Goal: Task Accomplishment & Management: Manage account settings

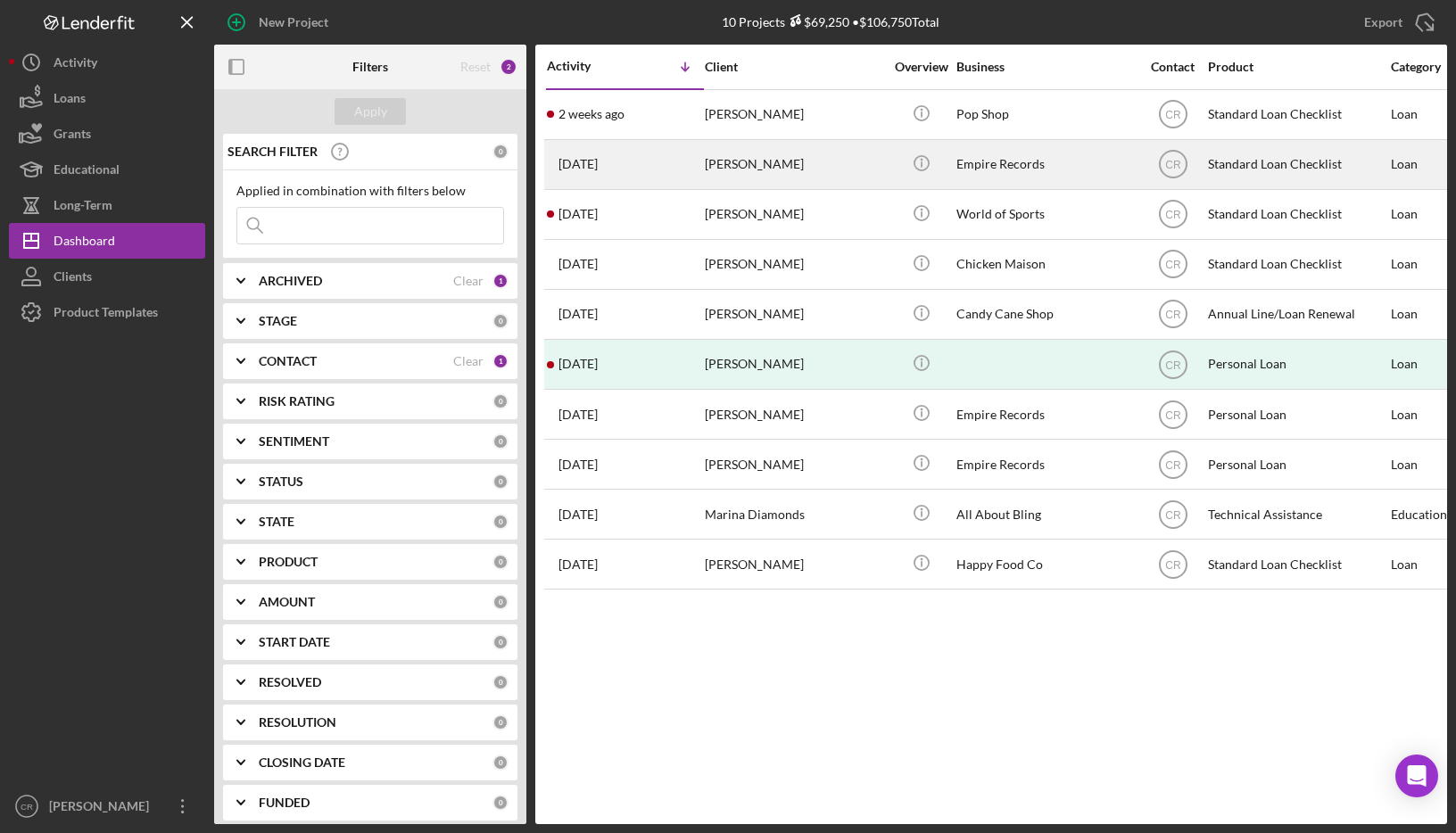
click at [813, 163] on div "Jake Test" at bounding box center [794, 164] width 178 height 47
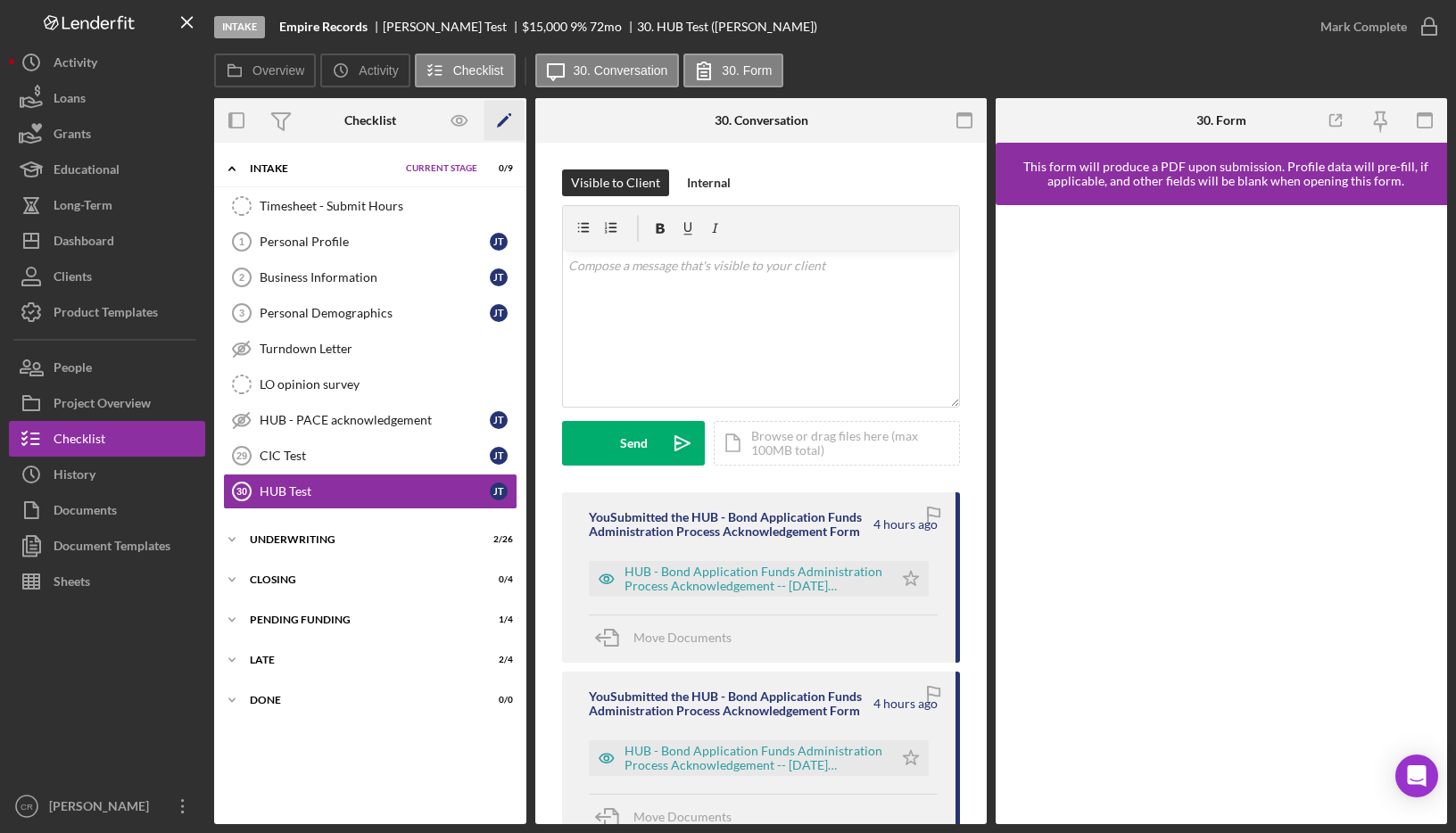
click at [506, 126] on icon "Icon/Edit" at bounding box center [504, 120] width 40 height 40
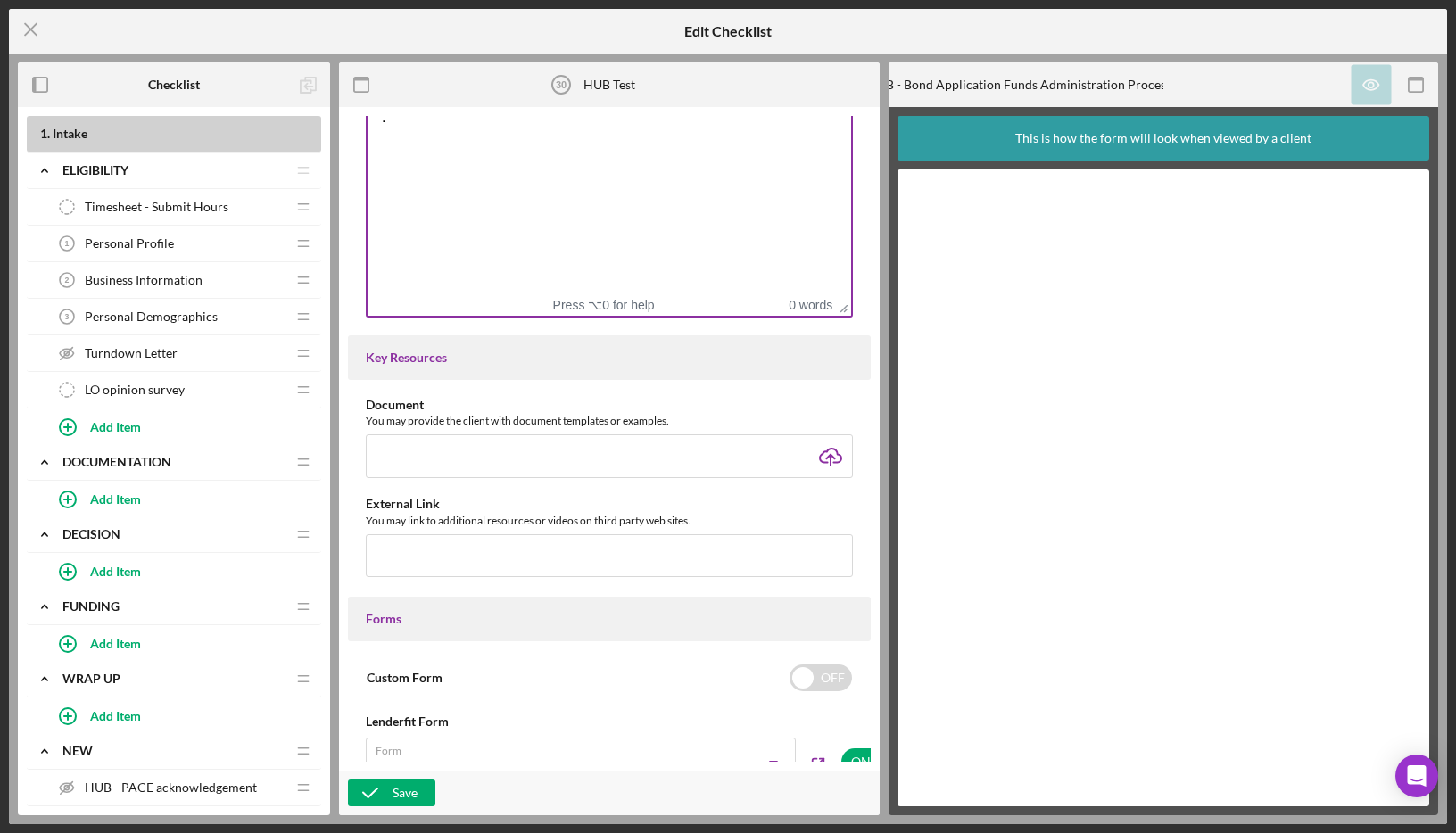
scroll to position [524, 0]
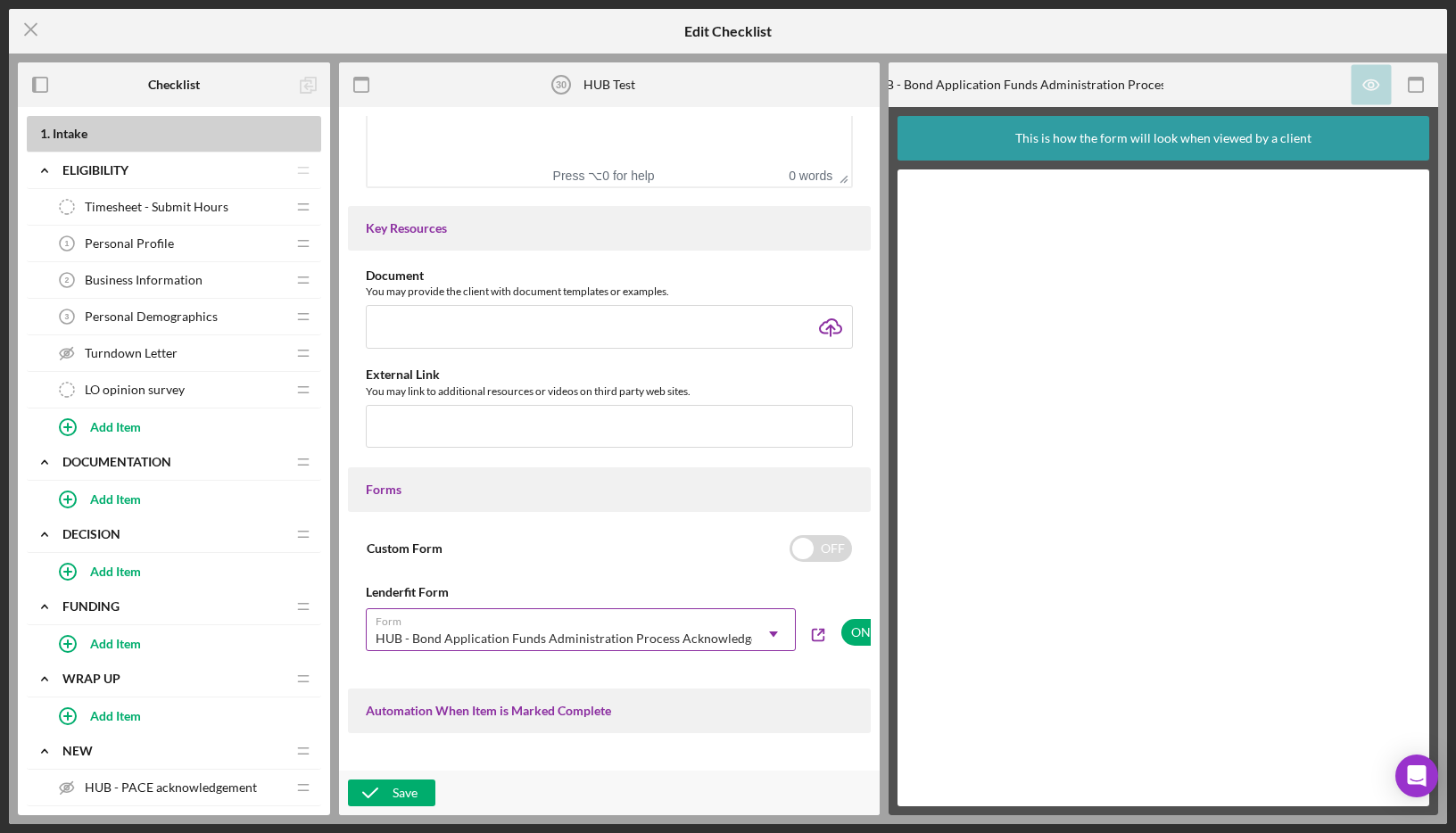
click at [752, 641] on icon "Icon/Dropdown Arrow" at bounding box center [773, 635] width 43 height 43
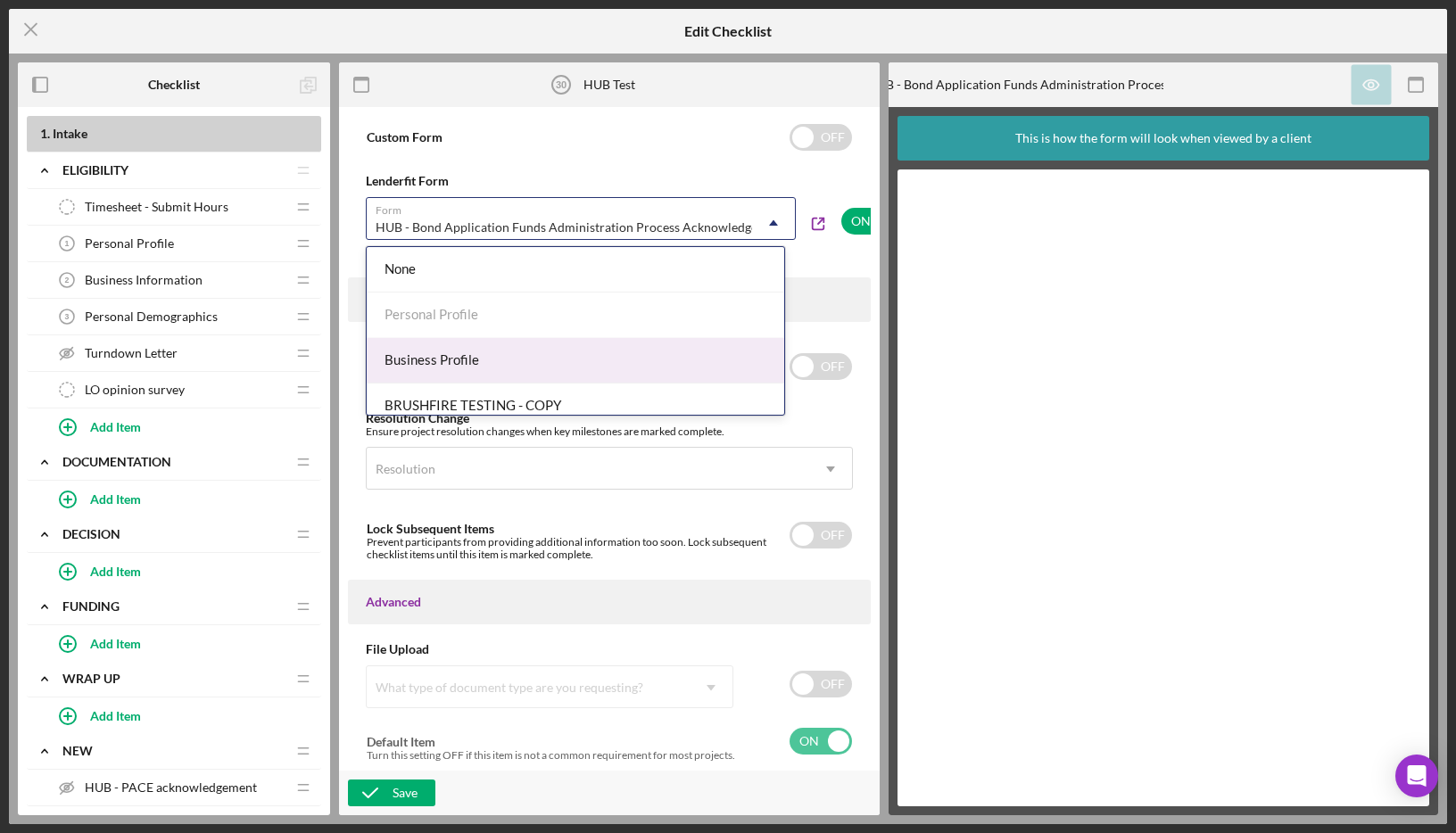
scroll to position [937, 0]
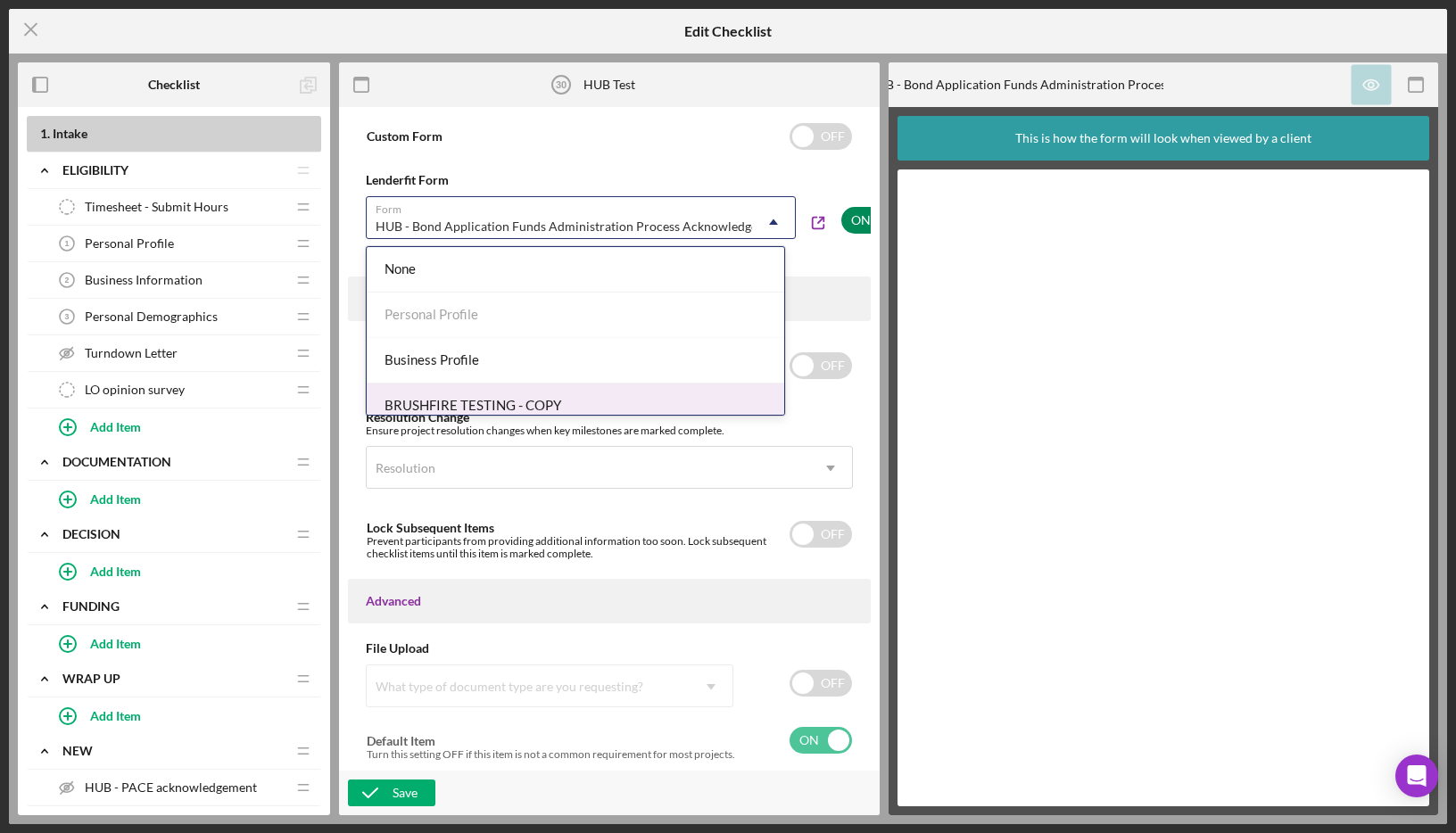
click at [849, 221] on input "checkbox" at bounding box center [872, 220] width 63 height 26
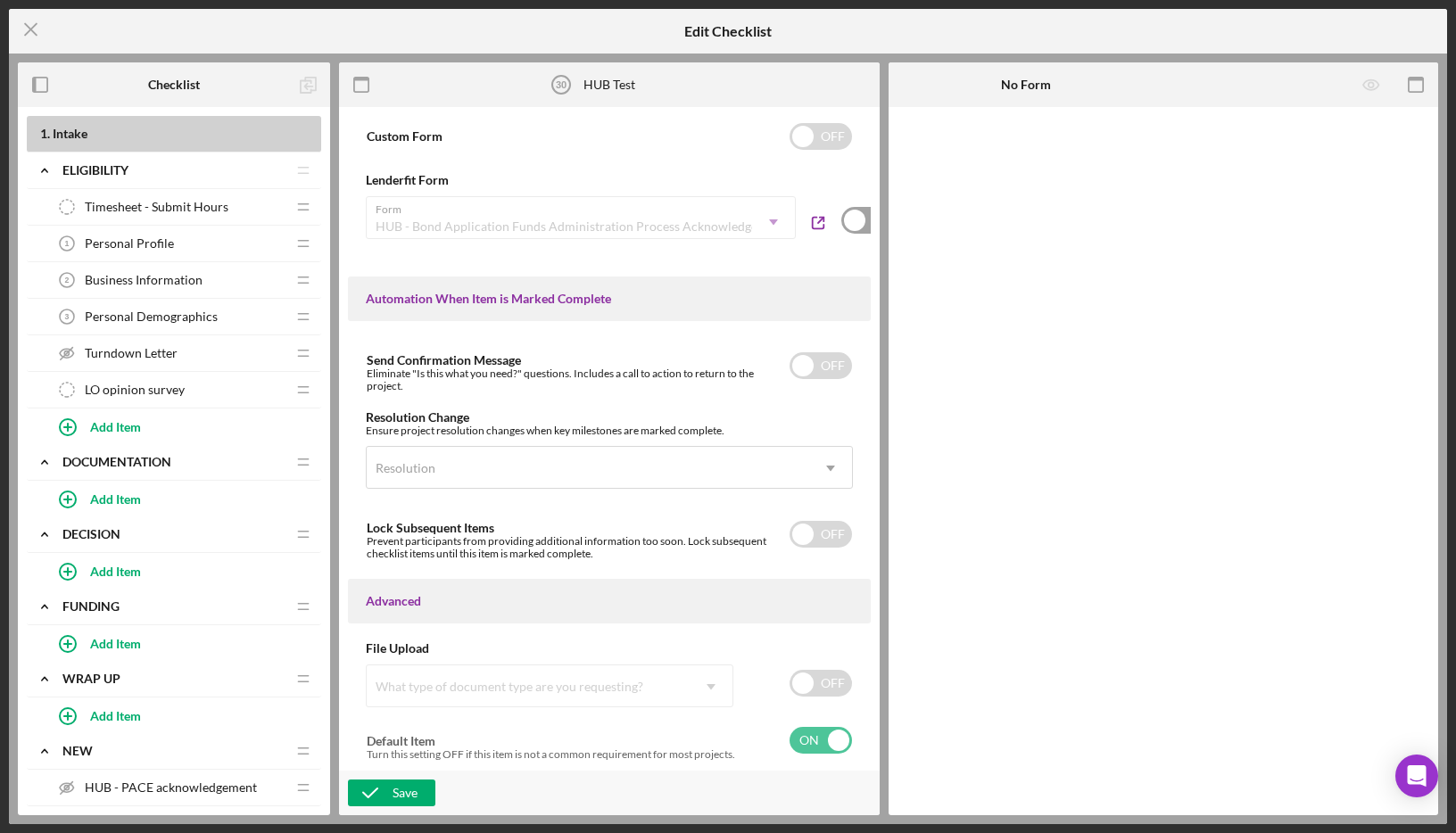
click at [841, 225] on input "checkbox" at bounding box center [872, 220] width 63 height 26
checkbox input "true"
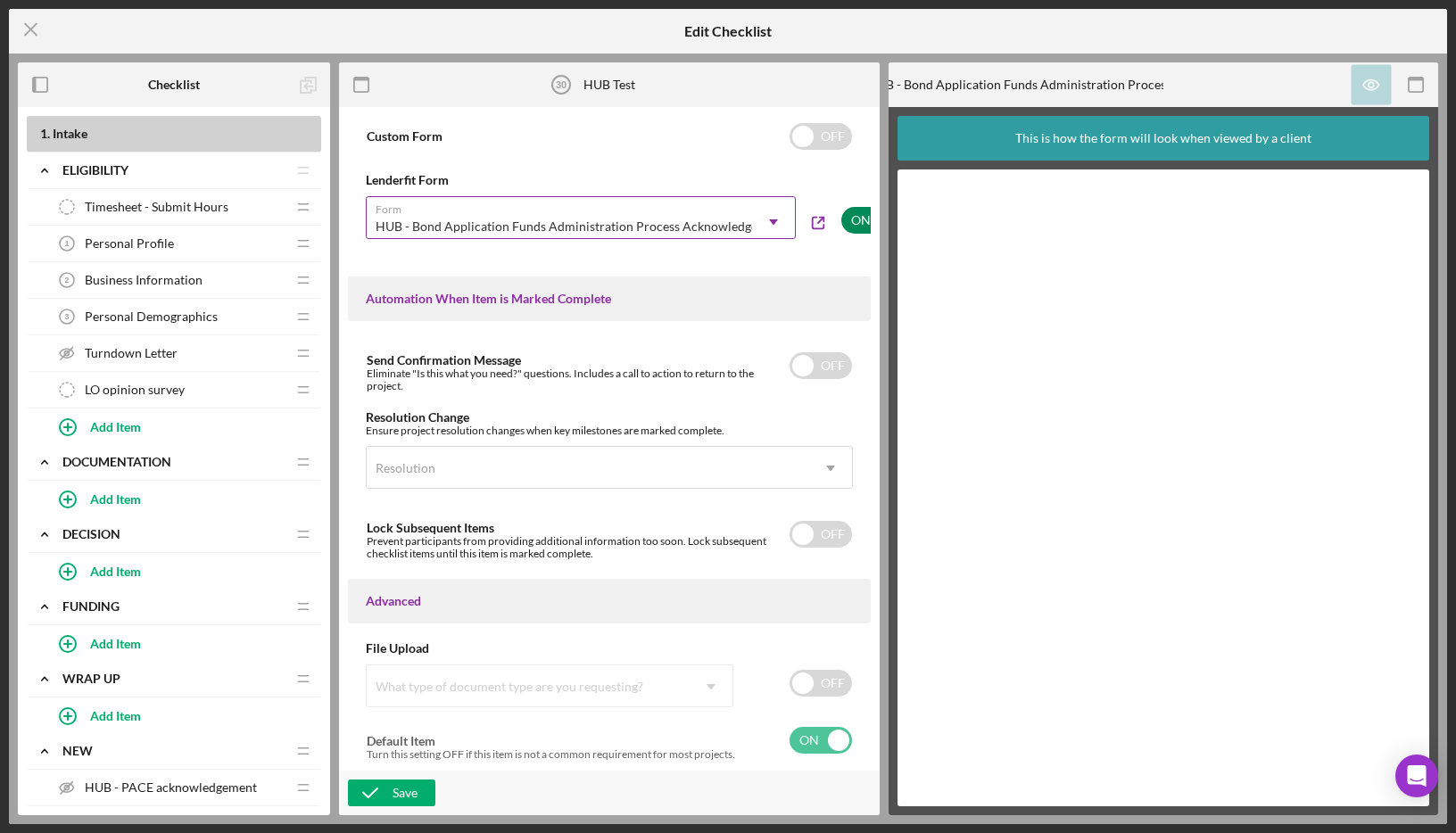
click at [631, 211] on div "HUB - Bond Application Funds Administration Process Acknowledgement" at bounding box center [559, 227] width 385 height 41
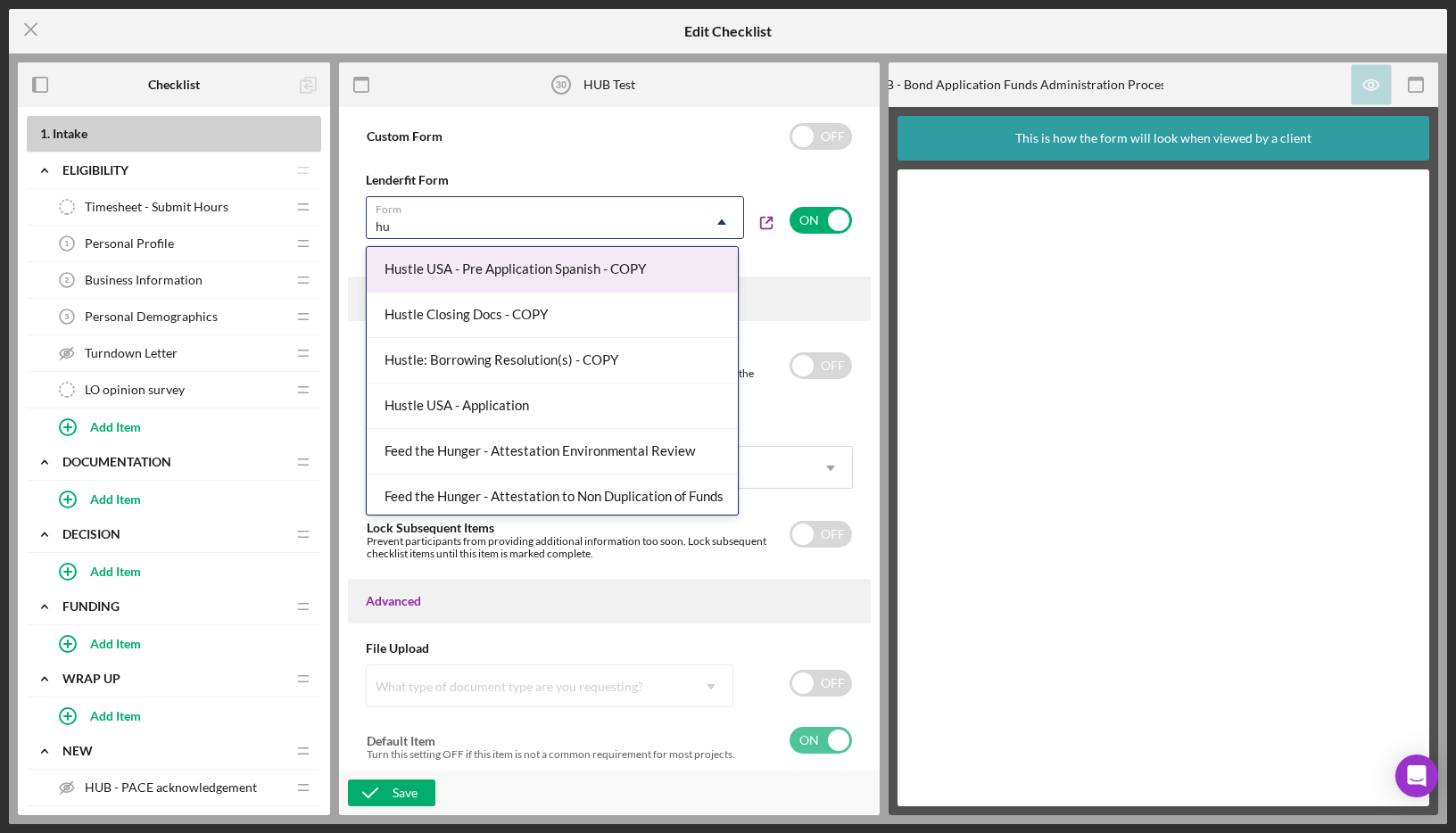
type input "hub"
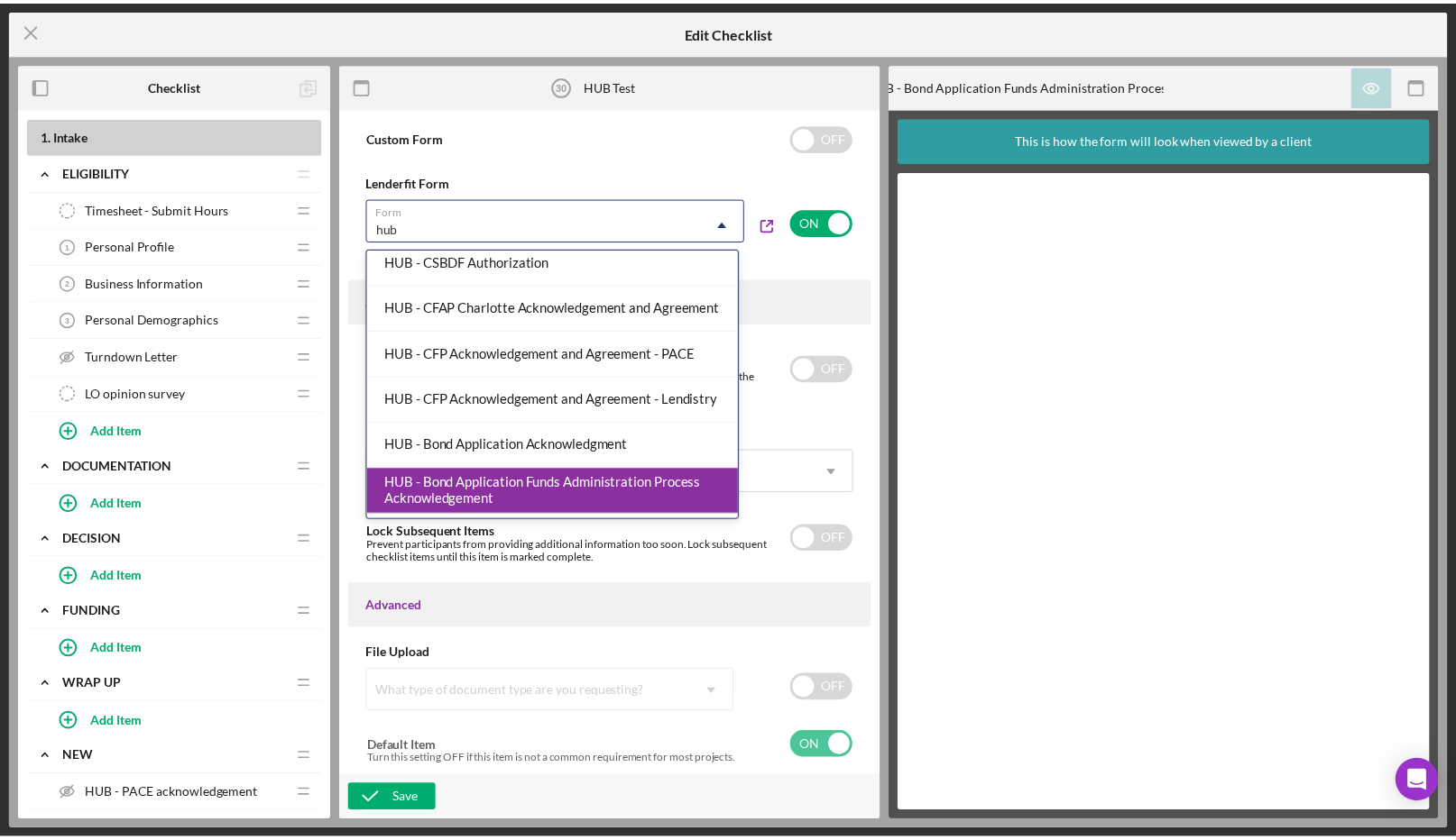
scroll to position [190, 0]
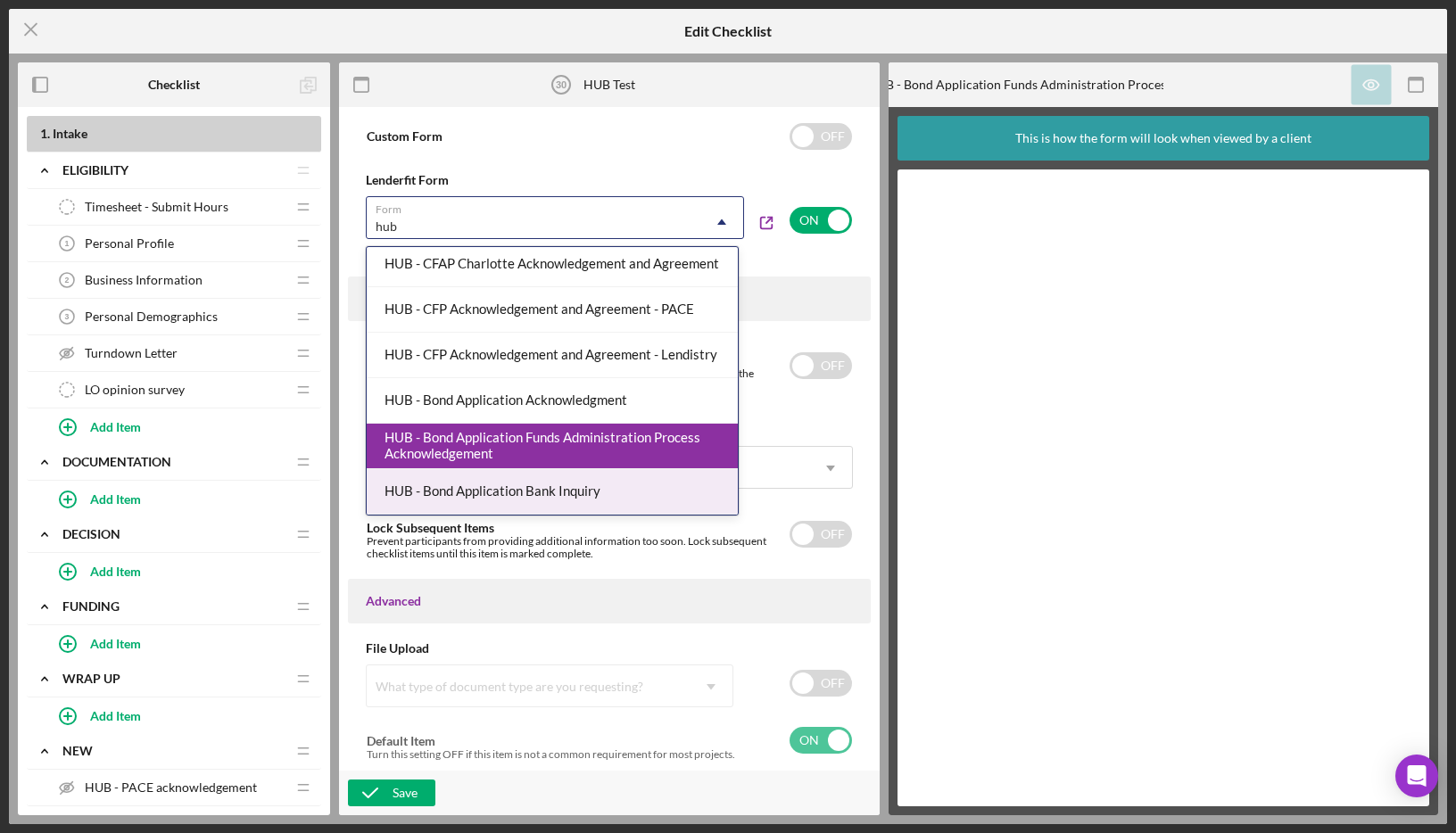
click at [548, 491] on div "HUB - Bond Application Bank Inquiry" at bounding box center [552, 492] width 372 height 46
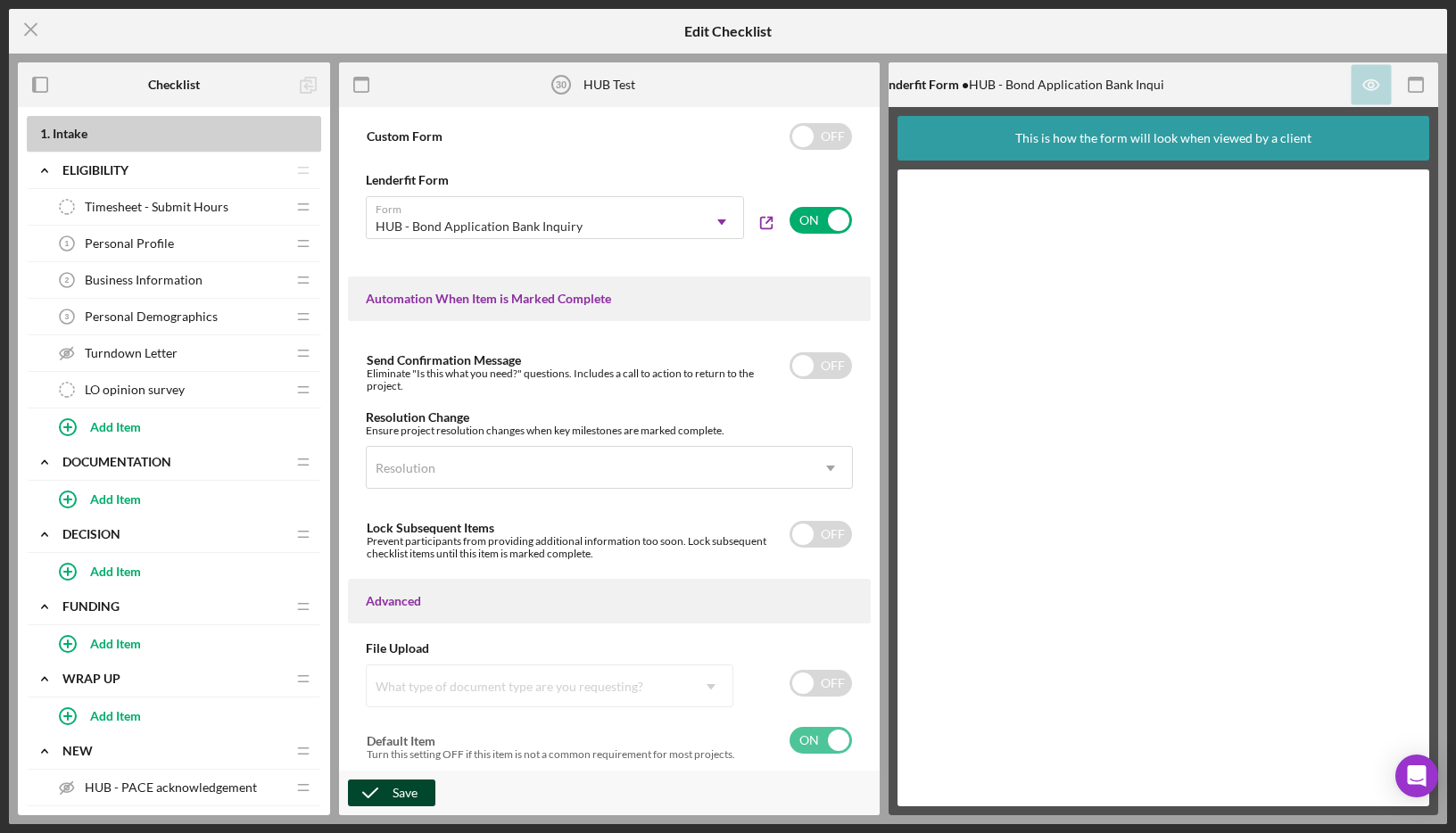
click at [409, 802] on div "Save" at bounding box center [405, 792] width 25 height 26
click at [26, 30] on icon "Icon/Menu Close" at bounding box center [31, 29] width 45 height 45
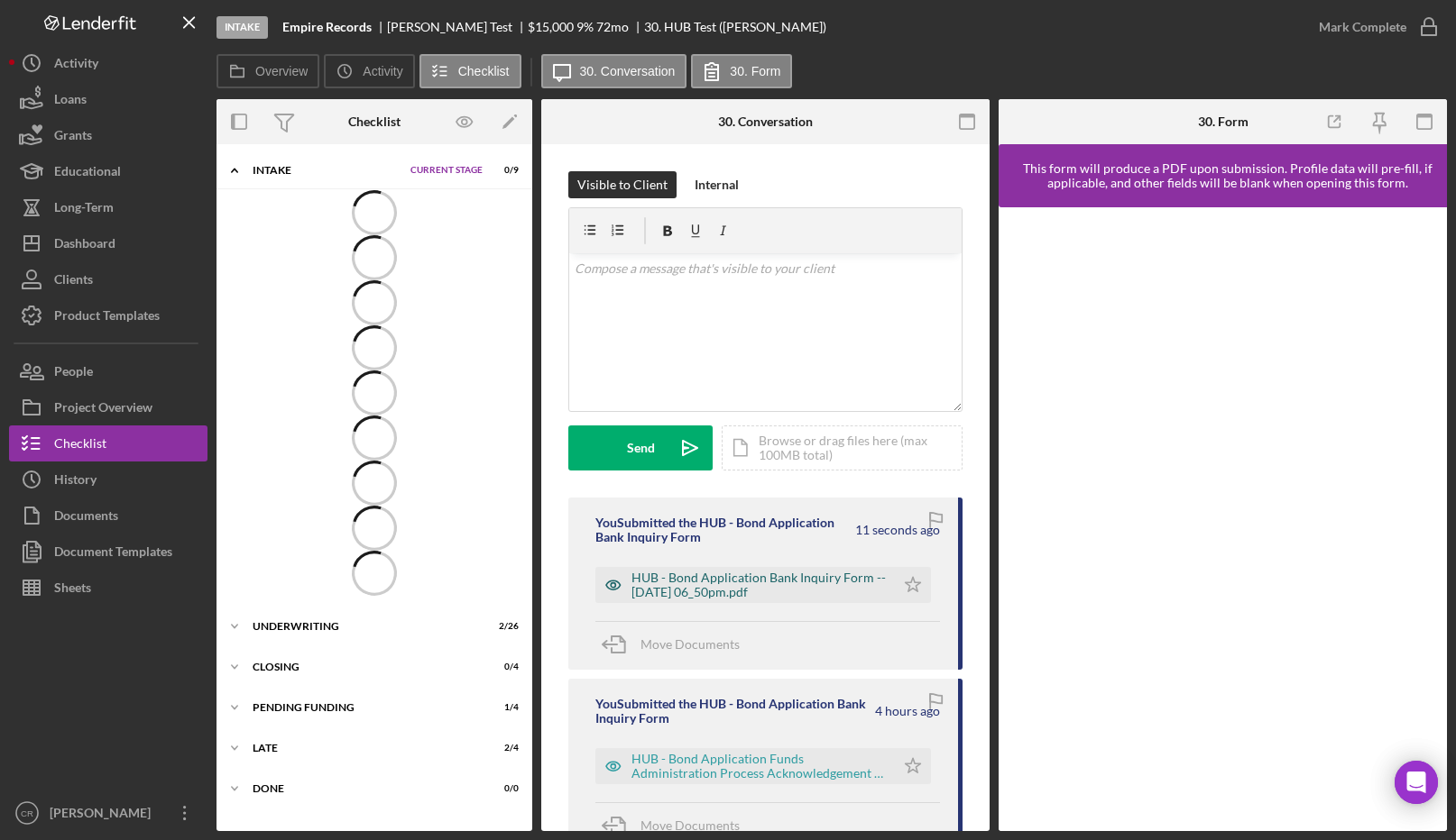
click at [756, 576] on div "HUB - Bond Application Bank Inquiry Form -- [DATE] 06_50pm.pdf" at bounding box center [758, 585] width 254 height 29
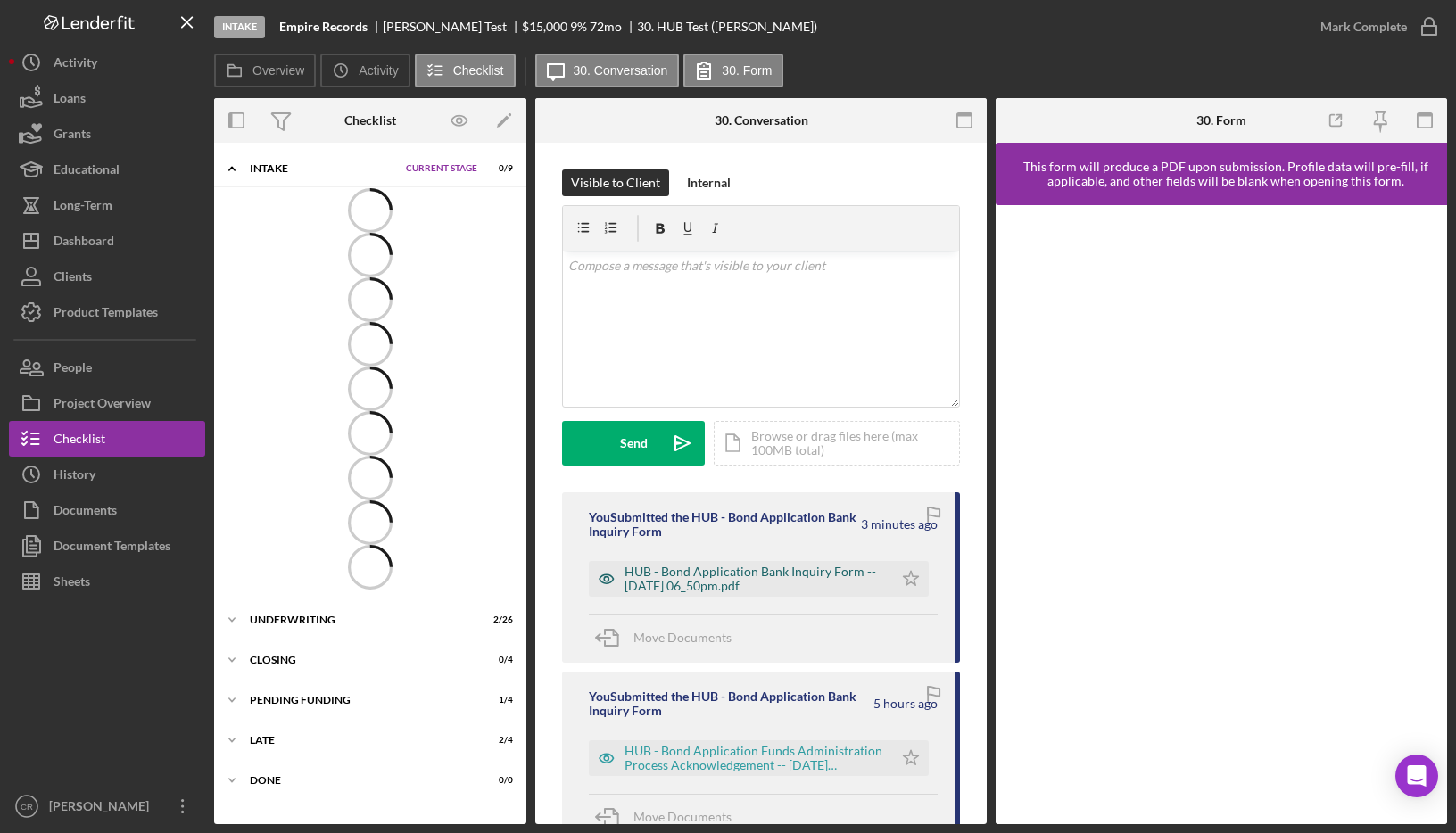
click at [751, 584] on div "HUB - Bond Application Bank Inquiry Form -- [DATE] 06_50pm.pdf" at bounding box center [755, 579] width 260 height 28
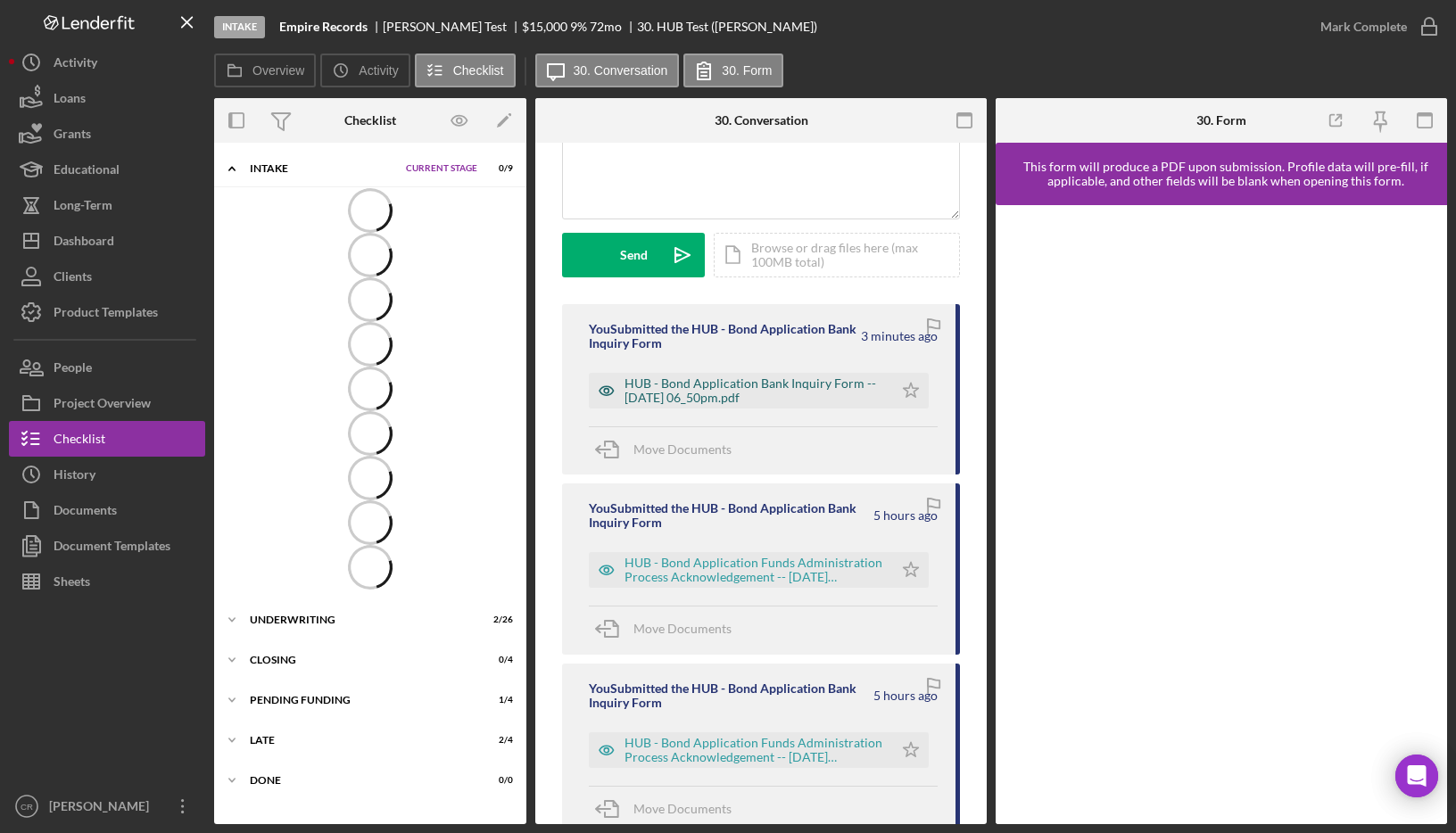
scroll to position [185, 0]
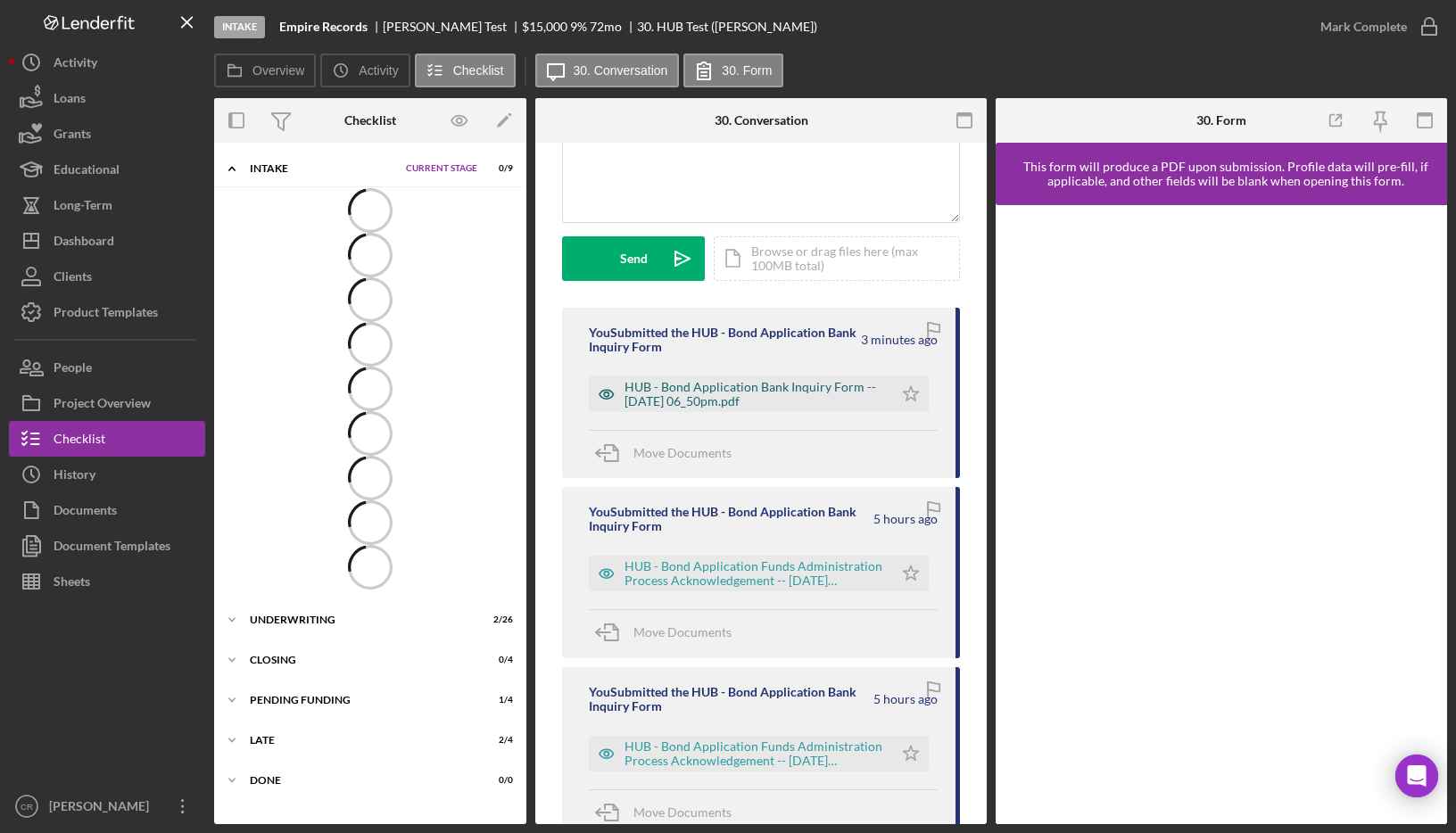
click at [707, 391] on div "HUB - Bond Application Bank Inquiry Form -- [DATE] 06_50pm.pdf" at bounding box center [755, 394] width 260 height 28
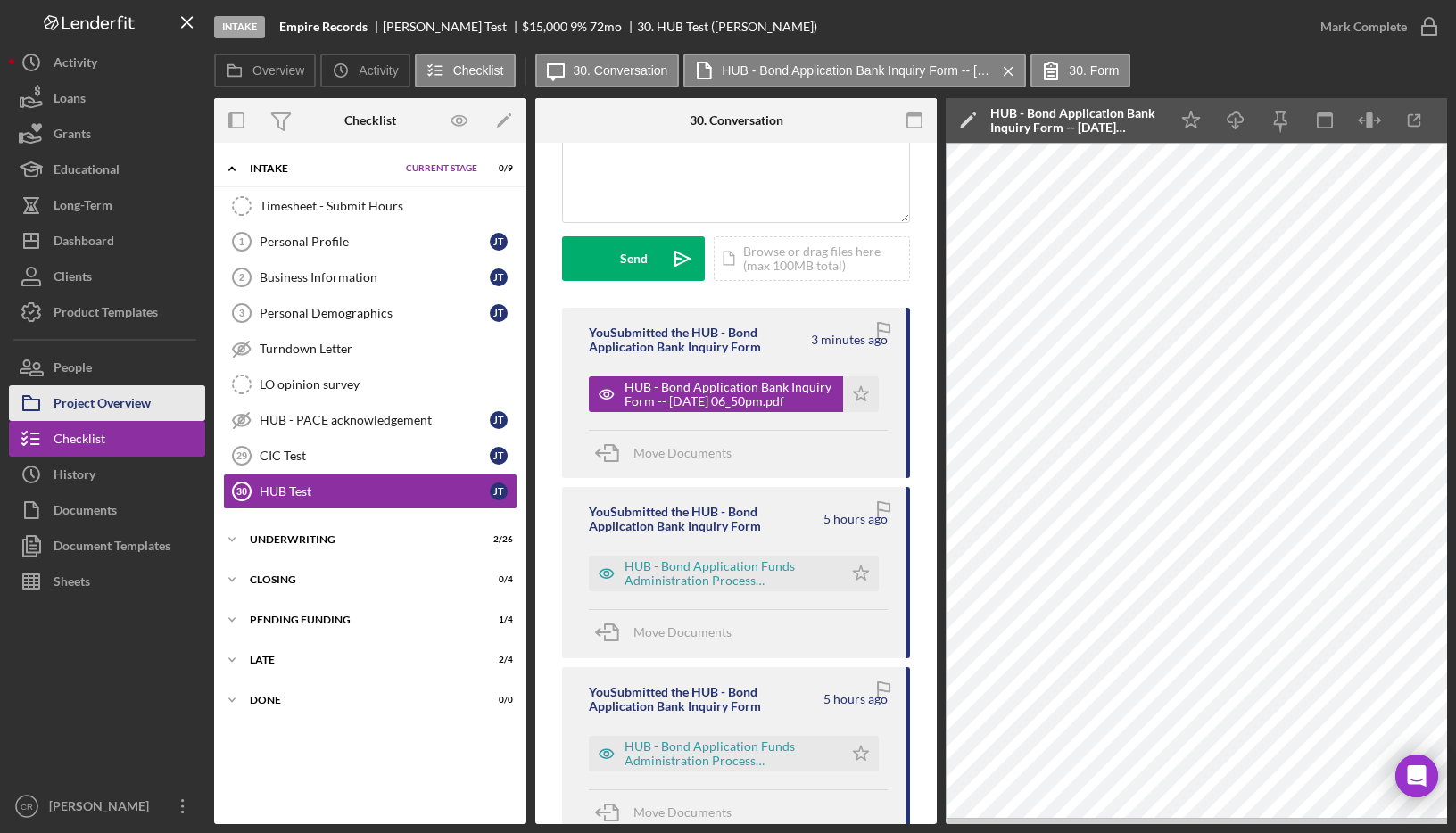
click at [110, 403] on div "Project Overview" at bounding box center [102, 405] width 97 height 40
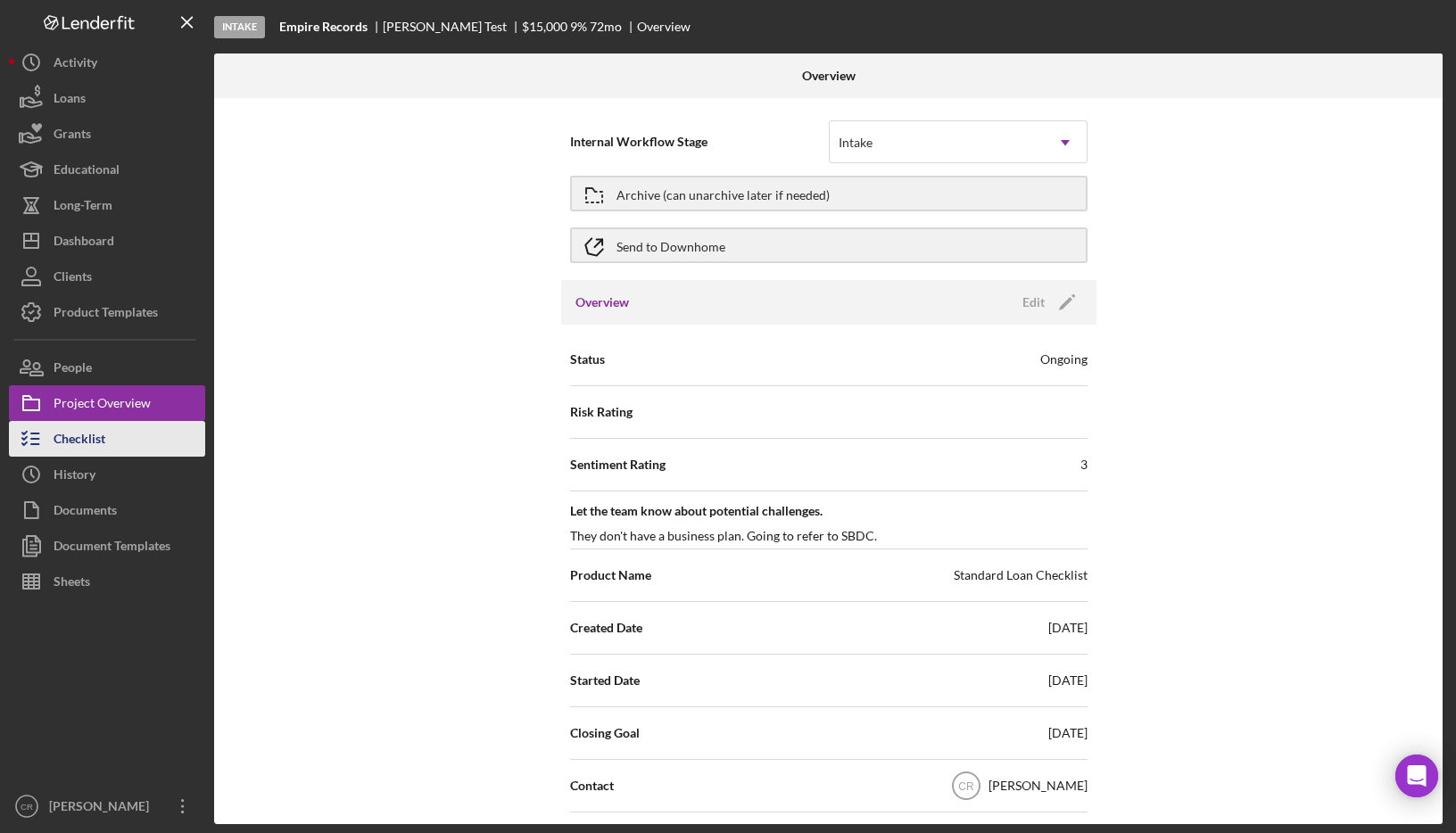
click at [96, 435] on div "Checklist" at bounding box center [79, 441] width 52 height 40
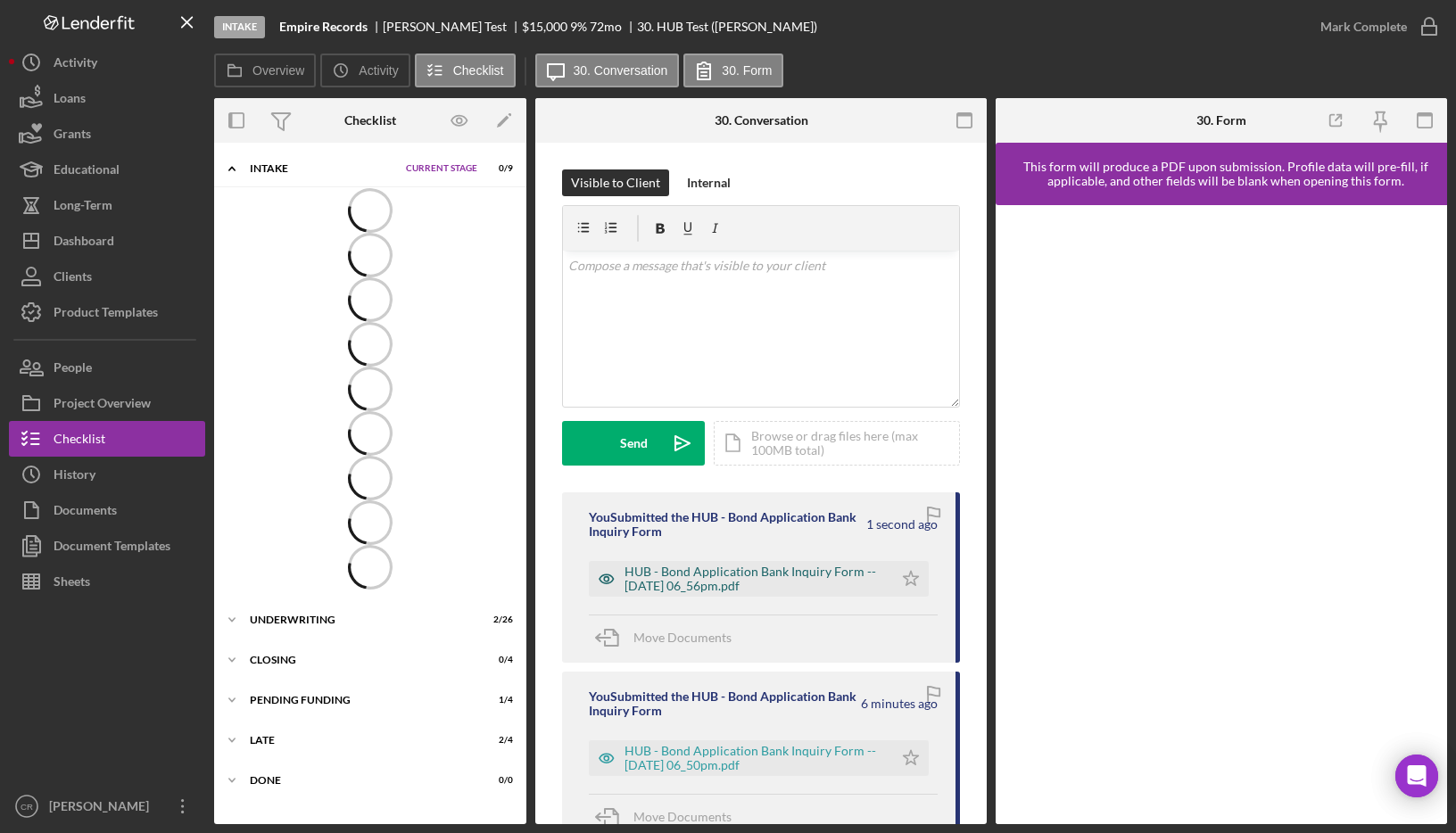
click at [744, 565] on div "HUB - Bond Application Bank Inquiry Form -- [DATE] 06_56pm.pdf" at bounding box center [755, 579] width 260 height 28
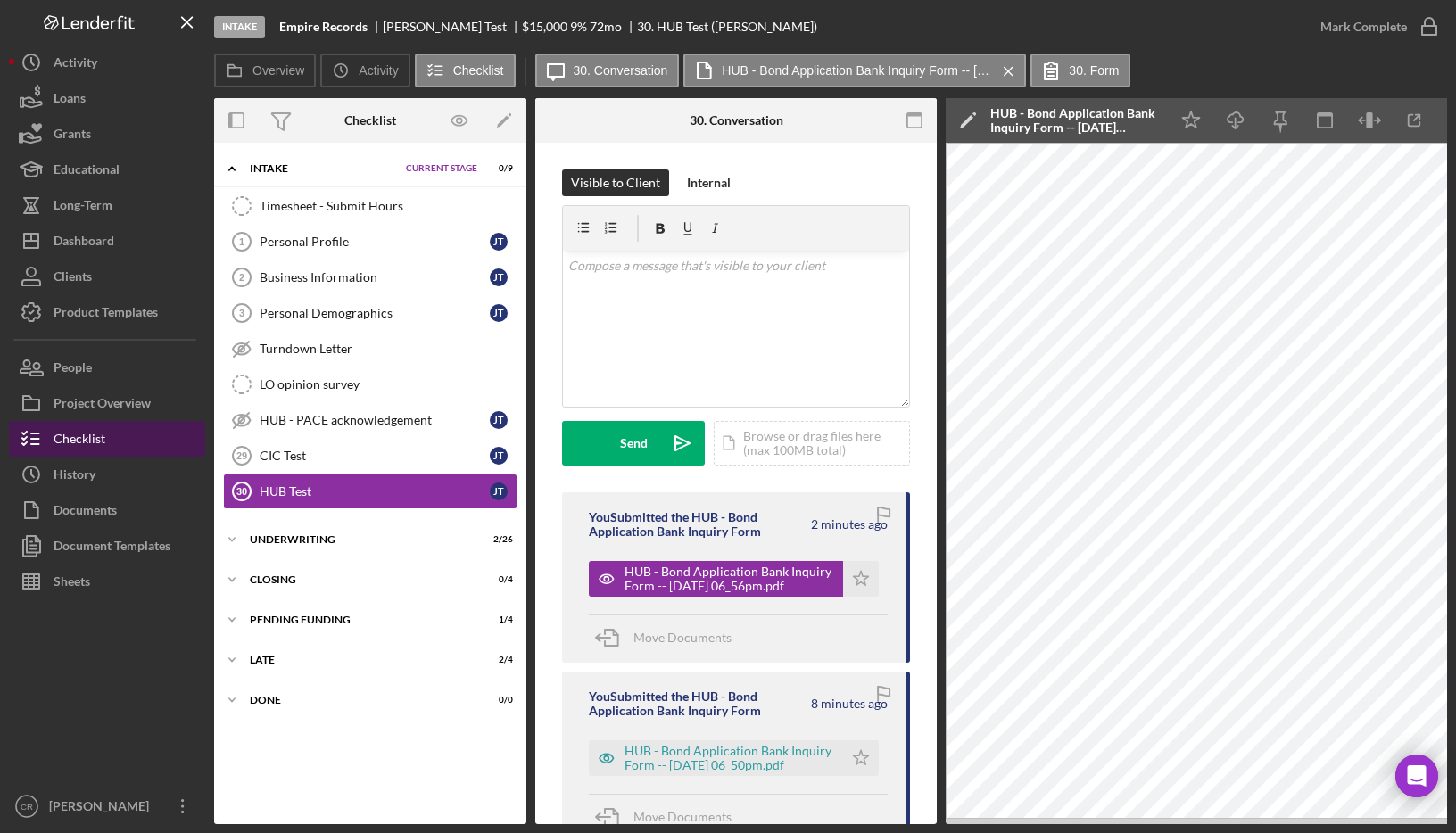
click at [98, 433] on div "Checklist" at bounding box center [79, 441] width 52 height 40
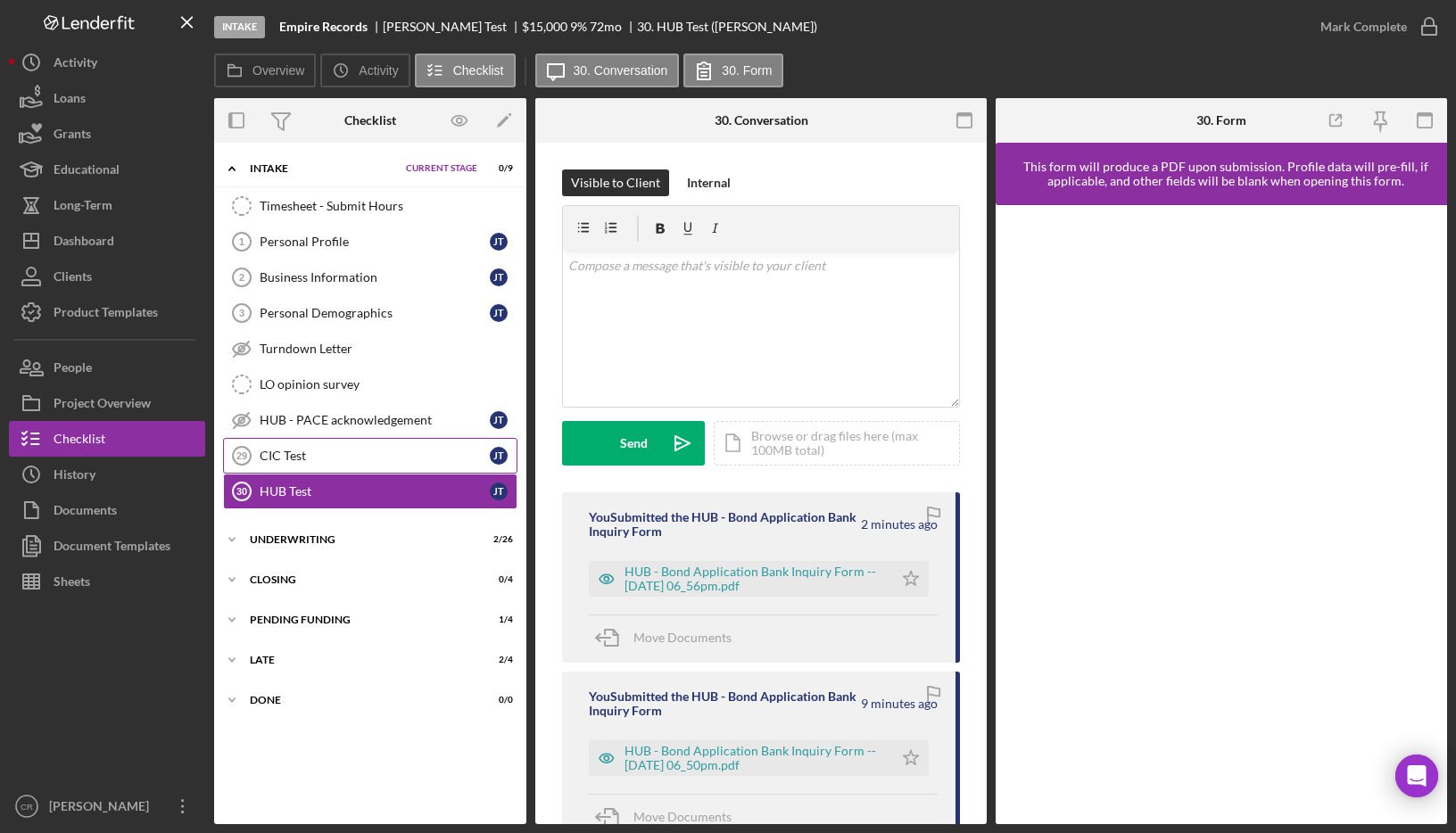
click at [347, 462] on div "CIC Test" at bounding box center [375, 456] width 230 height 15
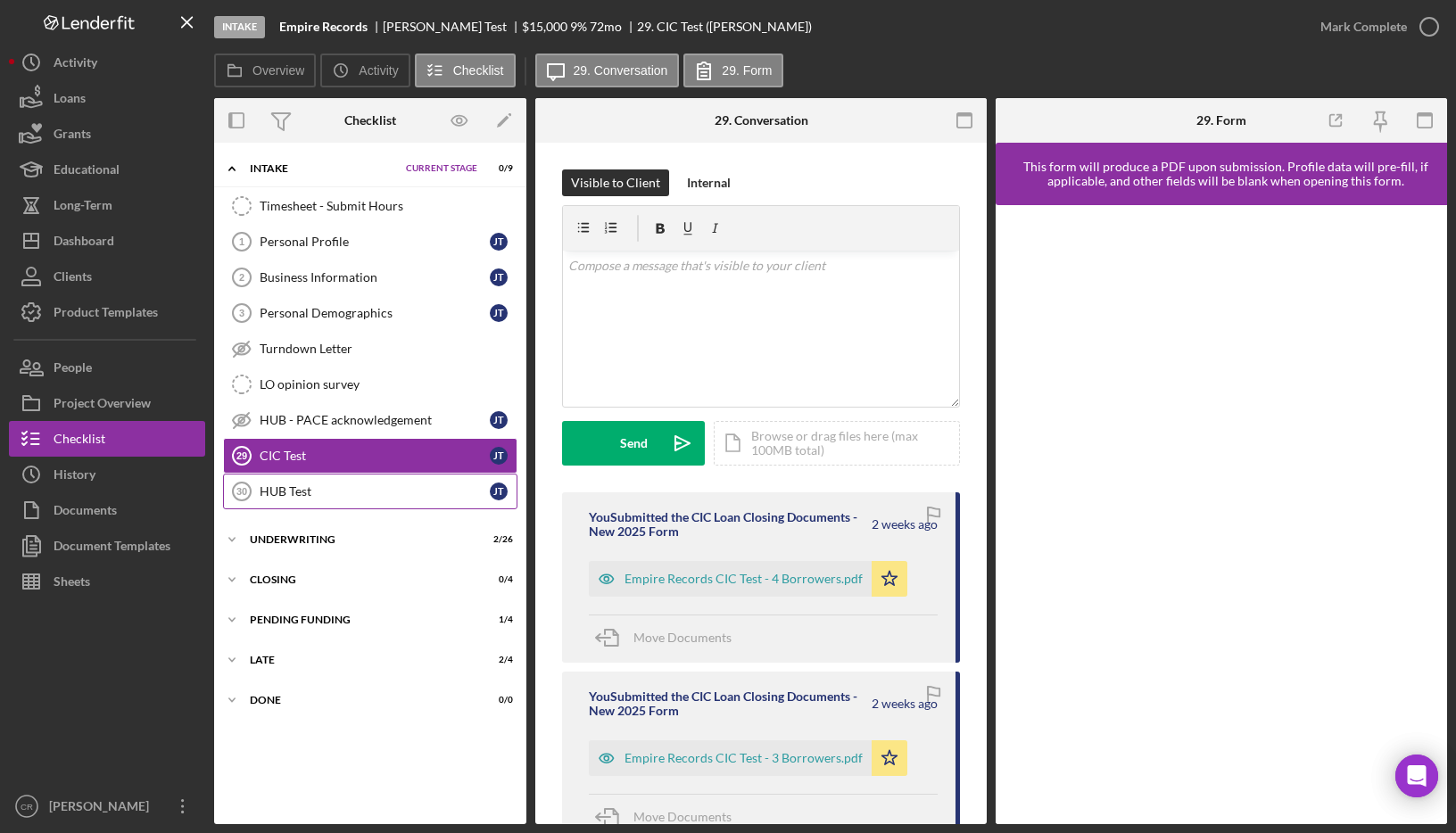
click at [343, 497] on div "HUB Test" at bounding box center [375, 491] width 230 height 15
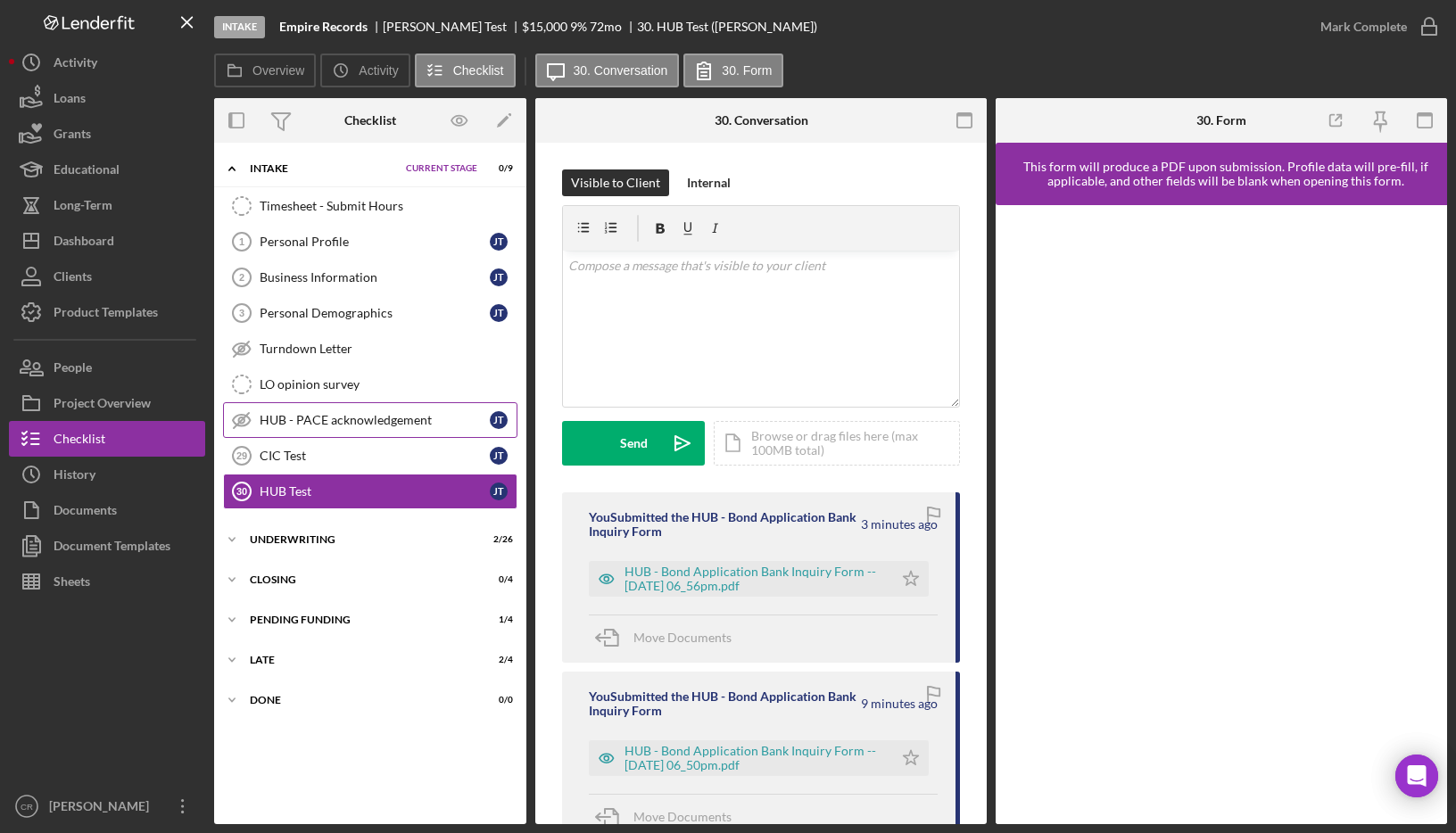
click at [359, 429] on link "HUB - PACE acknowledgement HUB - PACE acknowledgement J T" at bounding box center [370, 419] width 294 height 35
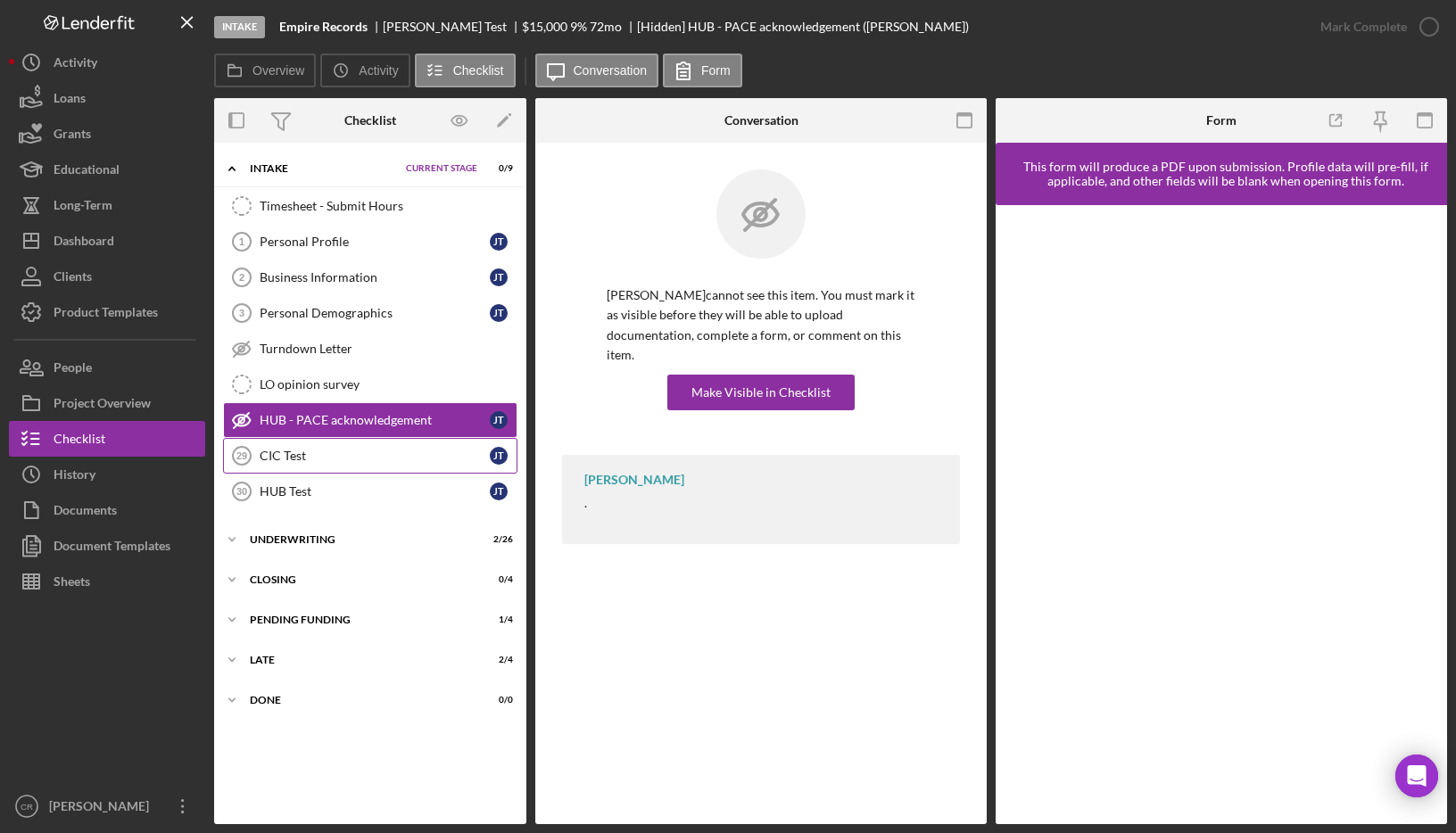
click at [339, 461] on div "CIC Test" at bounding box center [375, 456] width 230 height 15
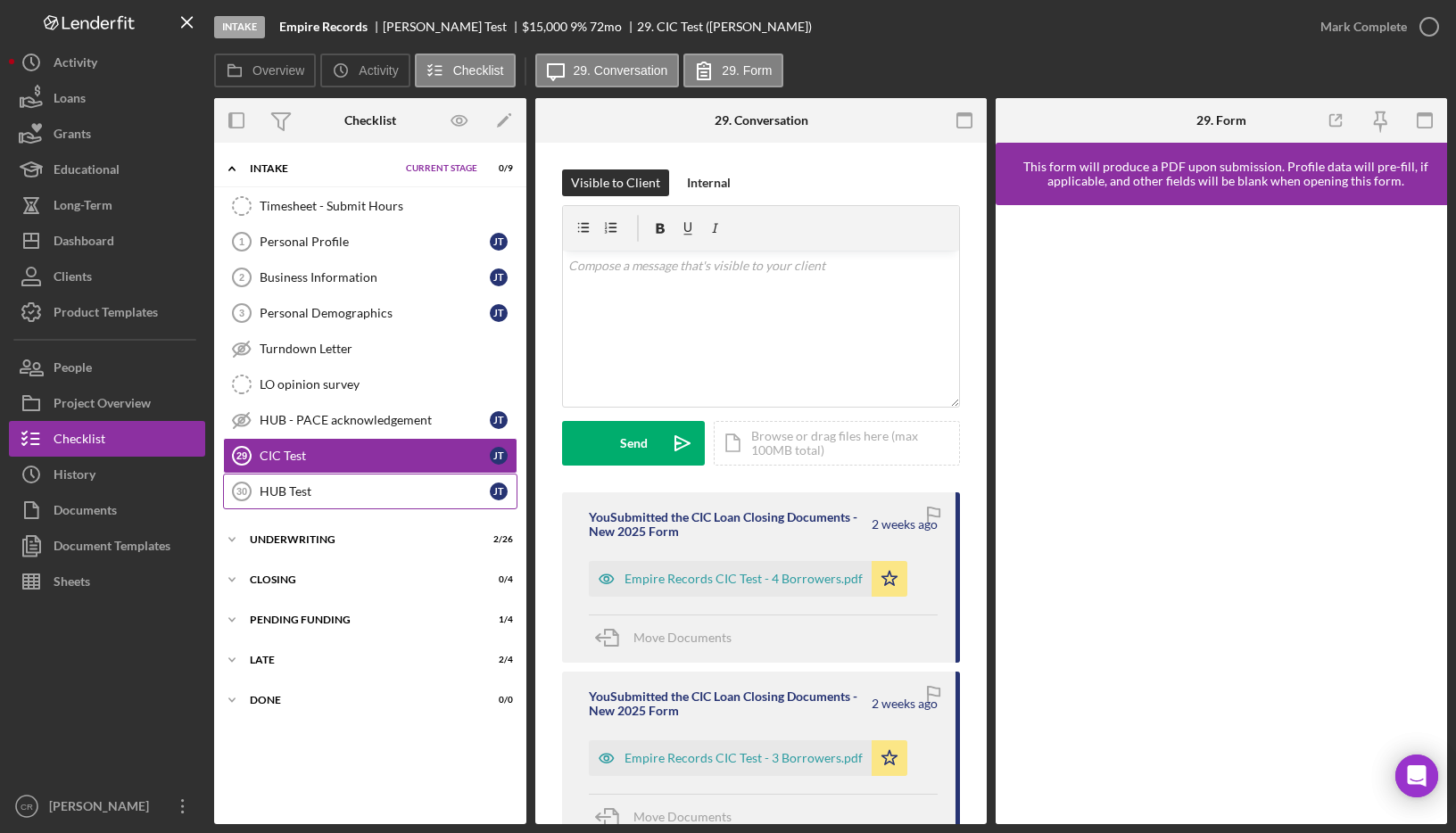
click at [333, 485] on div "HUB Test" at bounding box center [375, 491] width 230 height 15
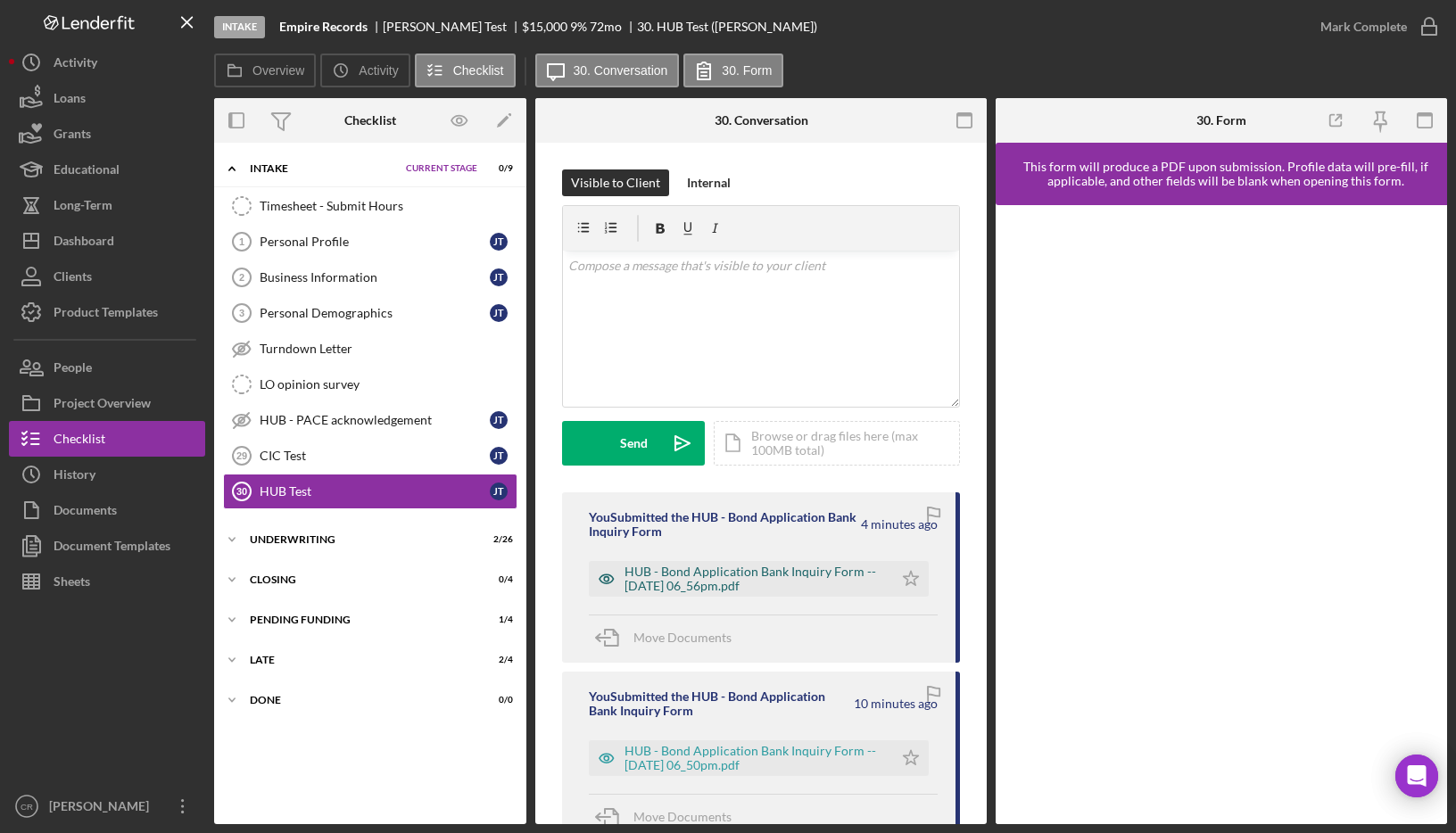
click at [758, 575] on div "HUB - Bond Application Bank Inquiry Form -- [DATE] 06_56pm.pdf" at bounding box center [755, 579] width 260 height 28
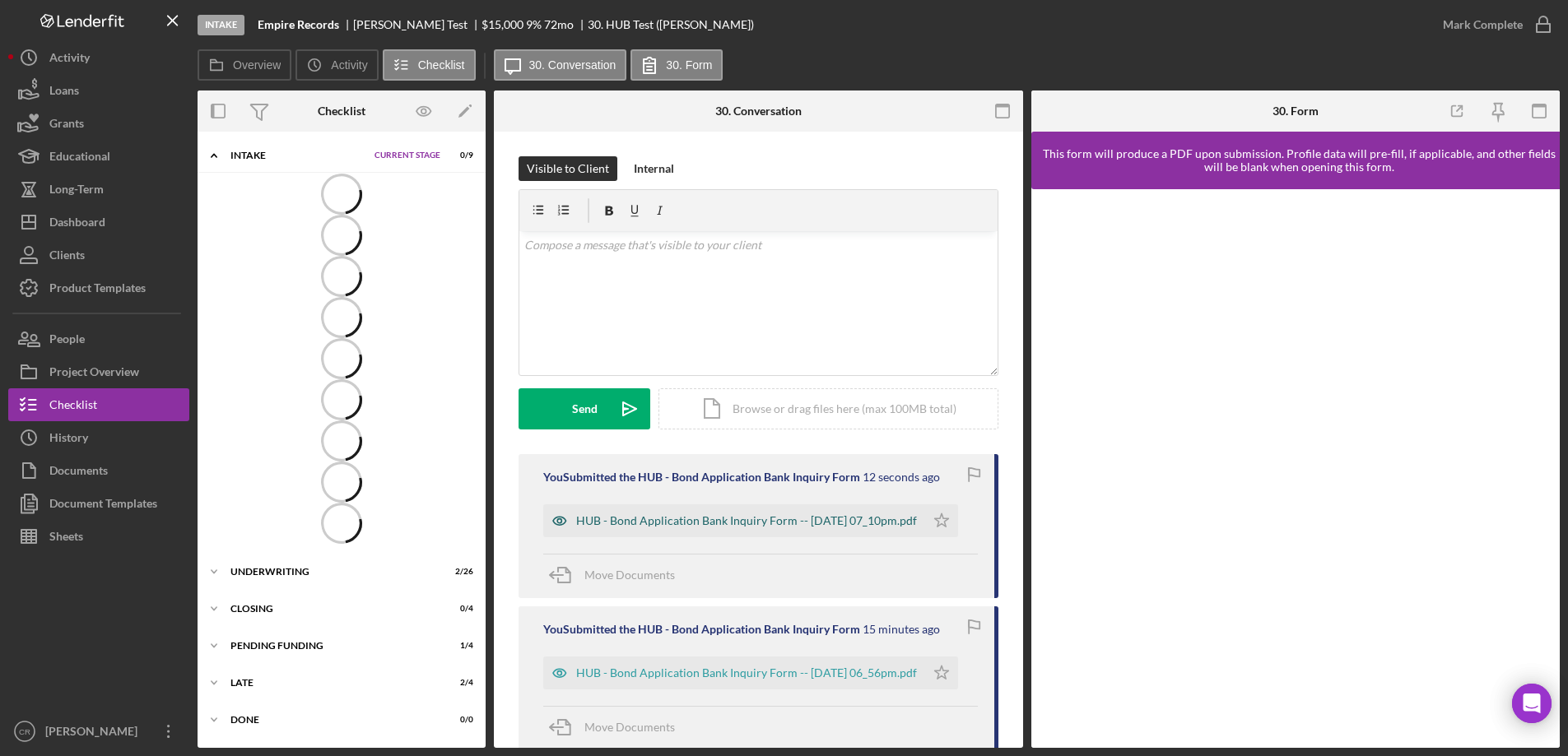
click at [674, 514] on div "HUB - Bond Application Bank Inquiry Form -- 2025-09-24 07_10pm.pdf" at bounding box center [747, 521] width 341 height 14
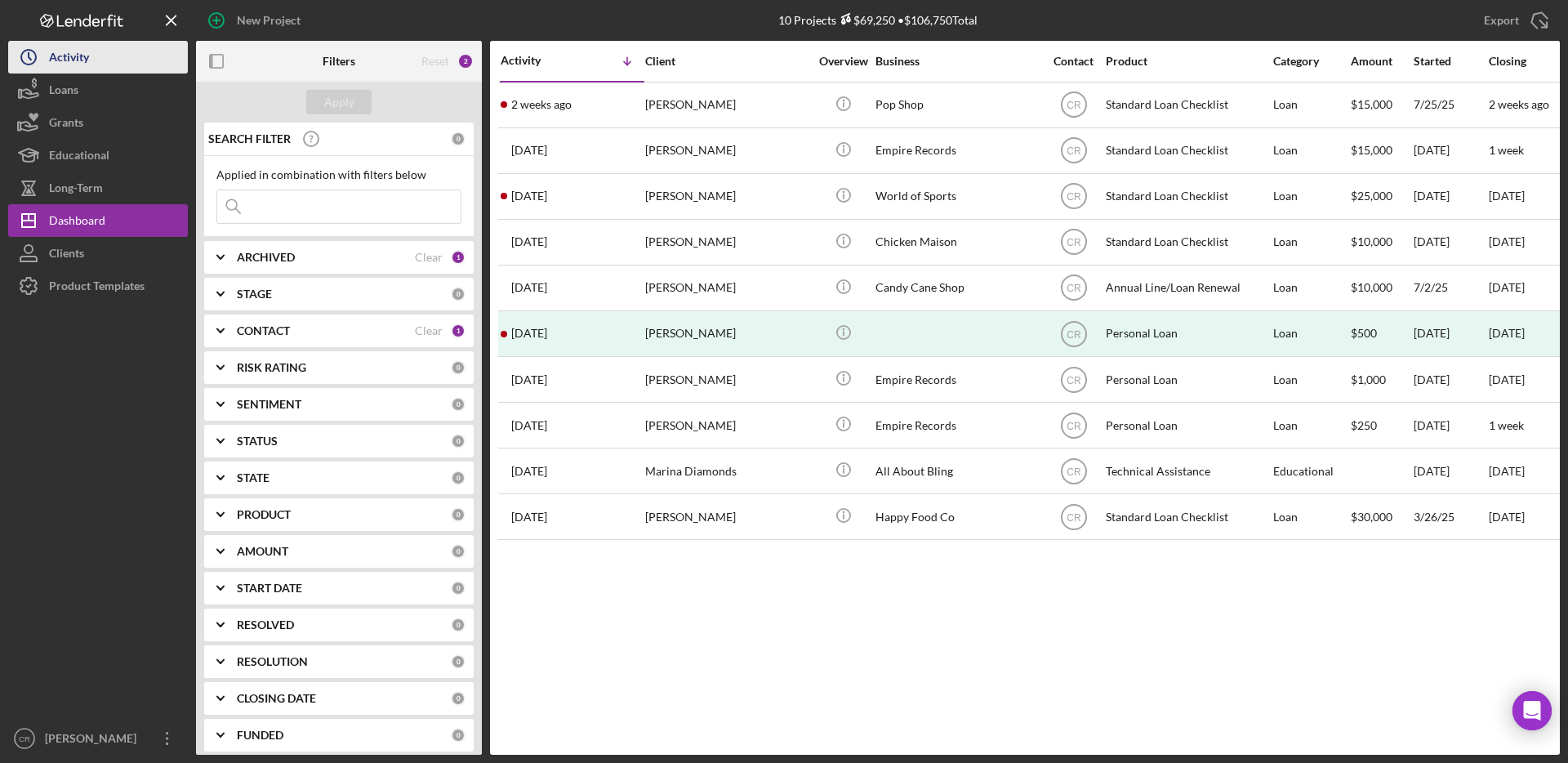
click at [55, 55] on div "Activity" at bounding box center [69, 59] width 40 height 37
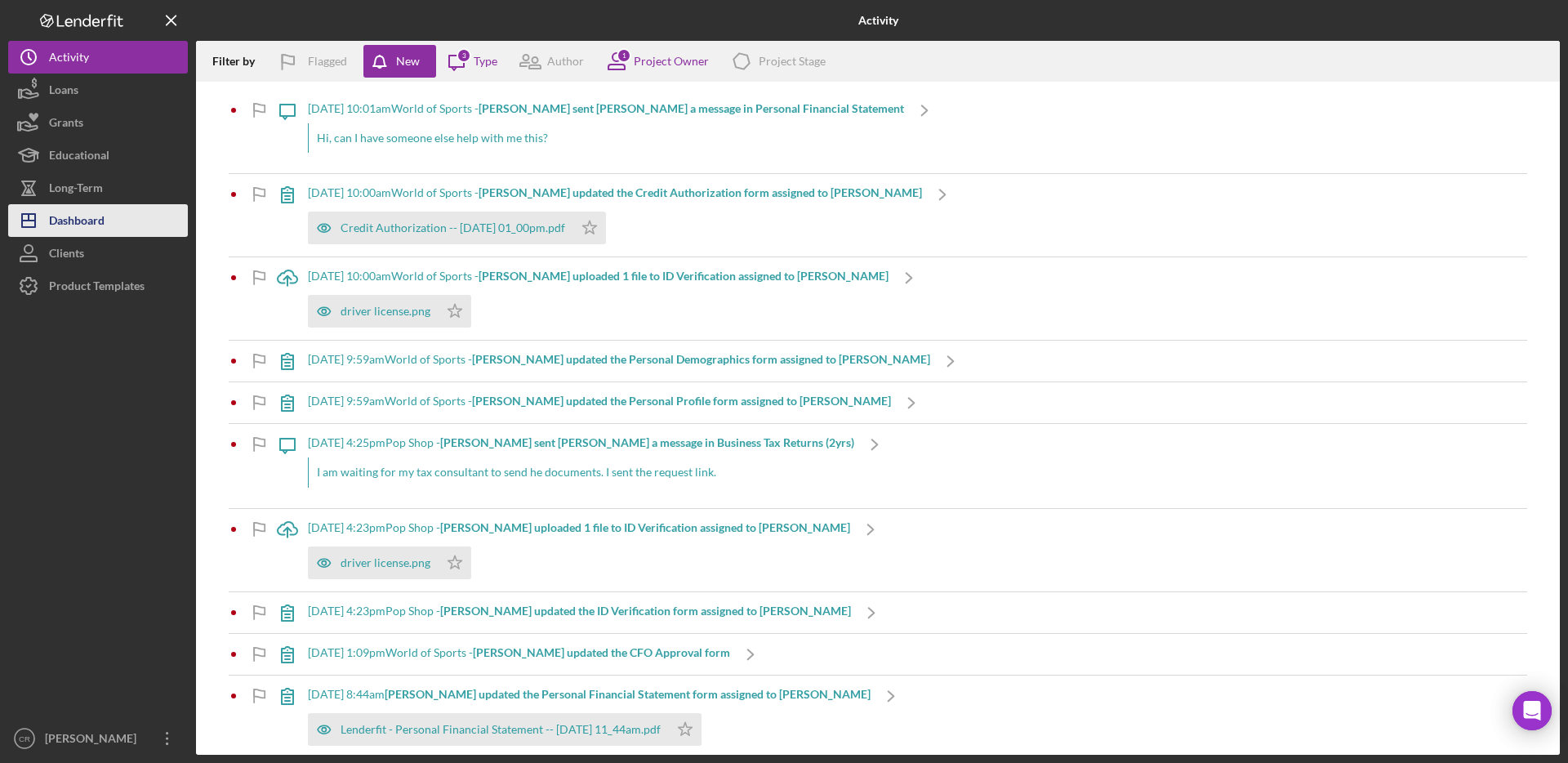
click at [96, 219] on div "Dashboard" at bounding box center [77, 222] width 55 height 37
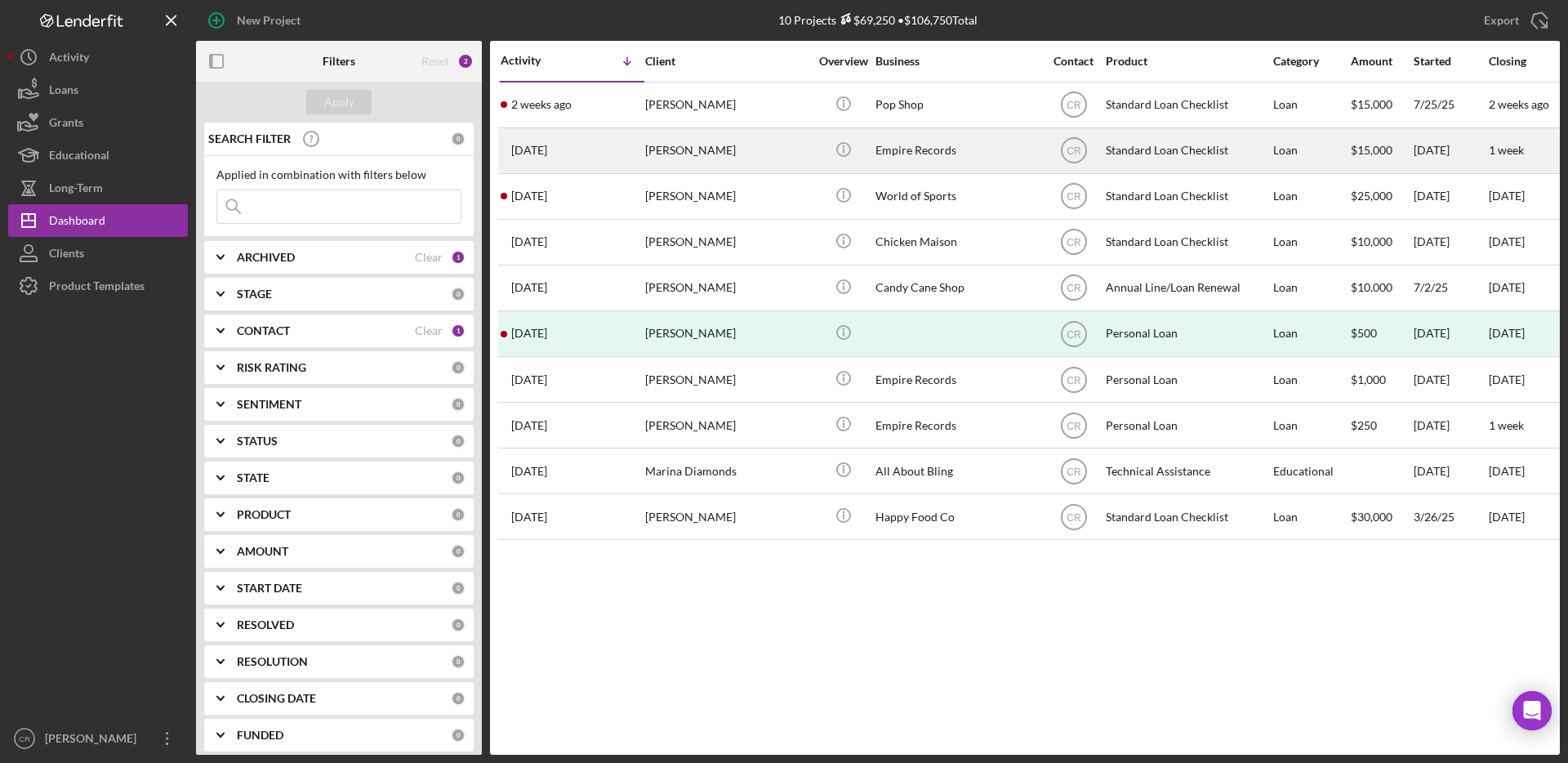
click at [741, 161] on div "Jake Test" at bounding box center [727, 150] width 163 height 43
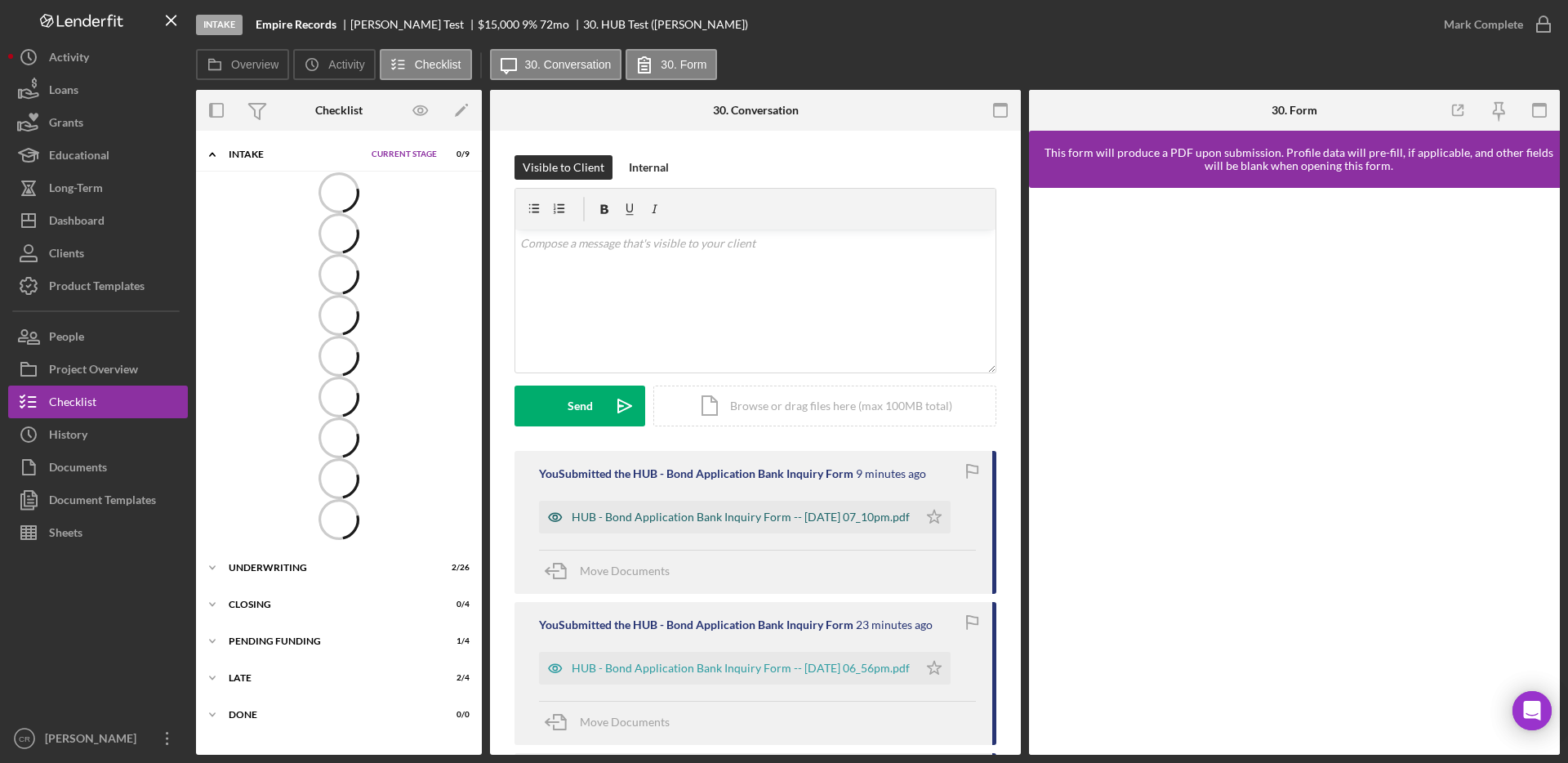
click at [768, 510] on div "HUB - Bond Application Bank Inquiry Form -- [DATE] 07_10pm.pdf" at bounding box center [741, 517] width 338 height 13
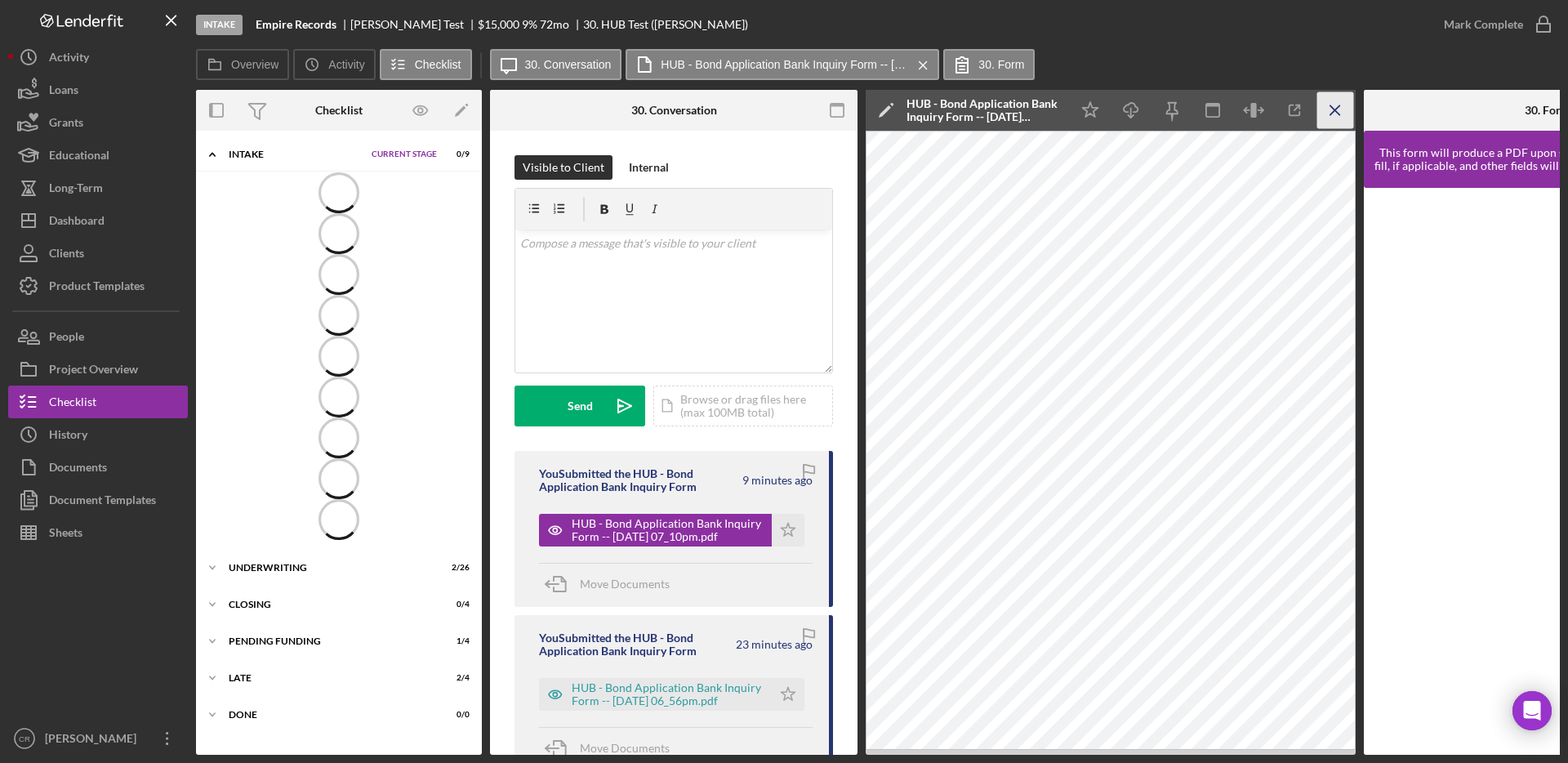
click at [1331, 116] on icon "Icon/Menu Close" at bounding box center [1335, 110] width 37 height 37
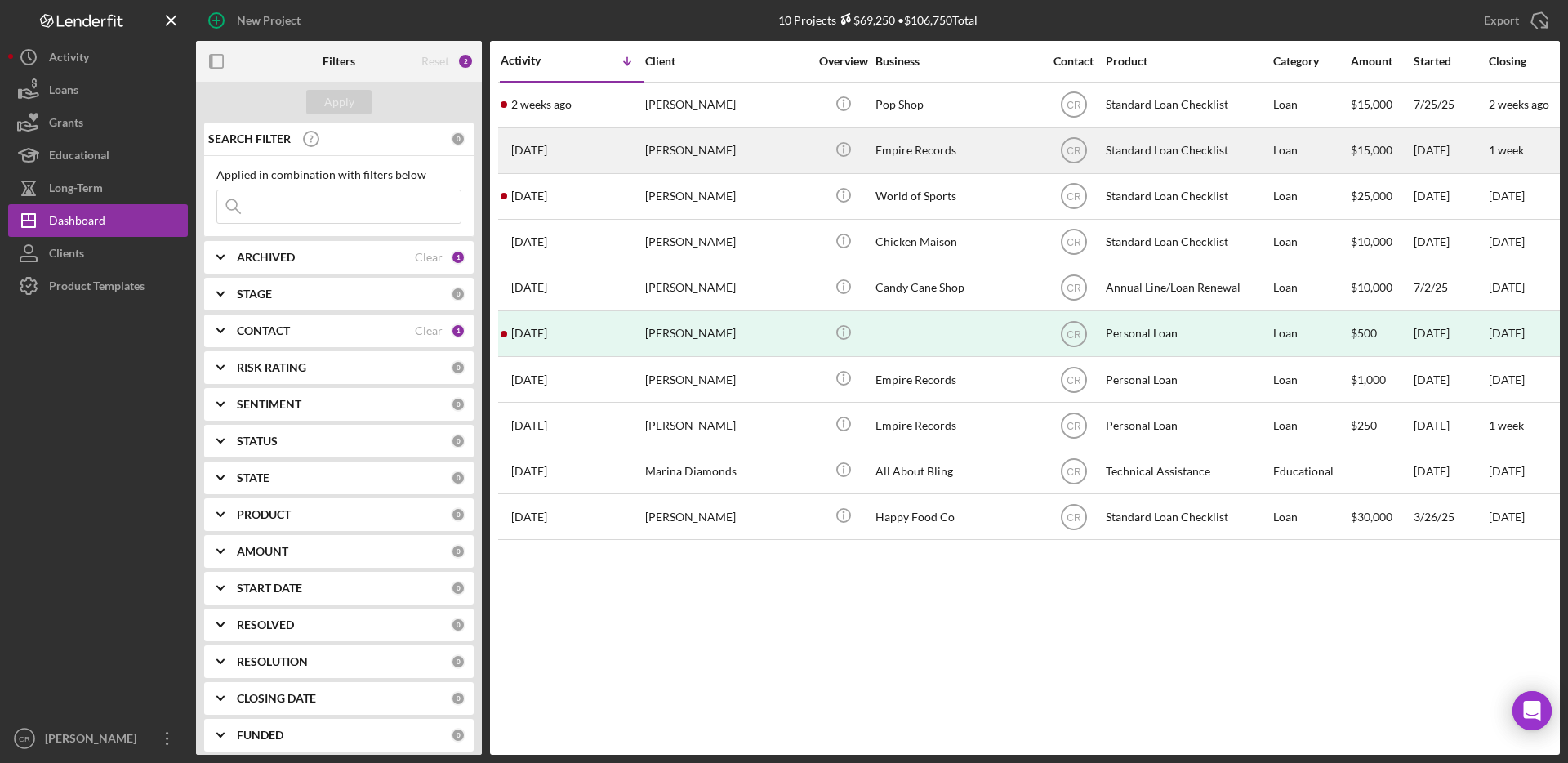
click at [723, 157] on div "[PERSON_NAME]" at bounding box center [727, 150] width 163 height 43
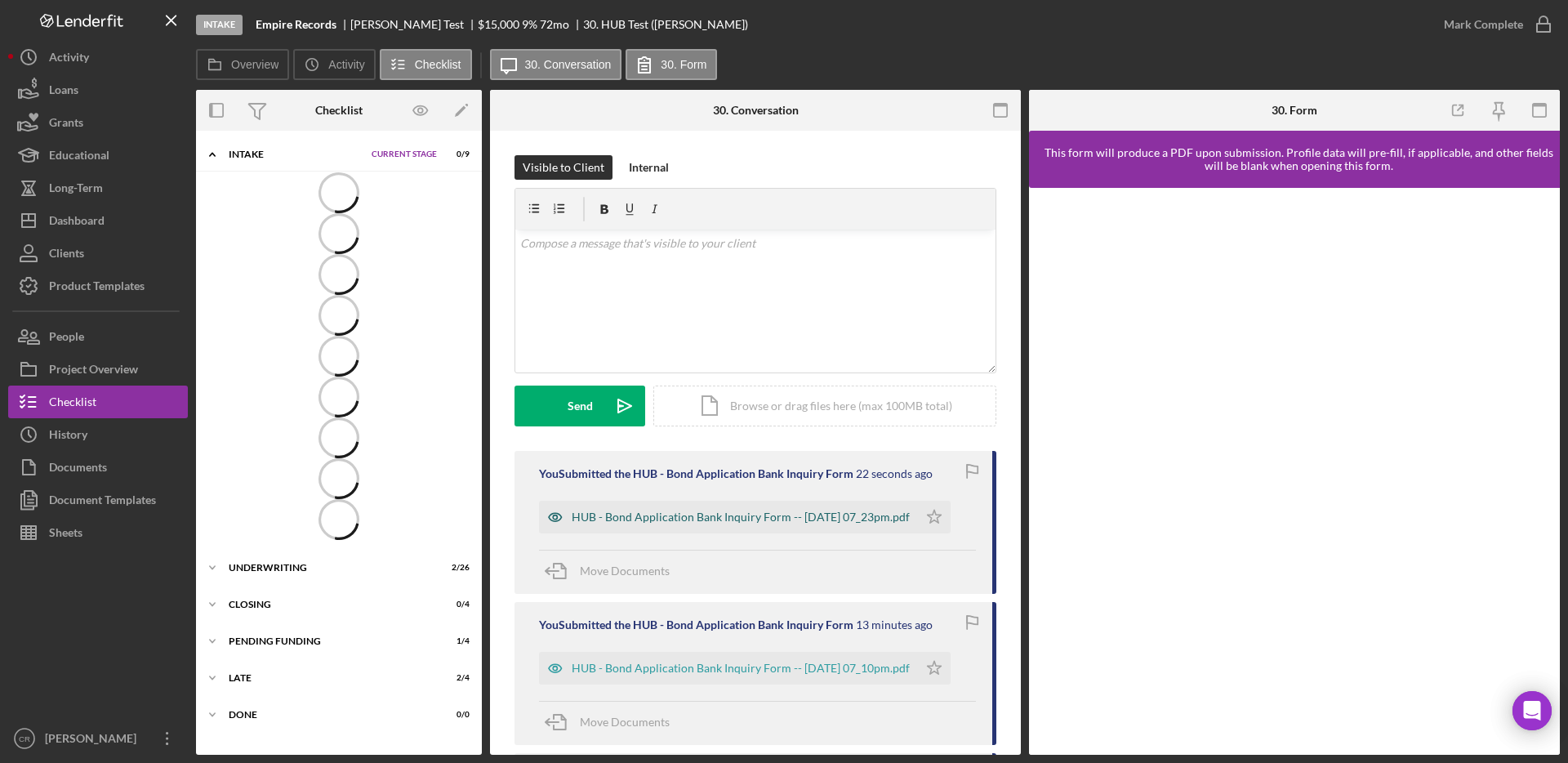
click at [762, 510] on div "HUB - Bond Application Bank Inquiry Form -- [DATE] 07_23pm.pdf" at bounding box center [741, 517] width 338 height 13
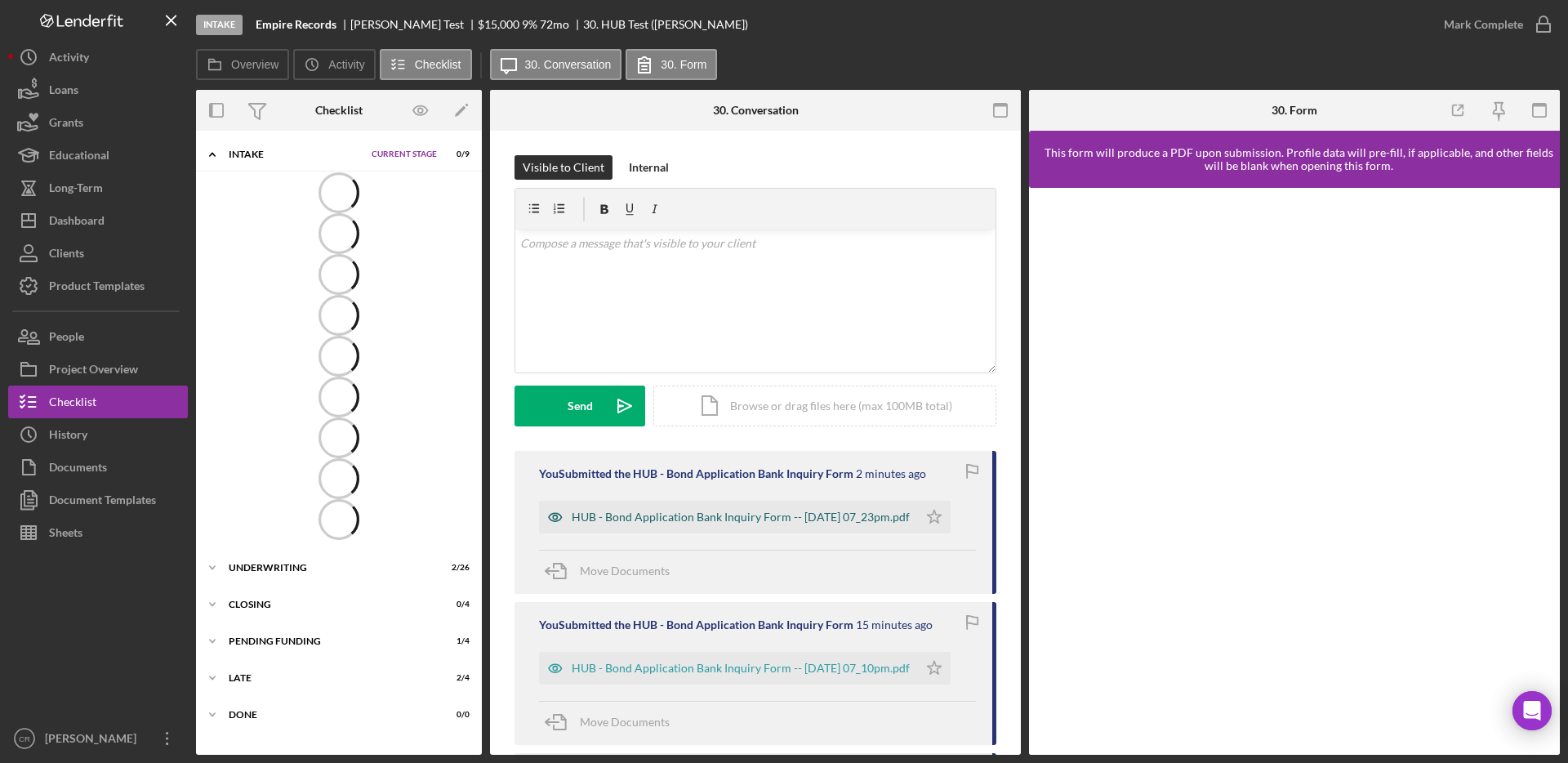
click at [755, 501] on div "HUB - Bond Application Bank Inquiry Form -- [DATE] 07_23pm.pdf" at bounding box center [728, 517] width 379 height 32
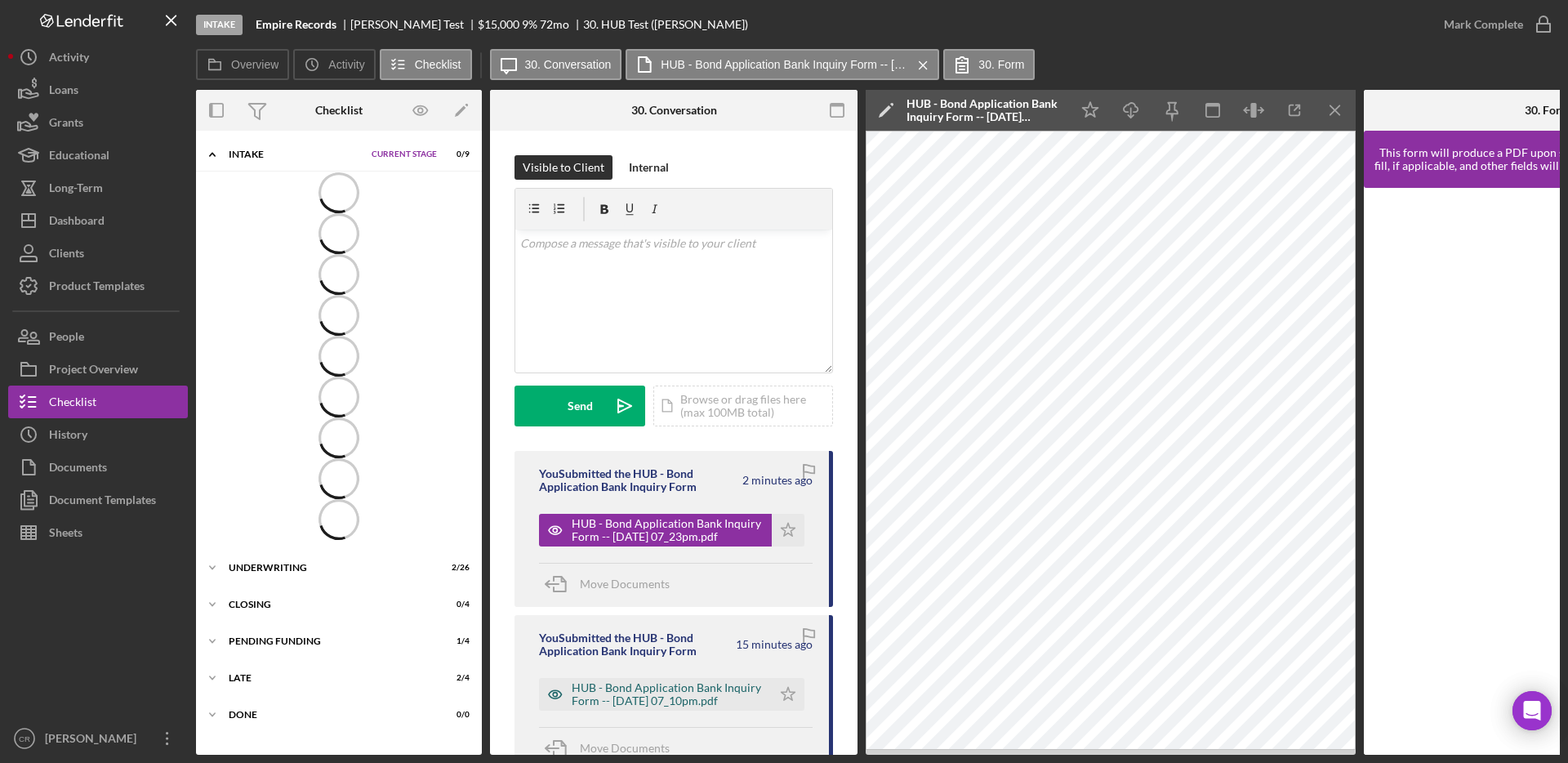
click at [682, 692] on div "HUB - Bond Application Bank Inquiry Form -- [DATE] 07_10pm.pdf" at bounding box center [668, 694] width 192 height 26
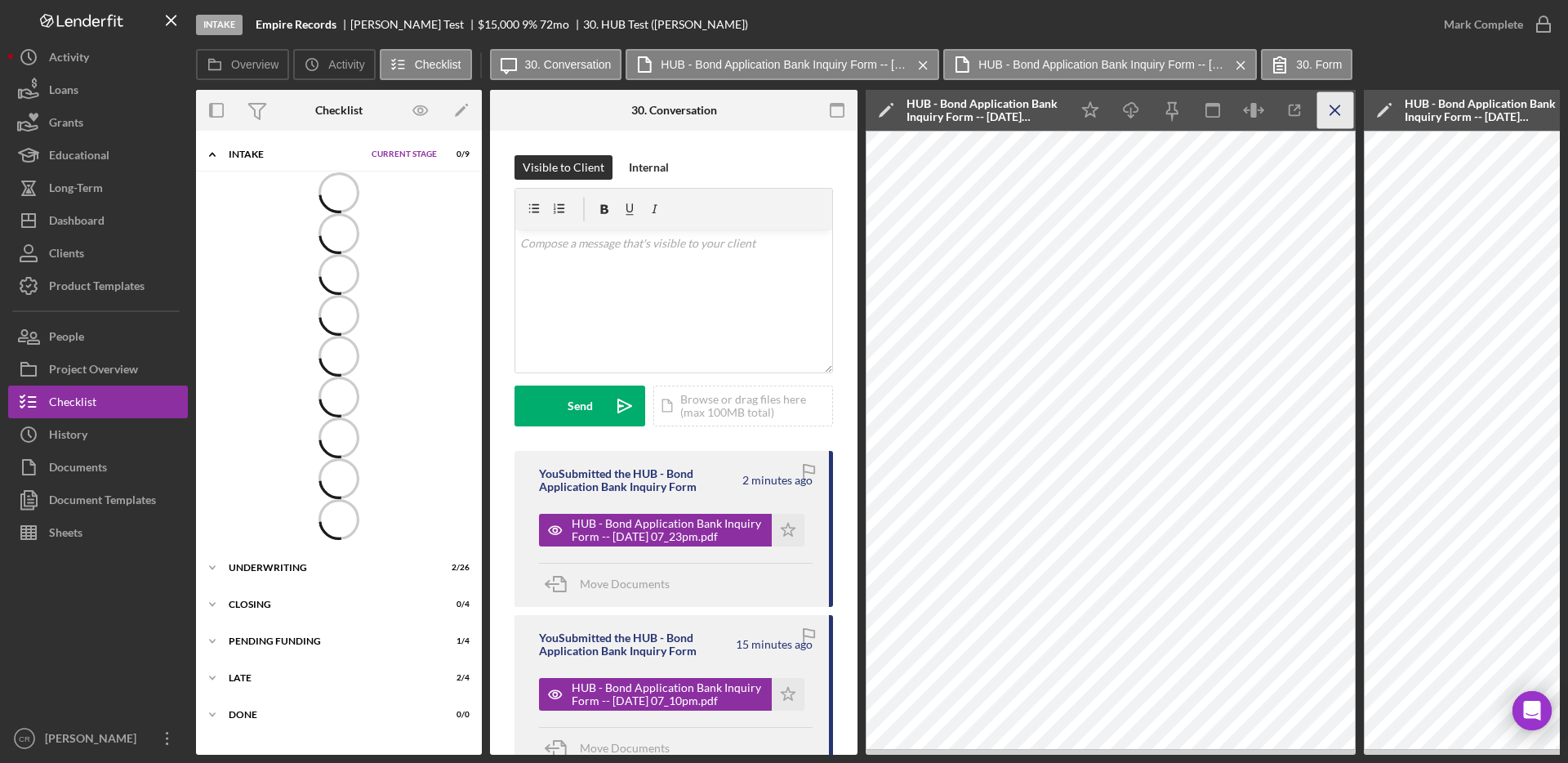
click at [1329, 107] on icon "Icon/Menu Close" at bounding box center [1335, 110] width 37 height 37
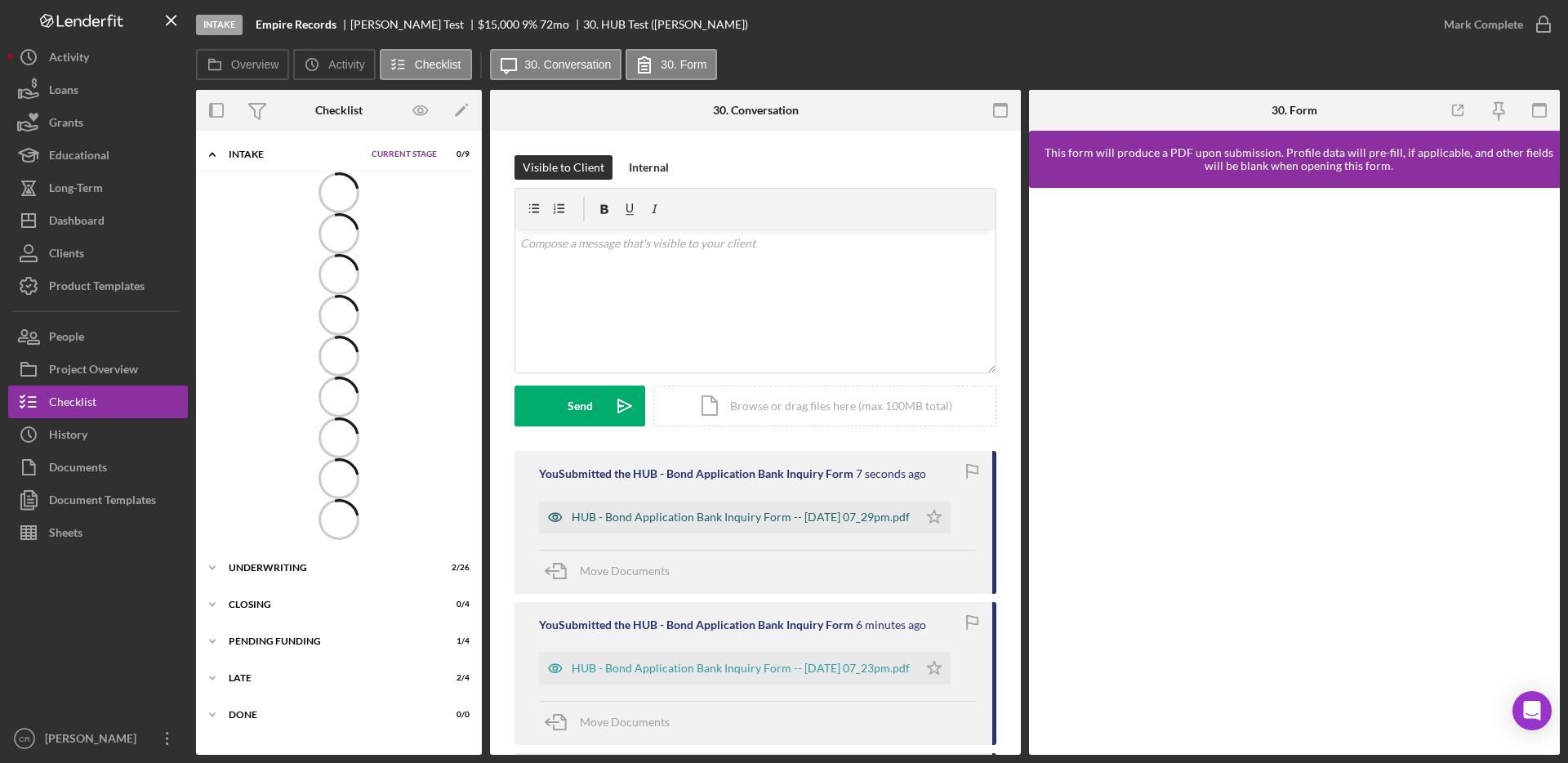
click at [607, 517] on div "HUB - Bond Application Bank Inquiry Form -- [DATE] 07_29pm.pdf" at bounding box center [741, 517] width 338 height 13
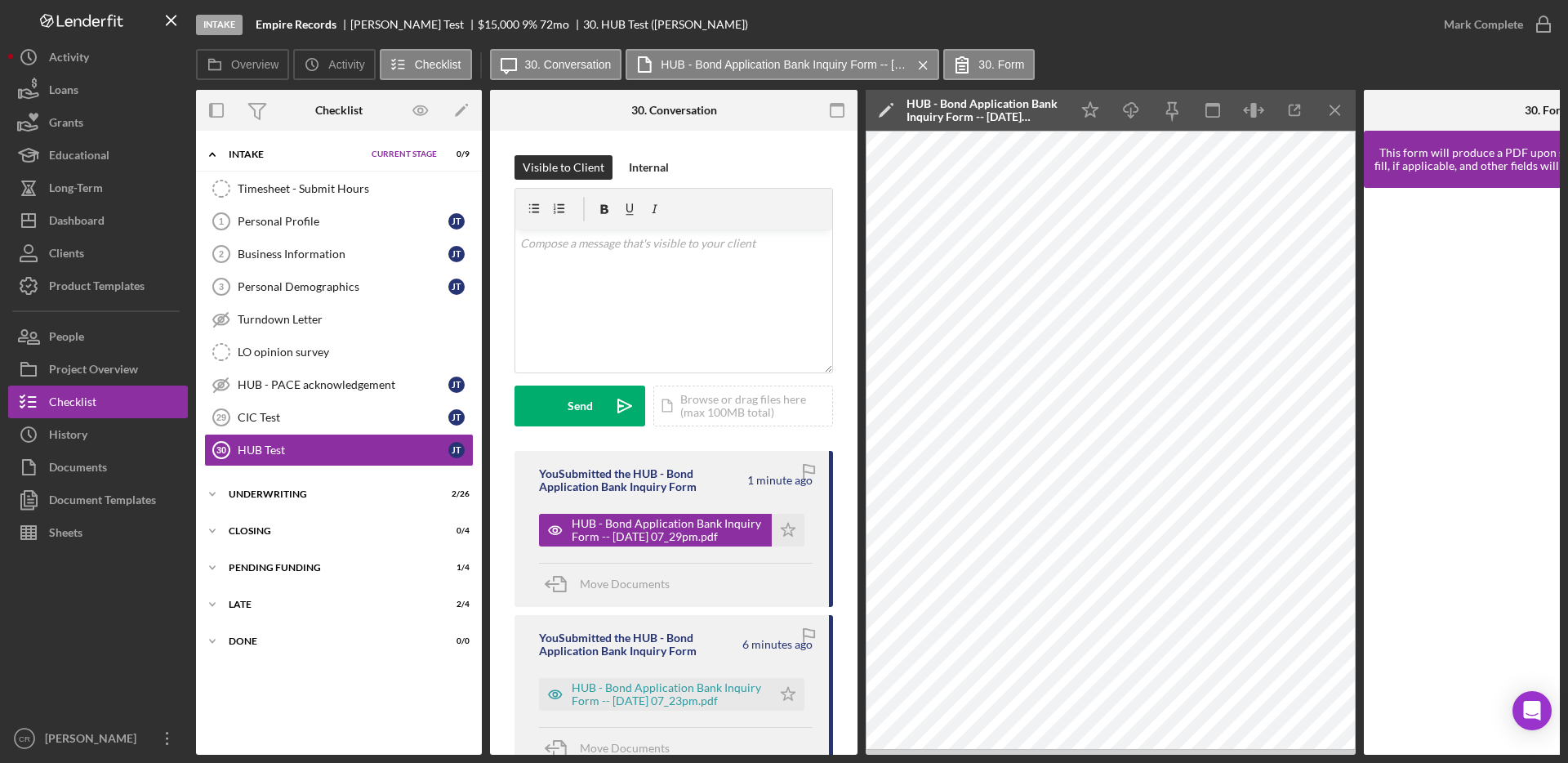
click at [1000, 106] on div "HUB - Bond Application Bank Inquiry Form -- [DATE] 07_29pm.pdf" at bounding box center [984, 110] width 155 height 26
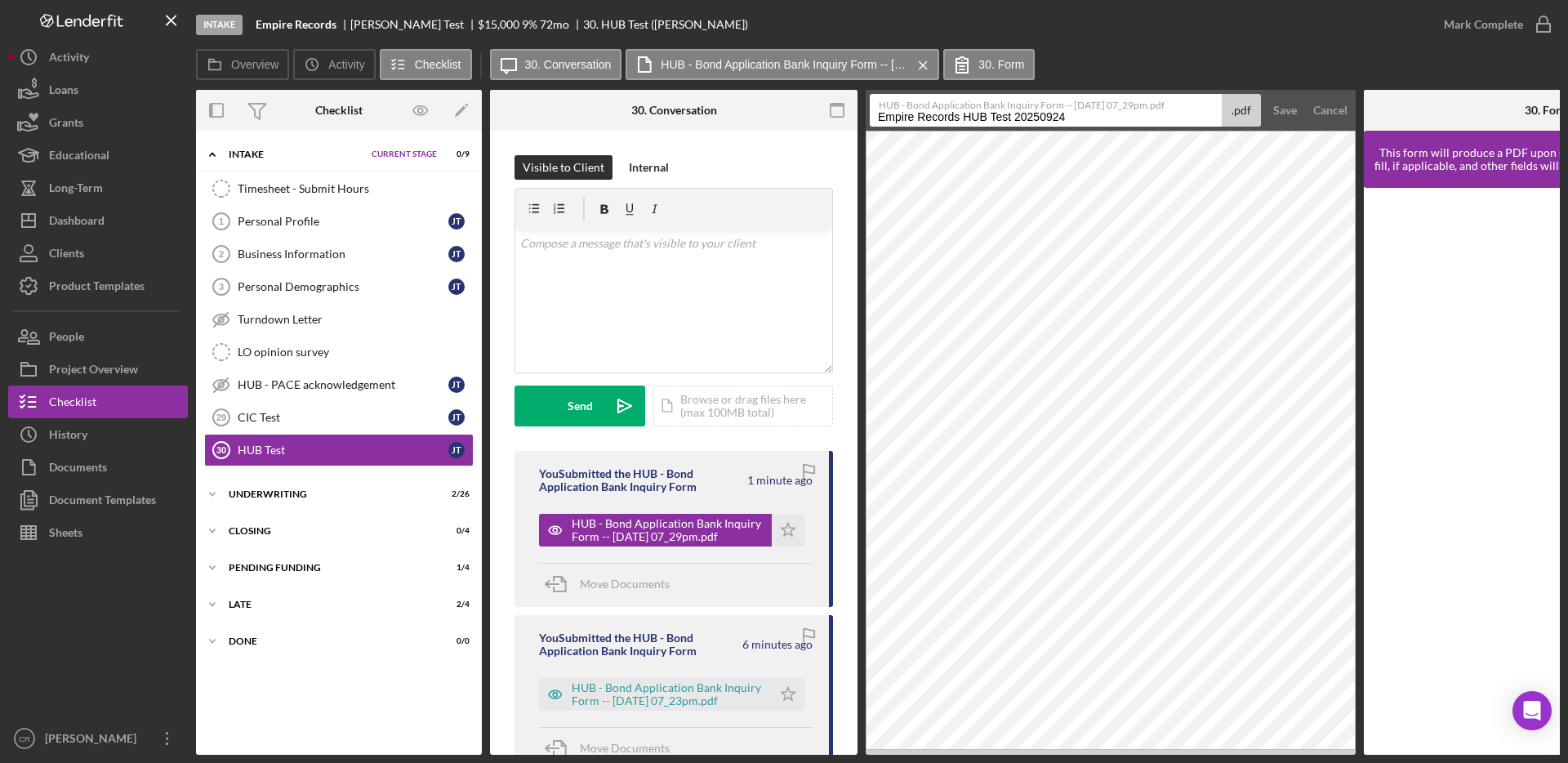
click at [1143, 31] on div "Intake Empire Records Jake Test $15,000 $3,750 9 % 72 mo 30. HUB Test (Jake T.)" at bounding box center [812, 24] width 1231 height 49
click at [1313, 106] on div "Cancel" at bounding box center [1330, 110] width 34 height 32
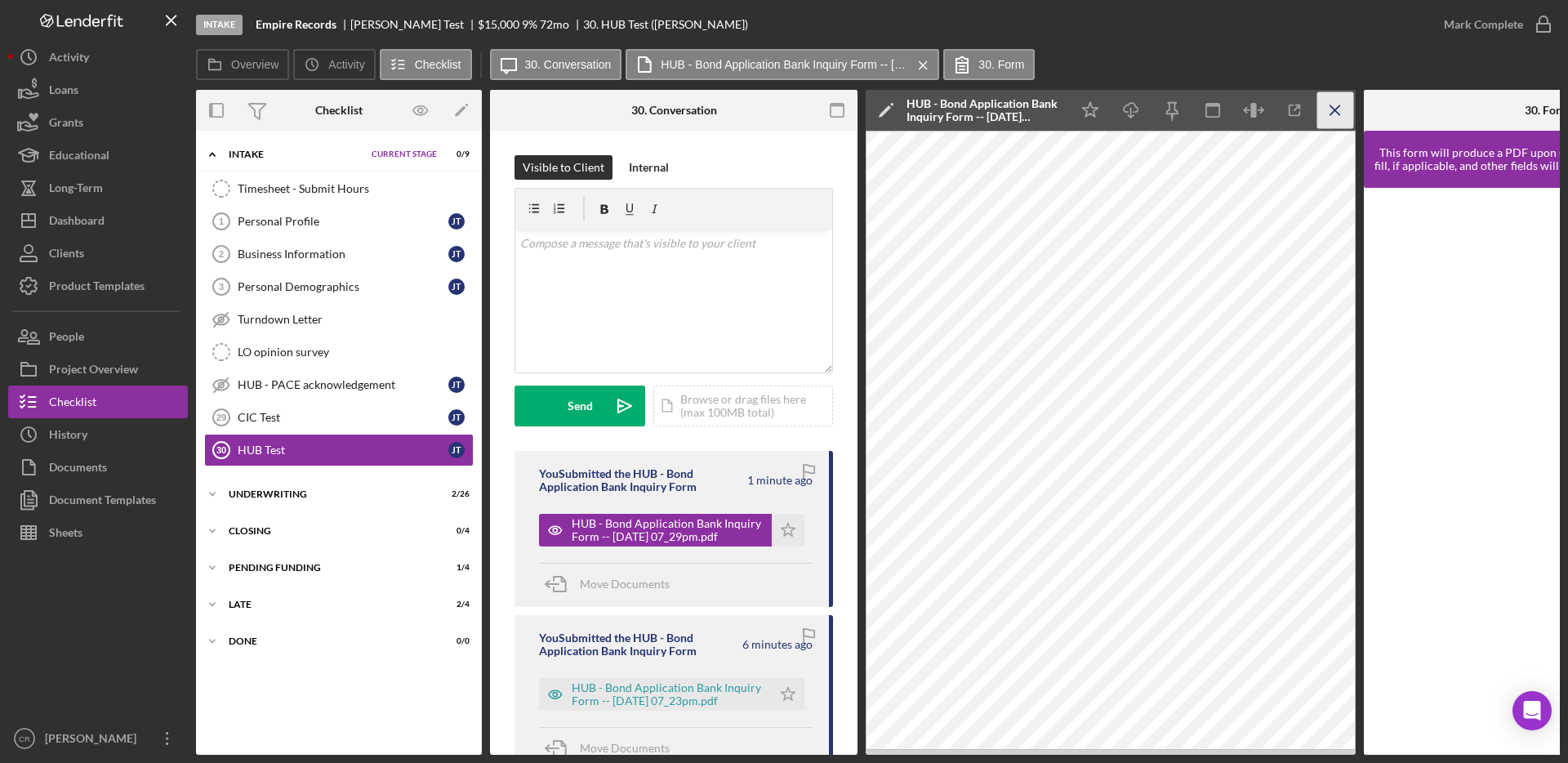
click at [1331, 106] on icon "Icon/Menu Close" at bounding box center [1335, 110] width 37 height 37
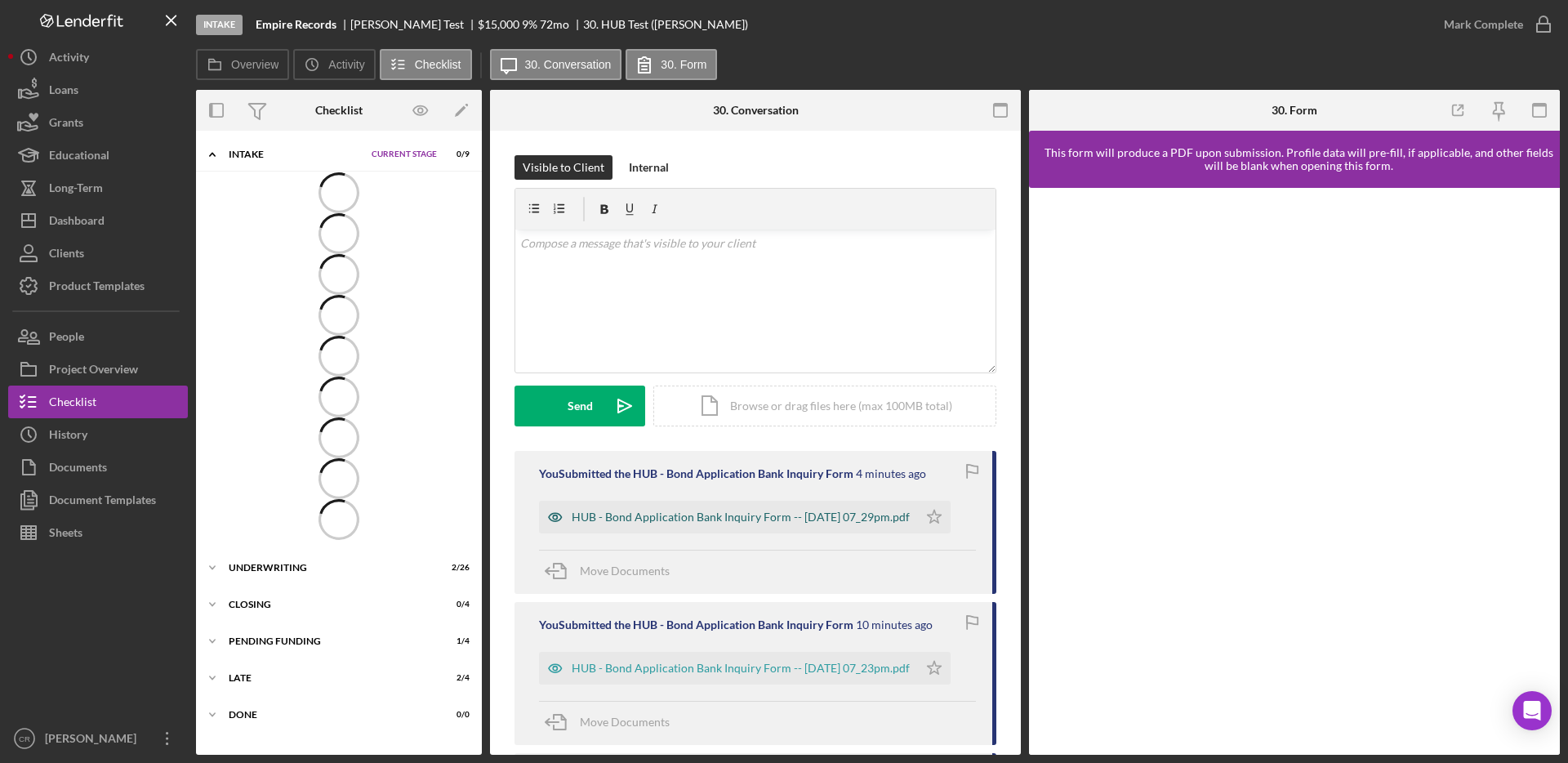
click at [737, 514] on div "HUB - Bond Application Bank Inquiry Form -- [DATE] 07_29pm.pdf" at bounding box center [741, 517] width 338 height 13
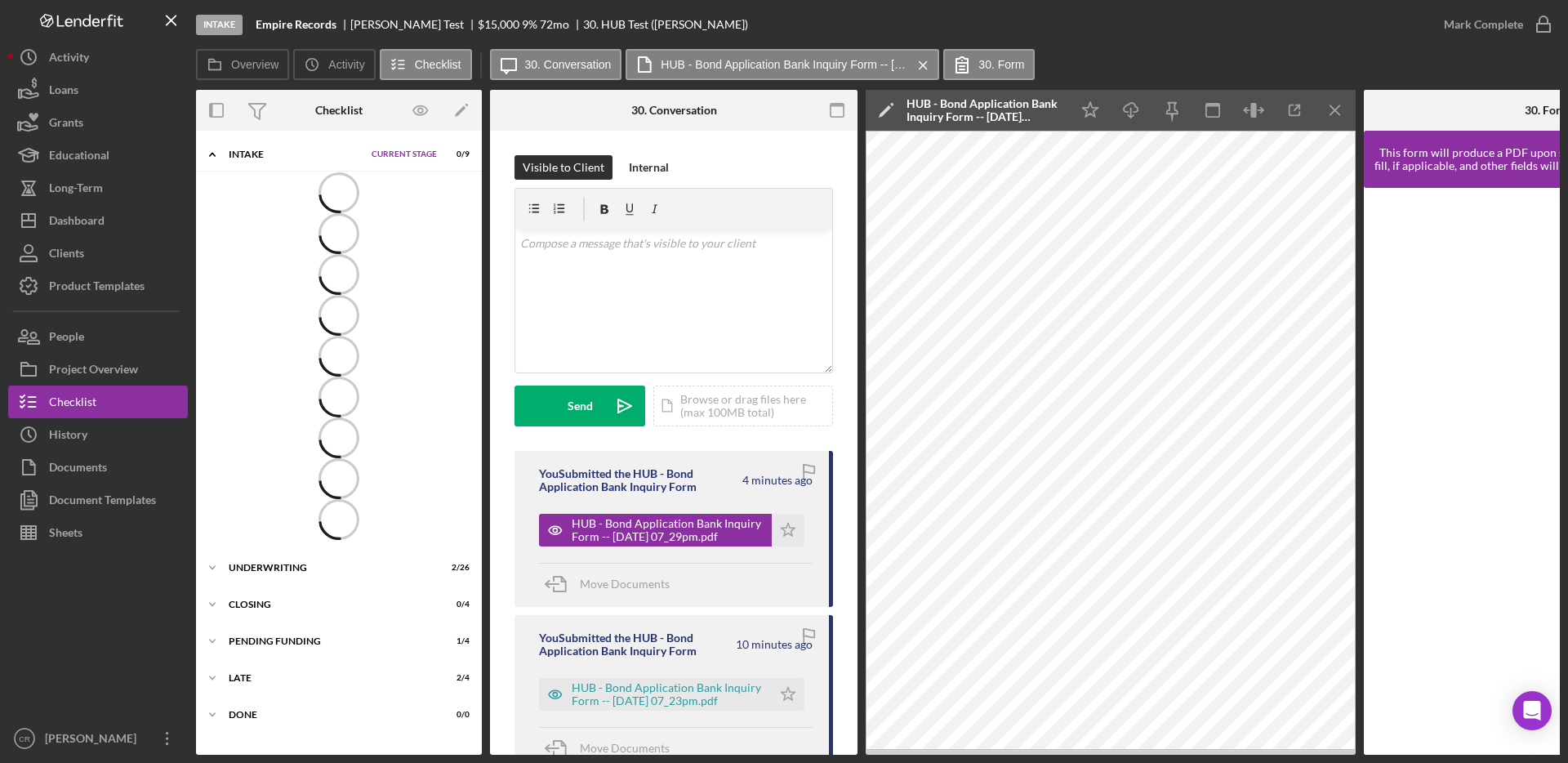
drag, startPoint x: 1328, startPoint y: 109, endPoint x: 1456, endPoint y: 89, distance: 129.6
click at [1328, 109] on icon "Icon/Menu Close" at bounding box center [1335, 110] width 37 height 37
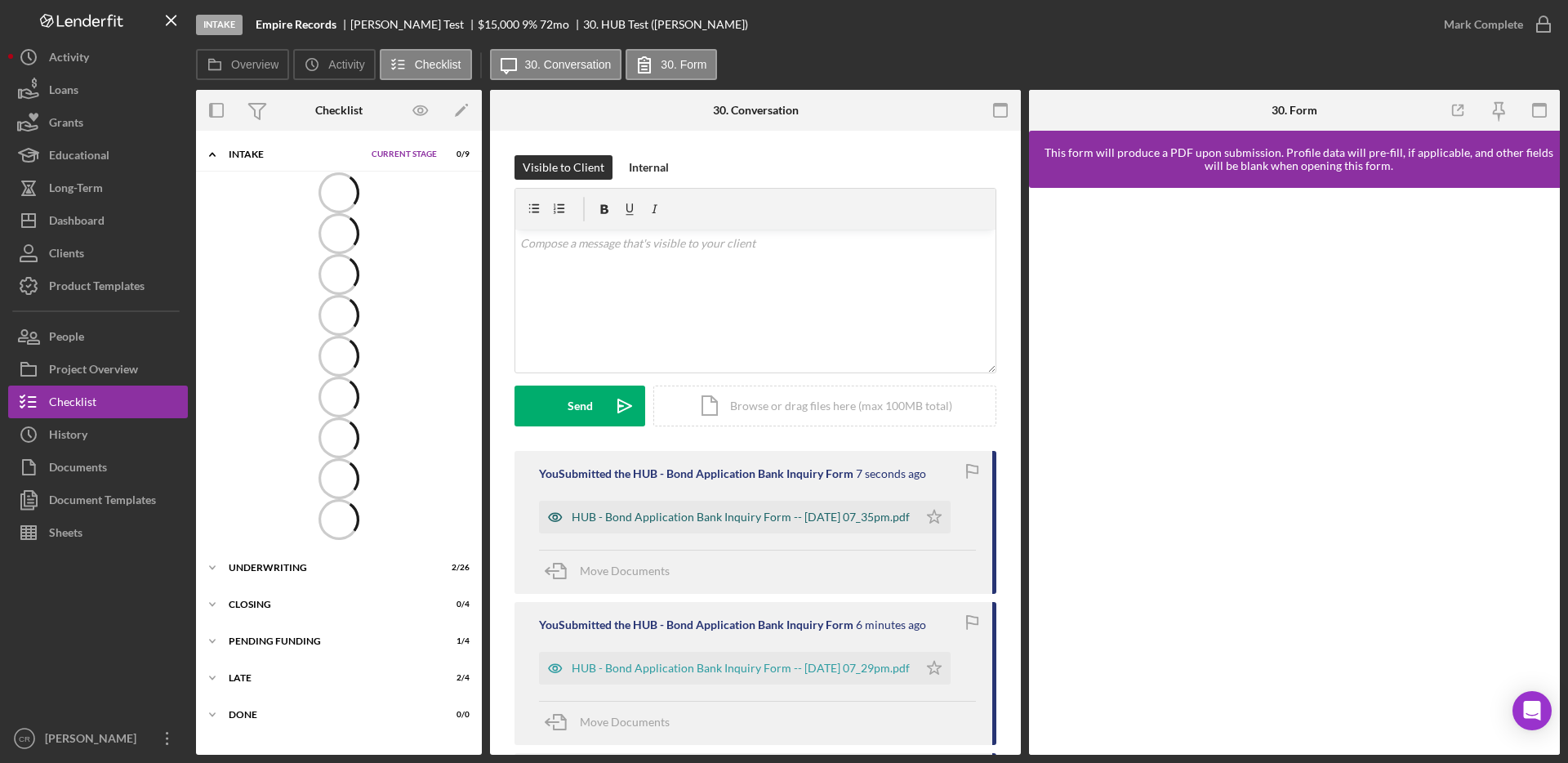
click at [742, 511] on div "HUB - Bond Application Bank Inquiry Form -- [DATE] 07_35pm.pdf" at bounding box center [741, 517] width 338 height 13
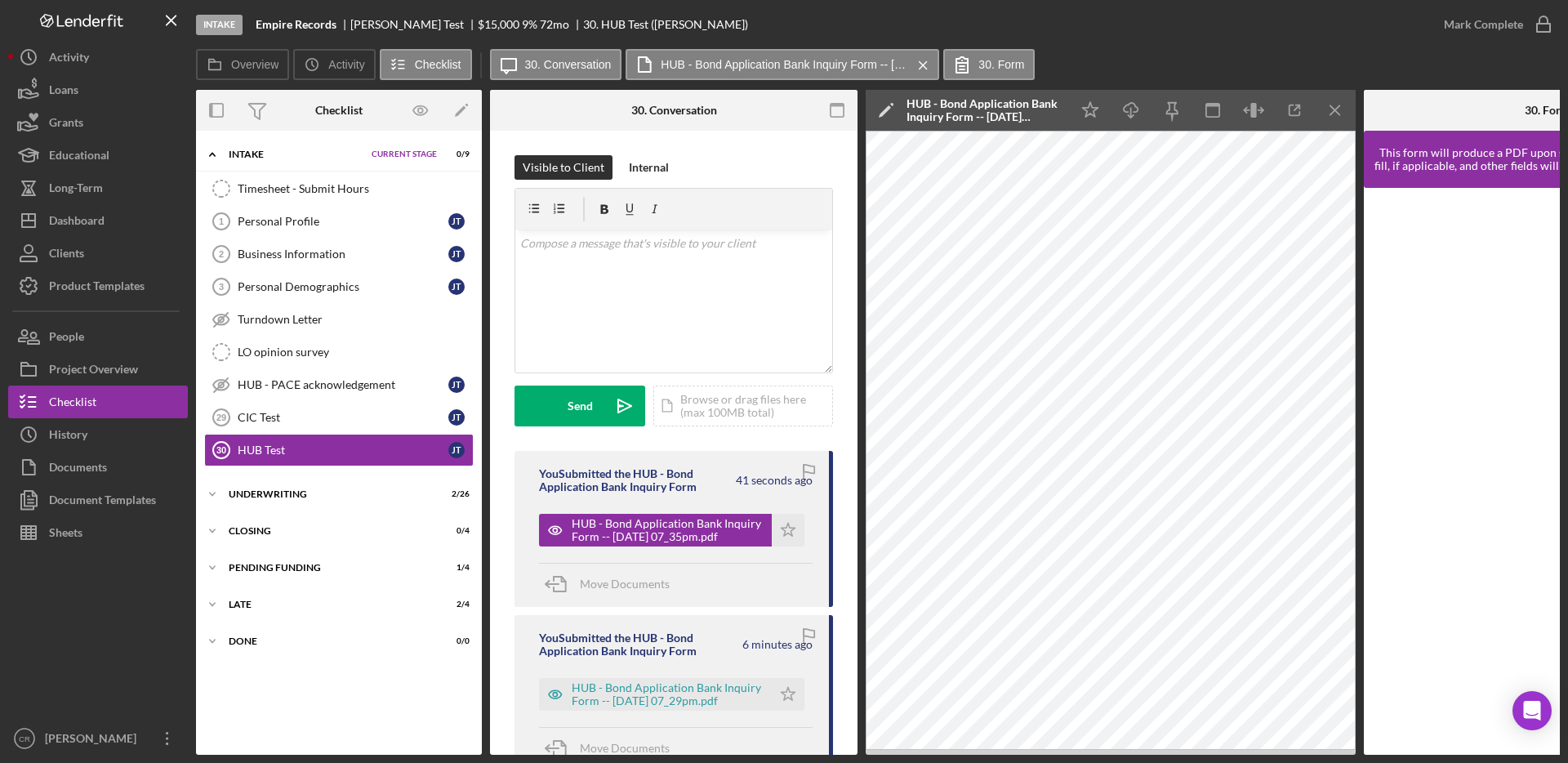
click at [1036, 109] on div "HUB - Bond Application Bank Inquiry Form -- [DATE] 07_35pm.pdf" at bounding box center [984, 110] width 155 height 26
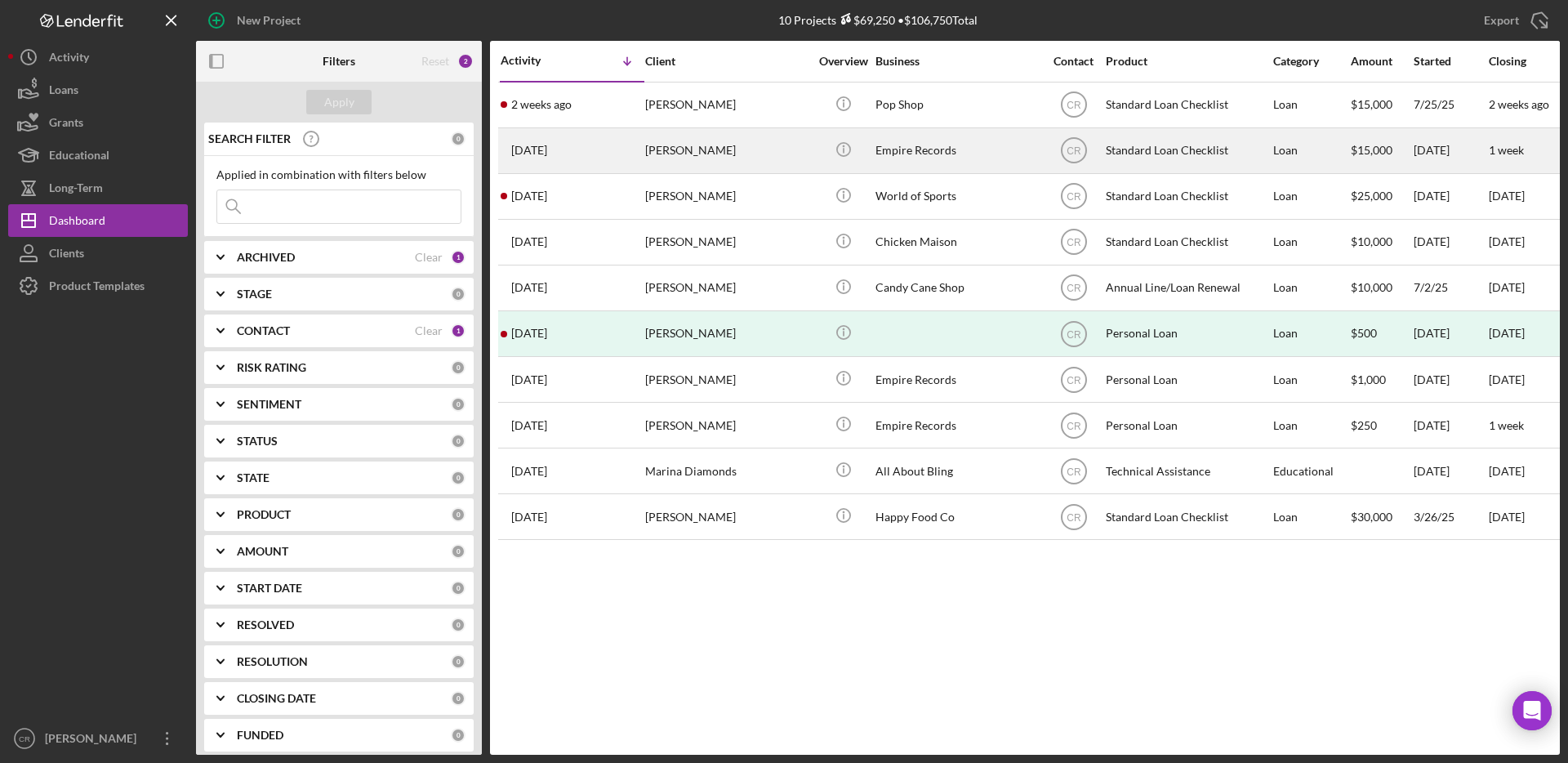
click at [741, 157] on div "Jake Test" at bounding box center [727, 150] width 163 height 43
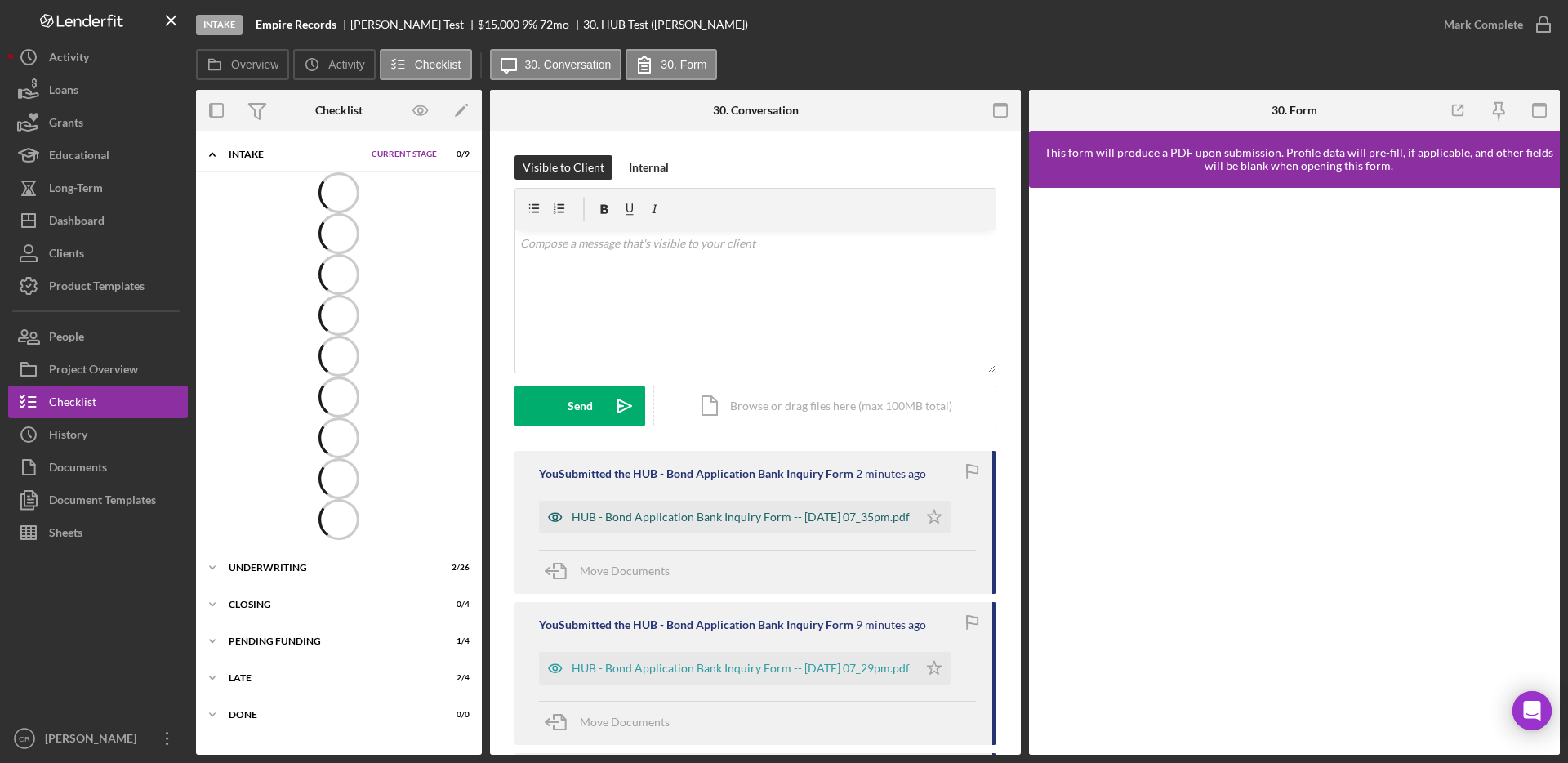
click at [681, 511] on div "HUB - Bond Application Bank Inquiry Form -- [DATE] 07_35pm.pdf" at bounding box center [741, 517] width 338 height 13
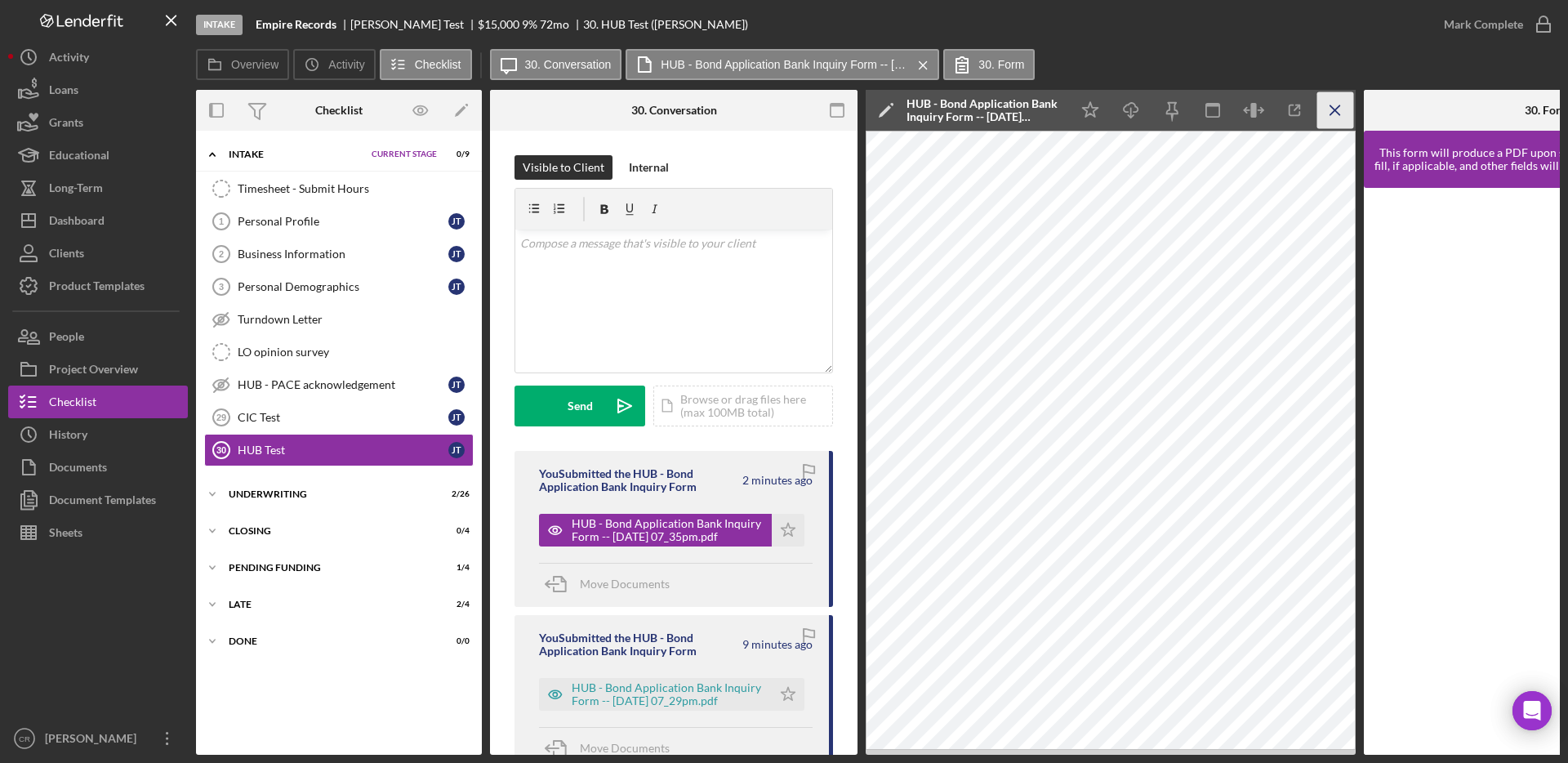
click at [1327, 112] on icon "Icon/Menu Close" at bounding box center [1335, 110] width 37 height 37
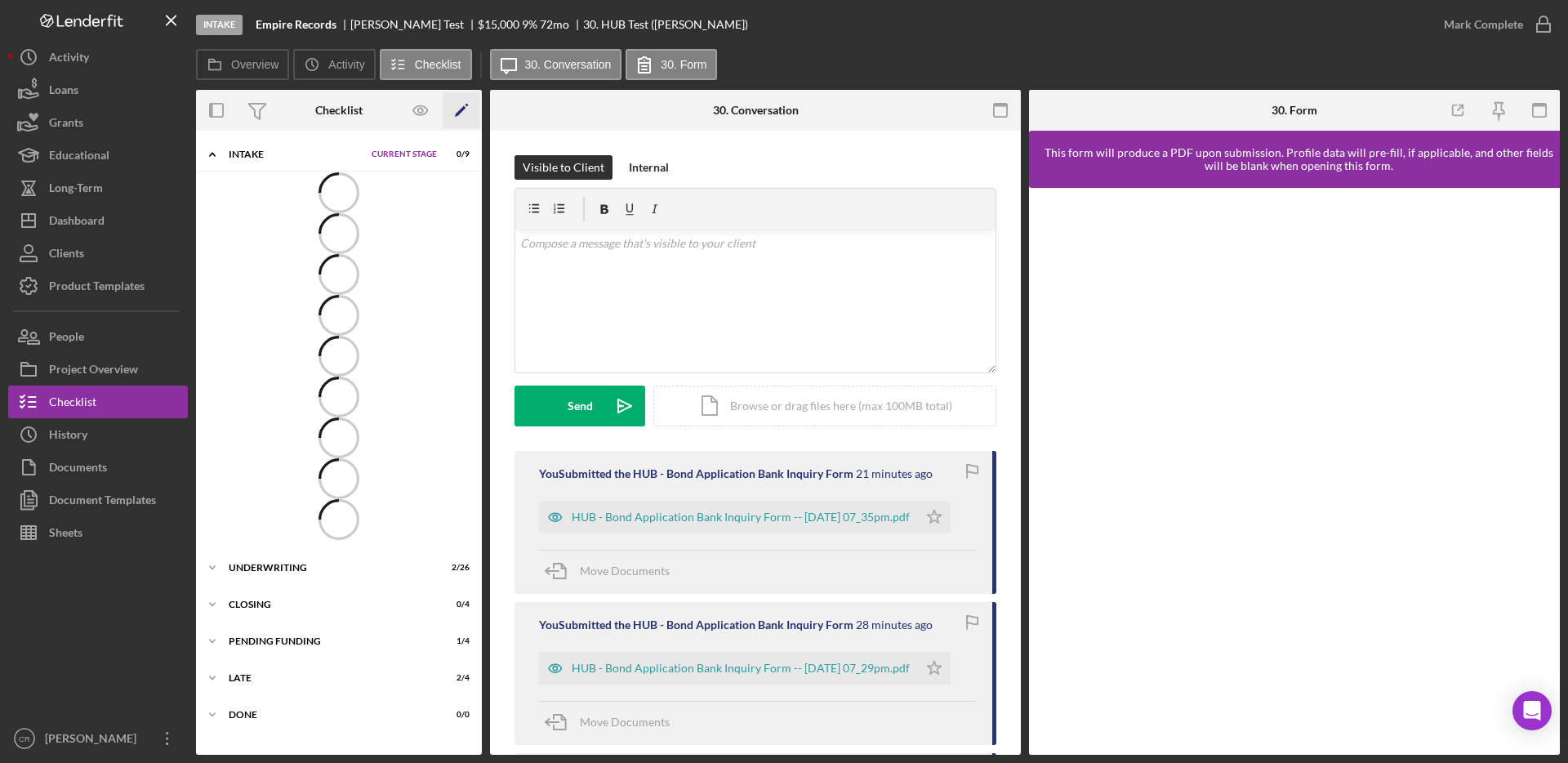
click at [463, 109] on polygon "button" at bounding box center [460, 112] width 12 height 12
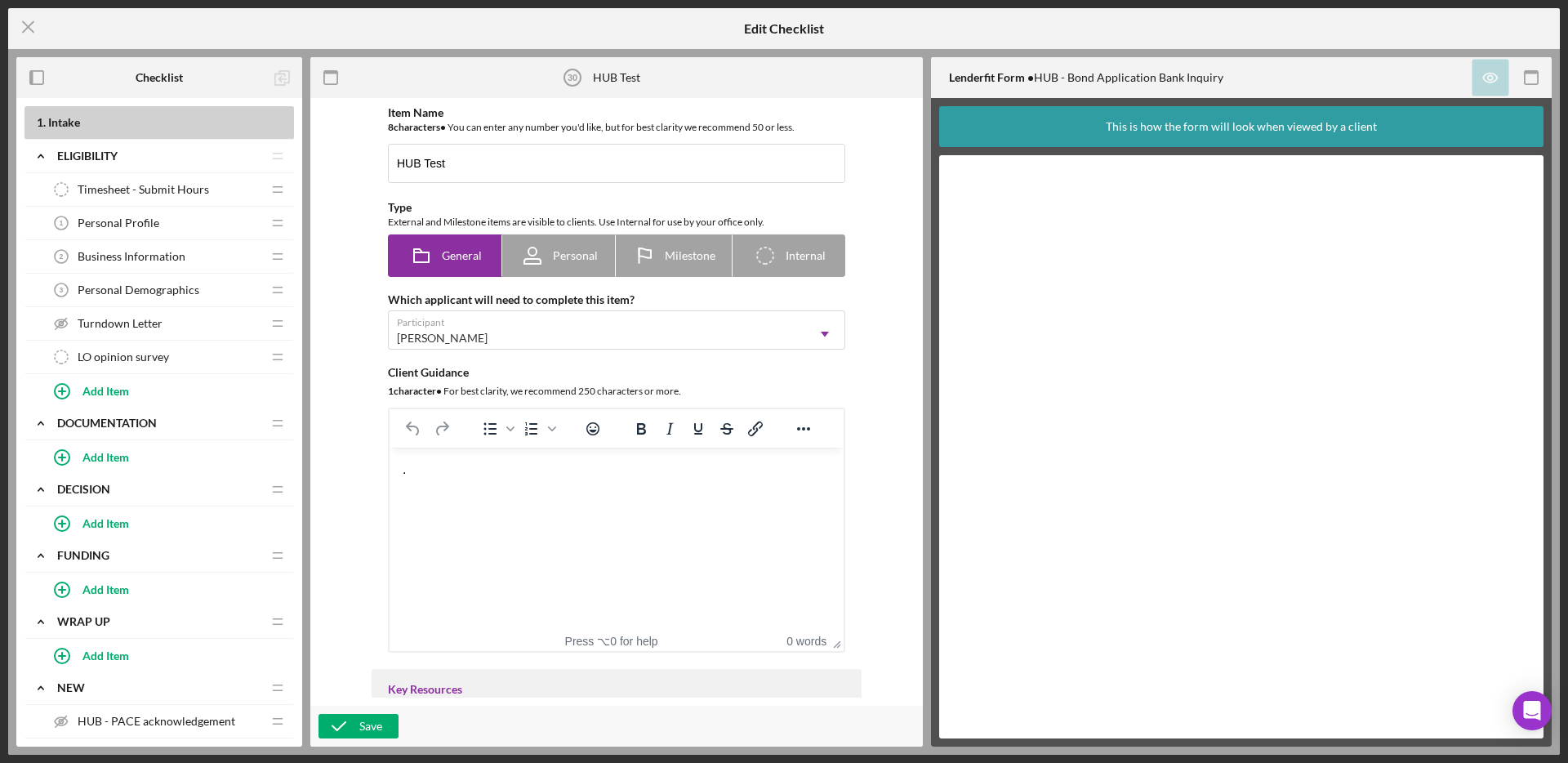
scroll to position [532, 0]
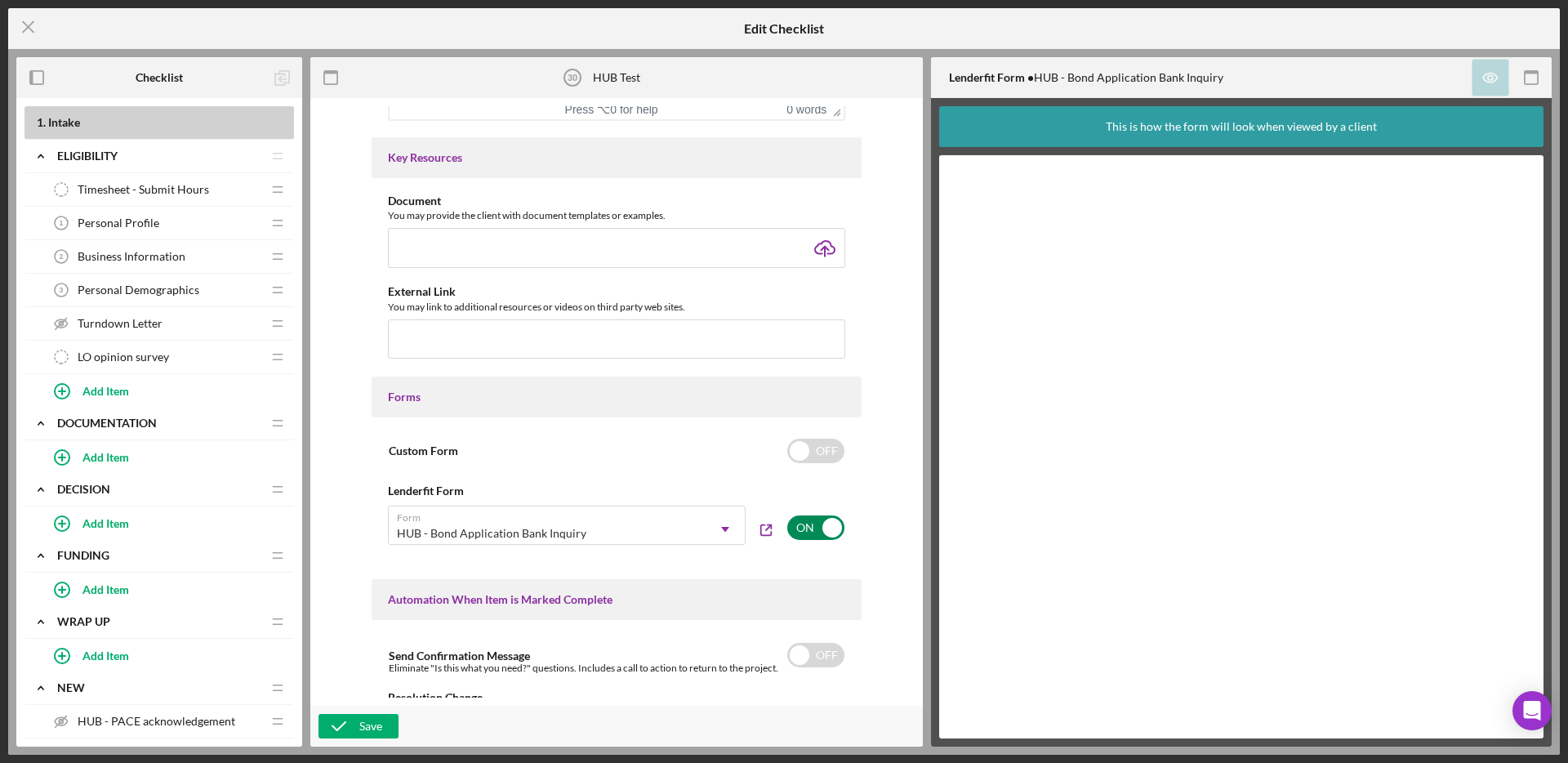
click at [808, 523] on input "checkbox" at bounding box center [816, 527] width 57 height 24
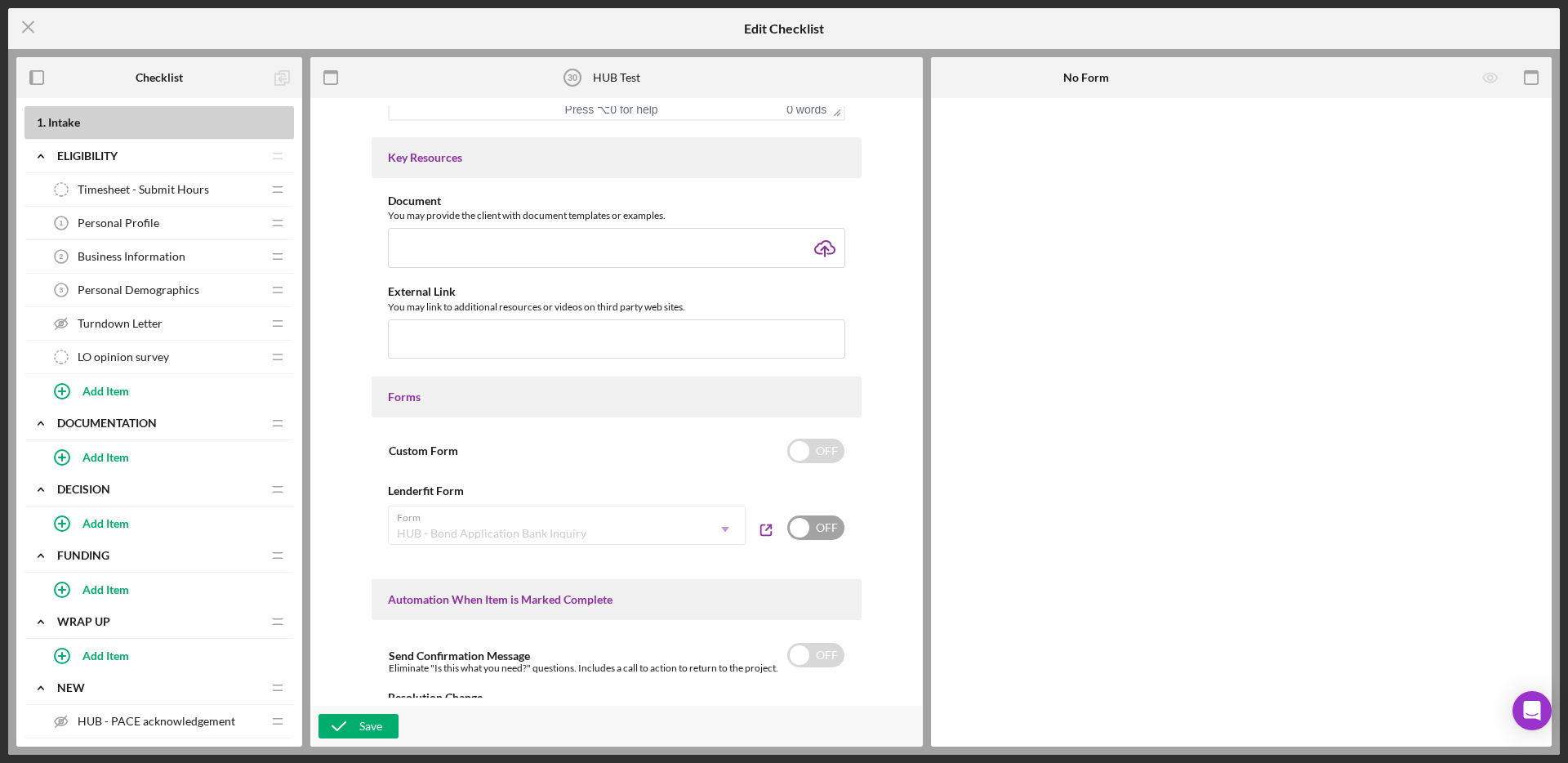
click at [812, 523] on input "checkbox" at bounding box center [816, 527] width 57 height 24
checkbox input "true"
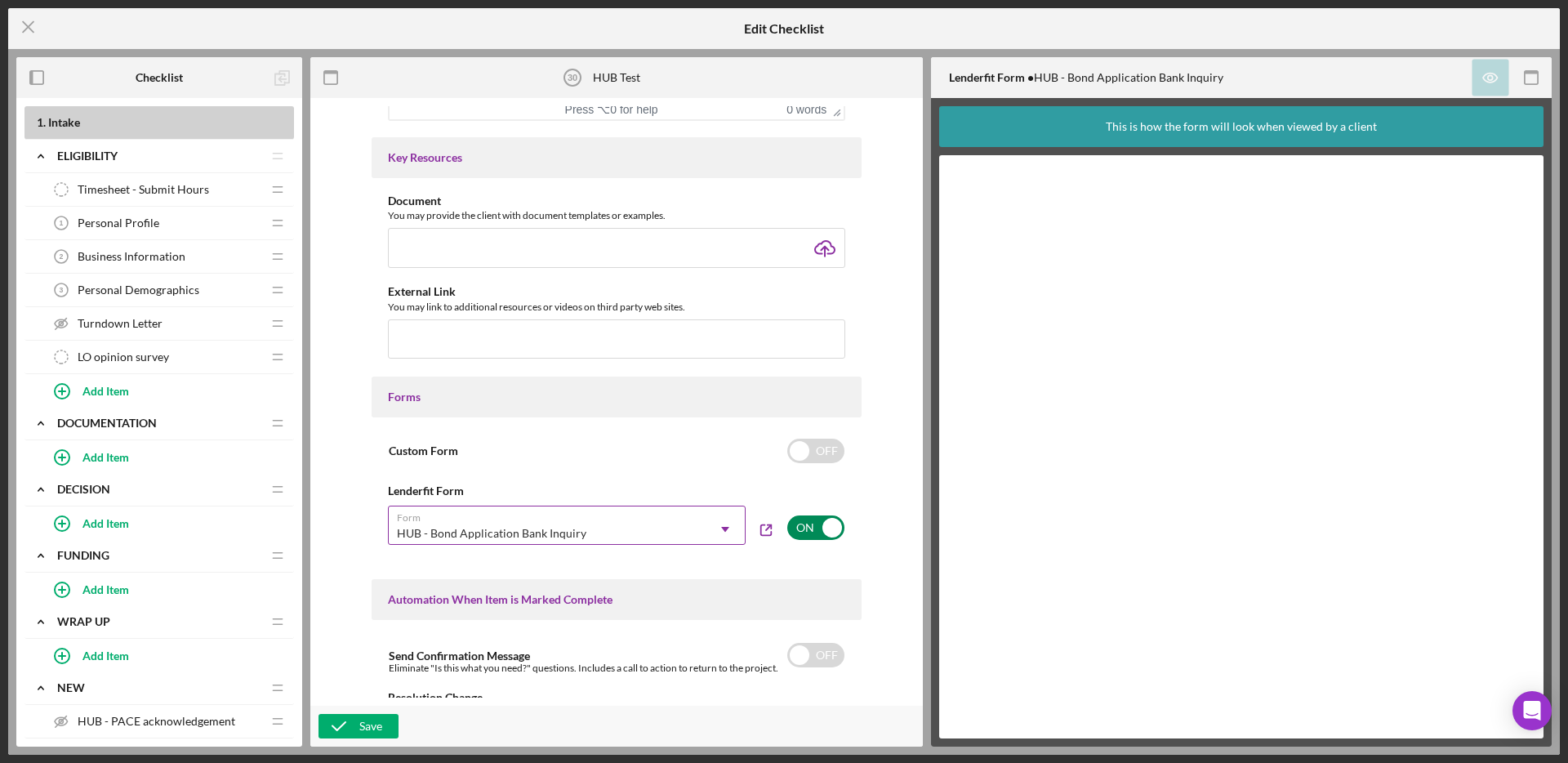
click at [657, 510] on div "HUB - Bond Application Bank Inquiry Icon/Dropdown Arrow" at bounding box center [567, 526] width 358 height 39
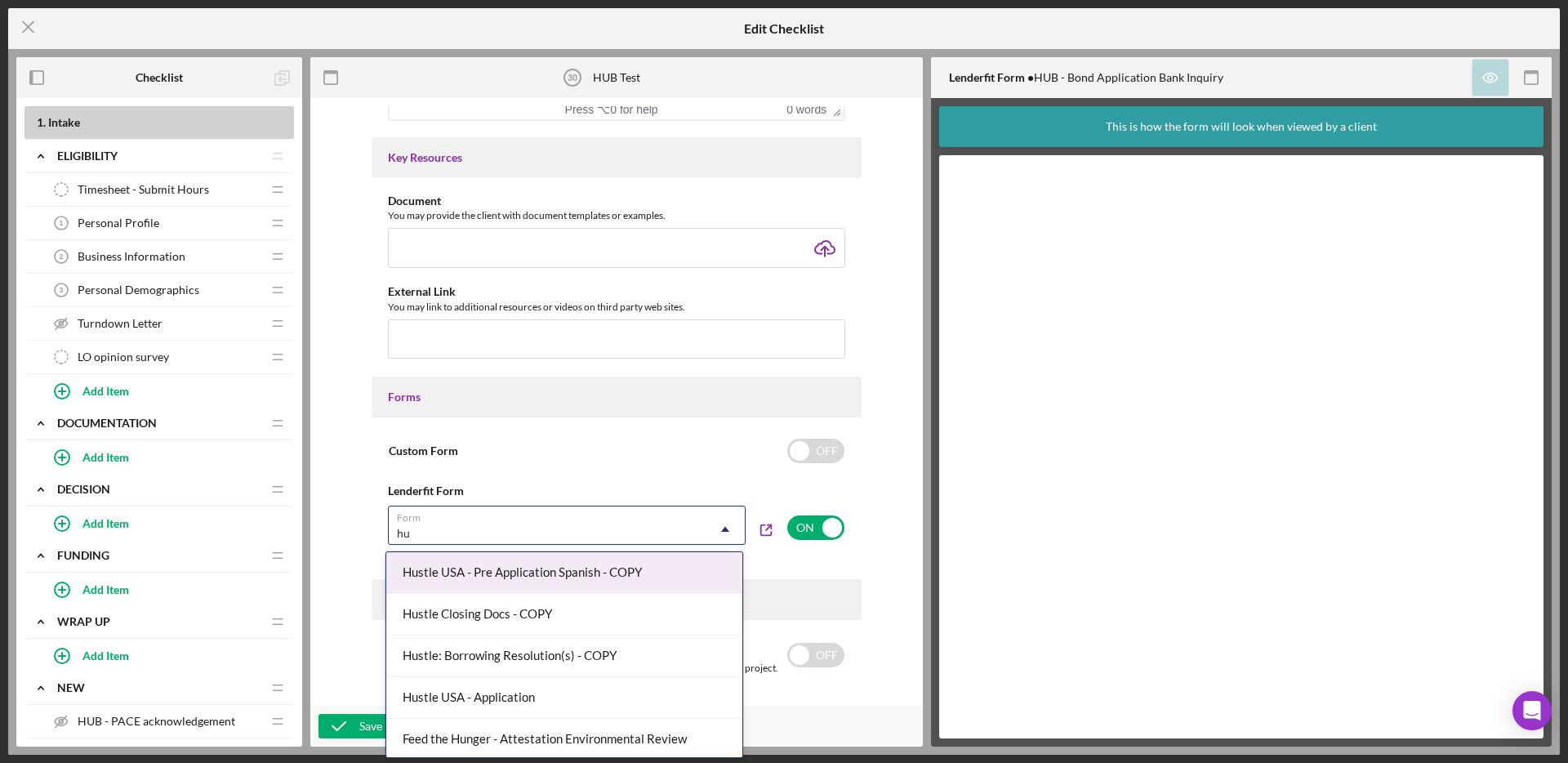
type input "hub"
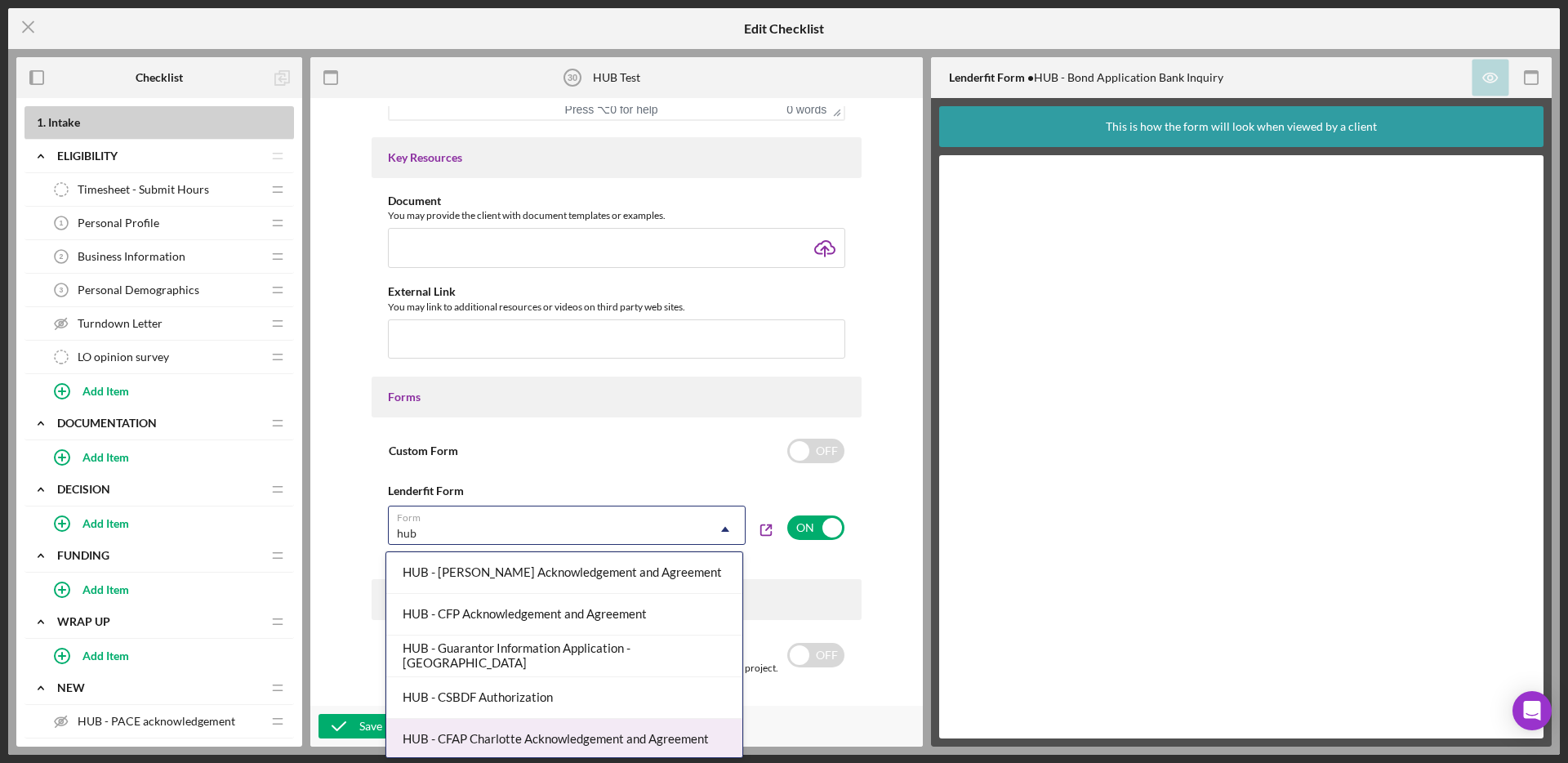
scroll to position [253, 0]
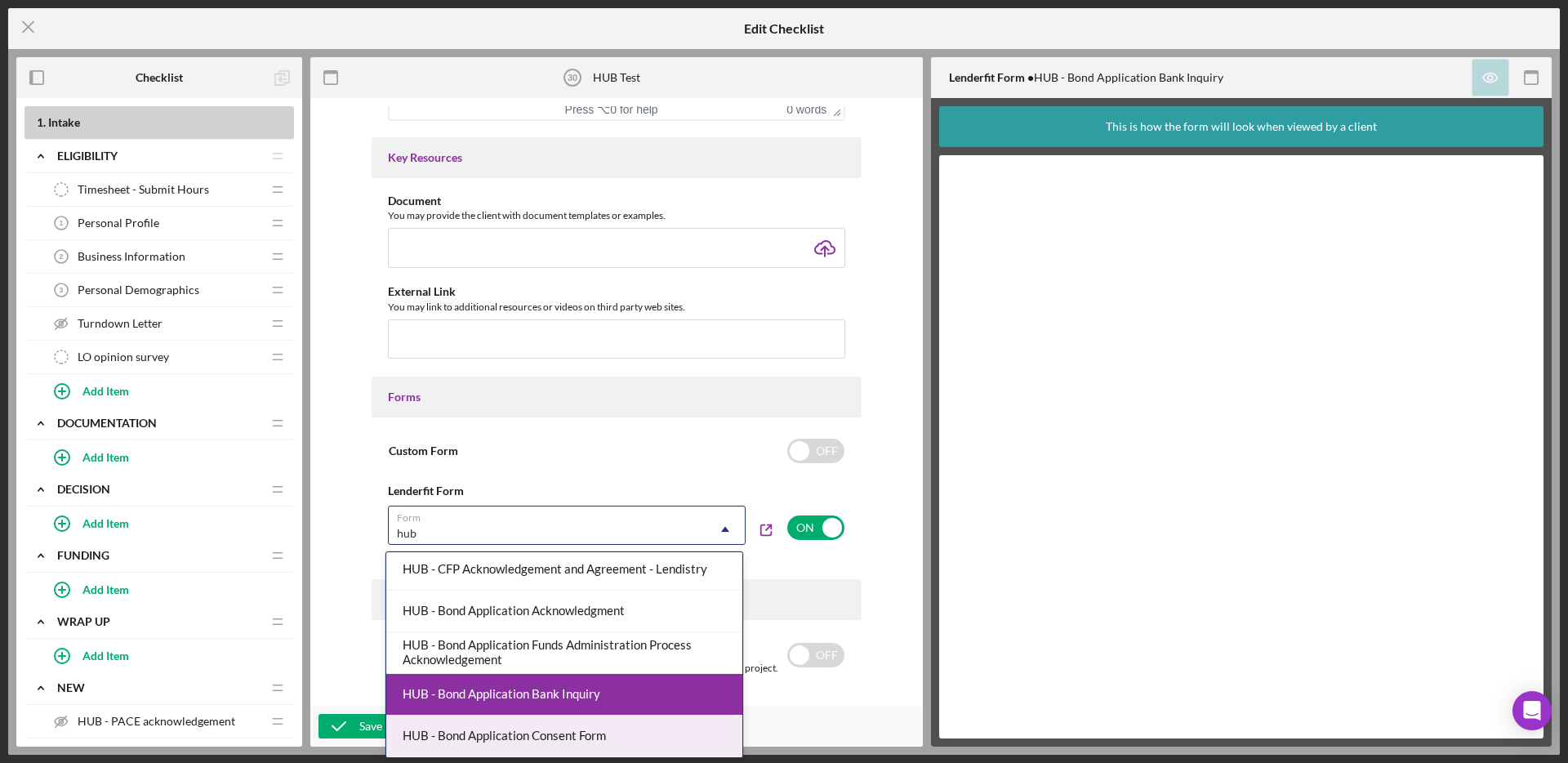
click at [603, 733] on div "HUB - Bond Application Consent Form" at bounding box center [565, 736] width 356 height 42
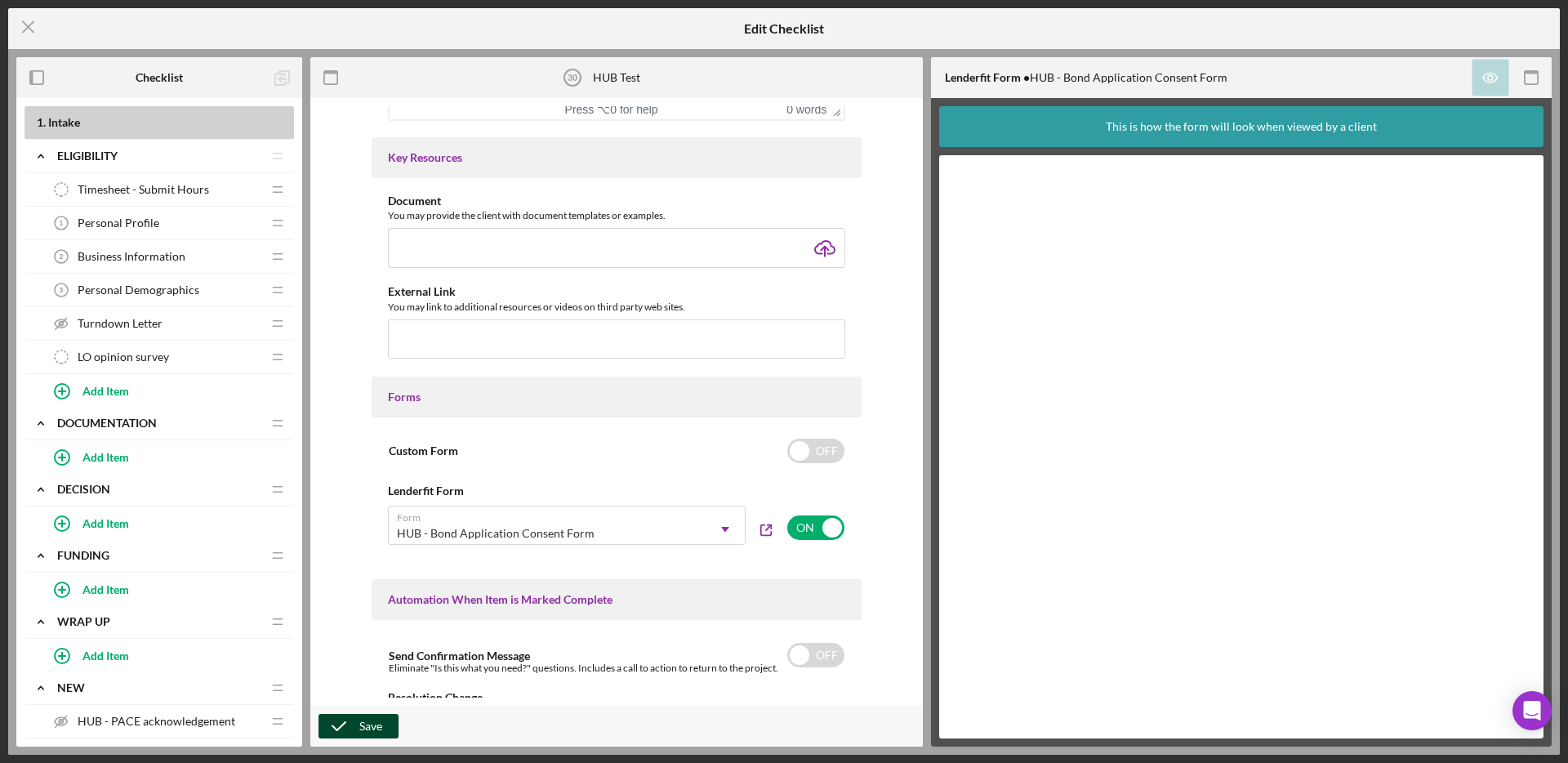
click at [348, 722] on icon "button" at bounding box center [339, 726] width 41 height 41
click at [23, 24] on icon "Icon/Menu Close" at bounding box center [29, 27] width 41 height 41
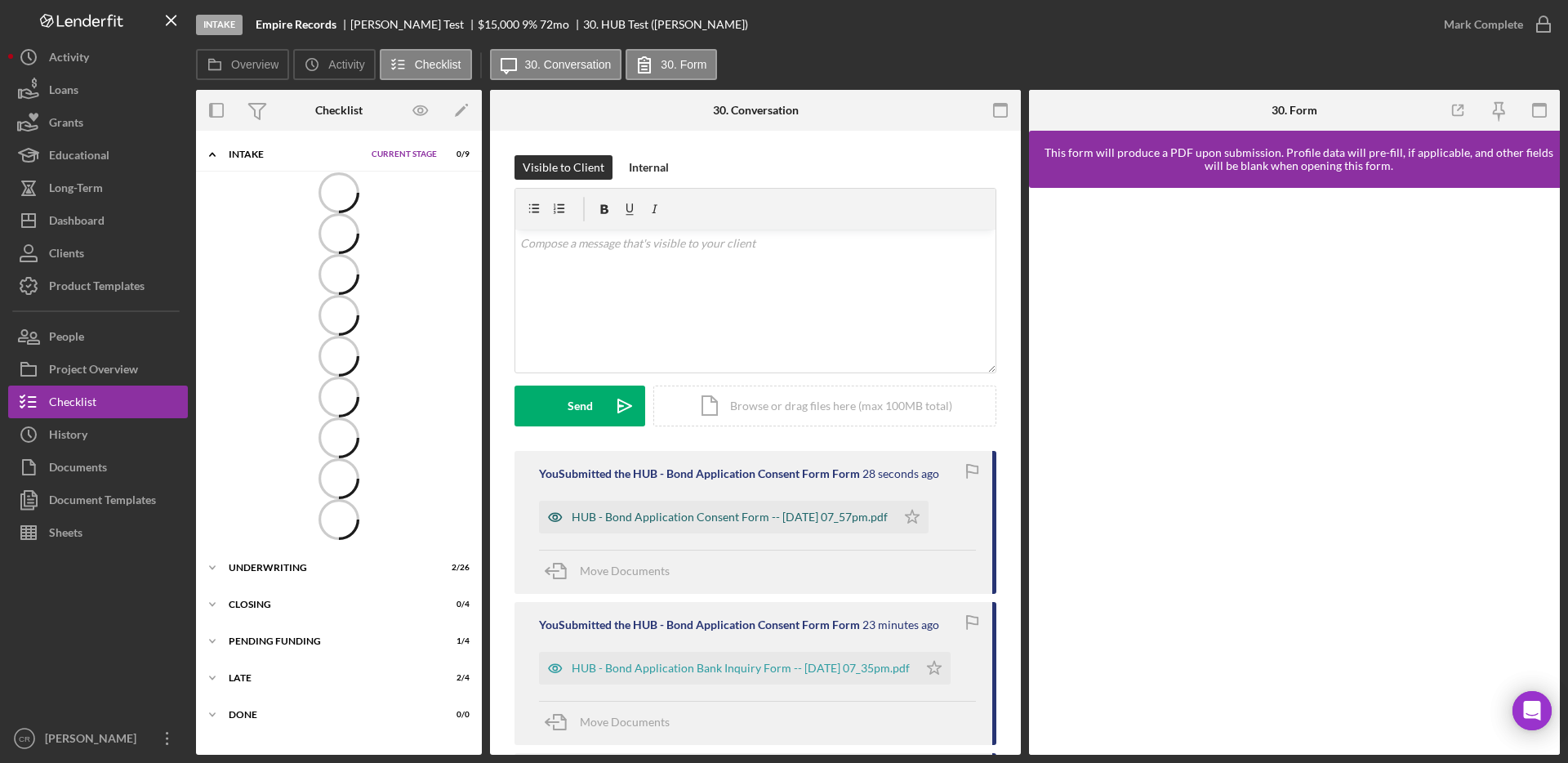
click at [800, 515] on div "HUB - Bond Application Consent Form -- [DATE] 07_57pm.pdf" at bounding box center [729, 517] width 316 height 13
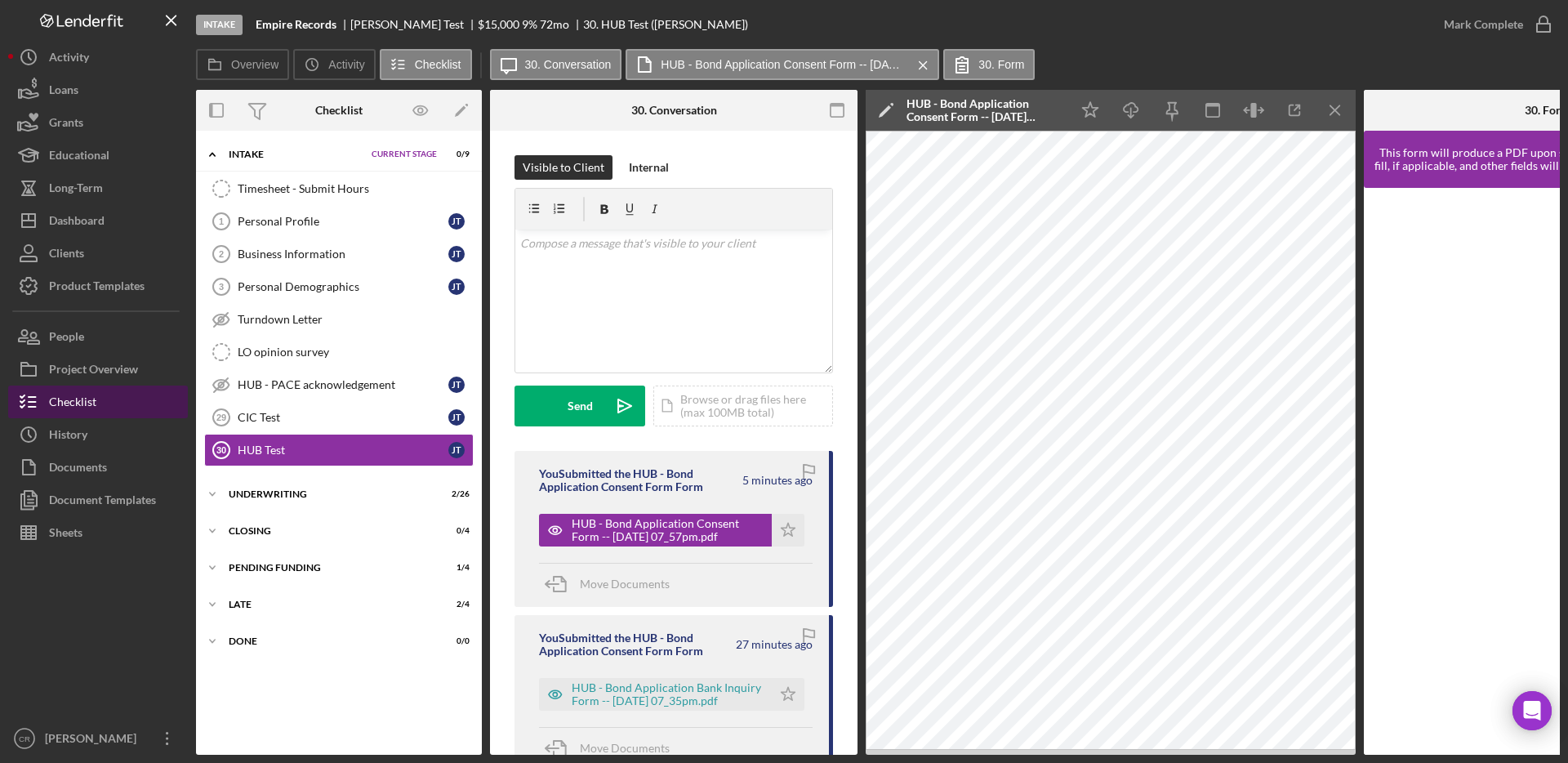
click at [49, 402] on div "Checklist" at bounding box center [72, 404] width 47 height 37
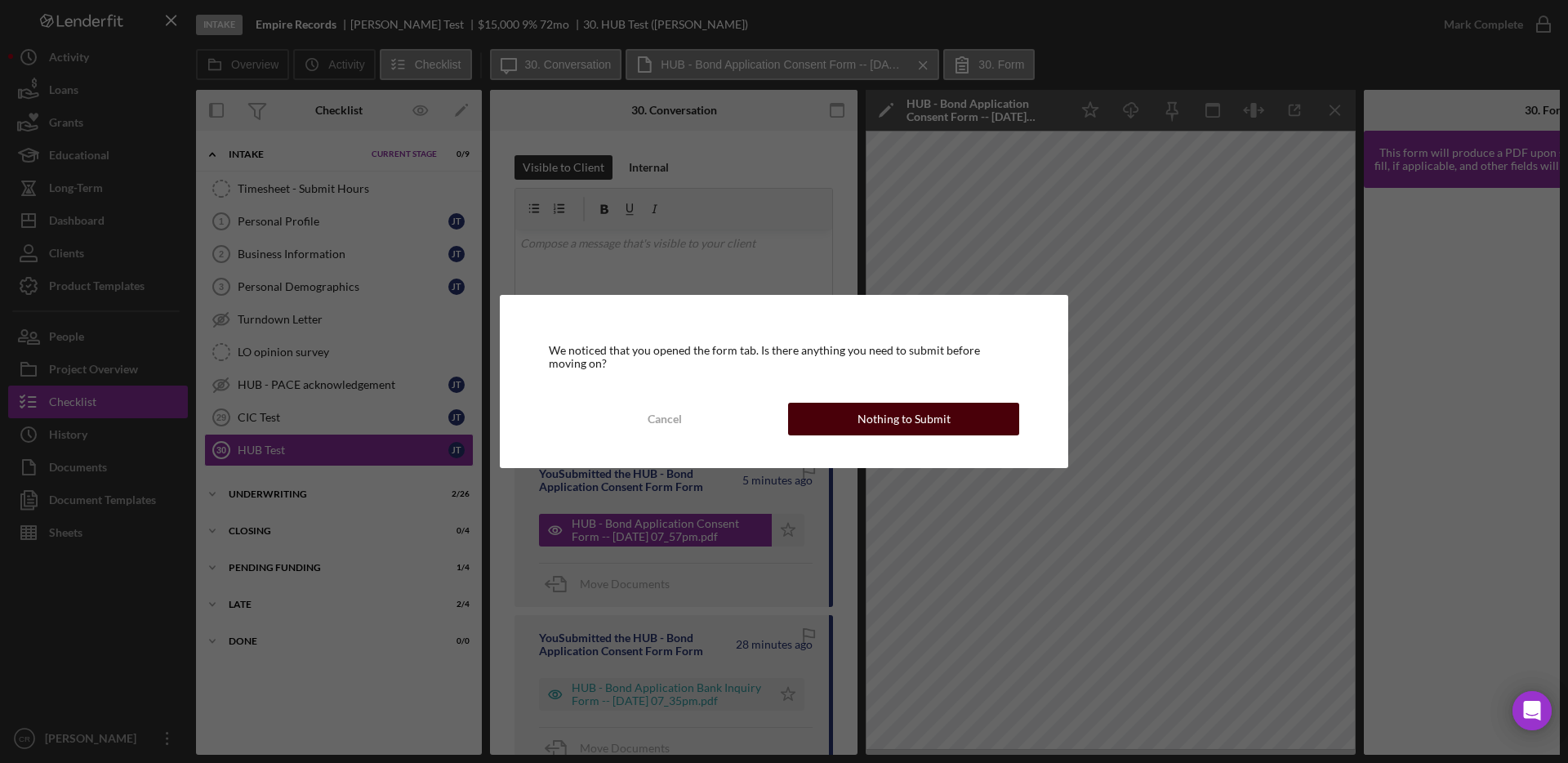
click at [845, 426] on button "Nothing to Submit" at bounding box center [903, 419] width 231 height 32
